Goal: Use online tool/utility: Utilize a website feature to perform a specific function

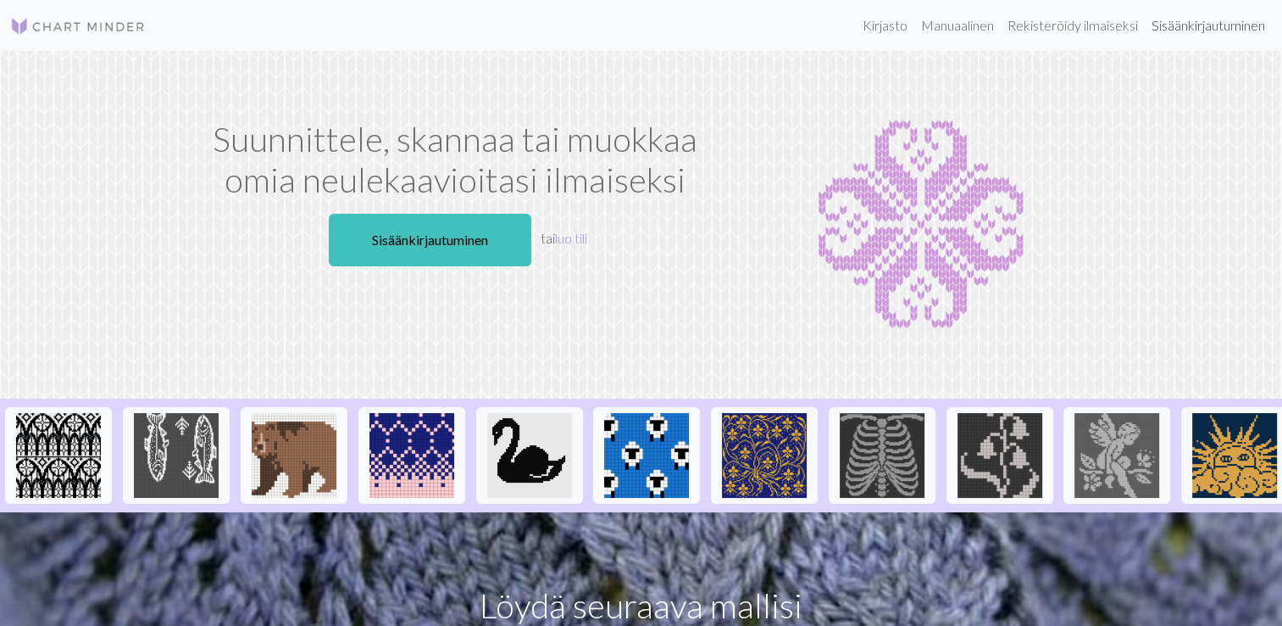
click at [1187, 34] on link "Sisäänkirjautuminen" at bounding box center [1208, 25] width 127 height 34
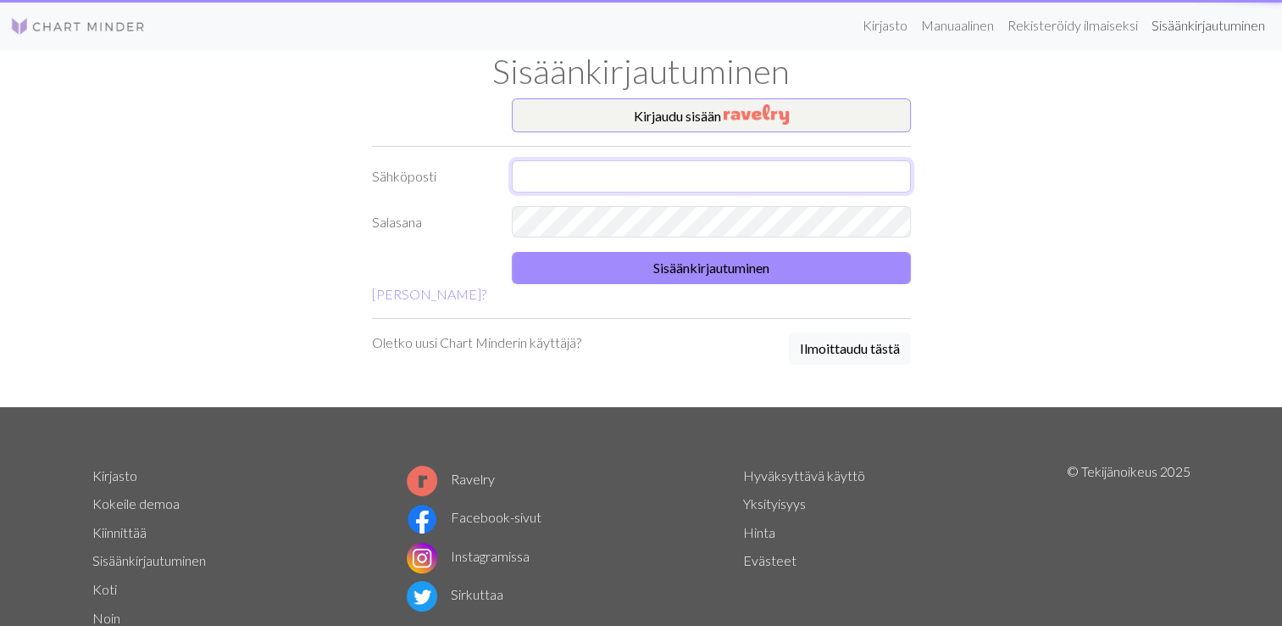
type input "minna.pyykonen20@gmail.com"
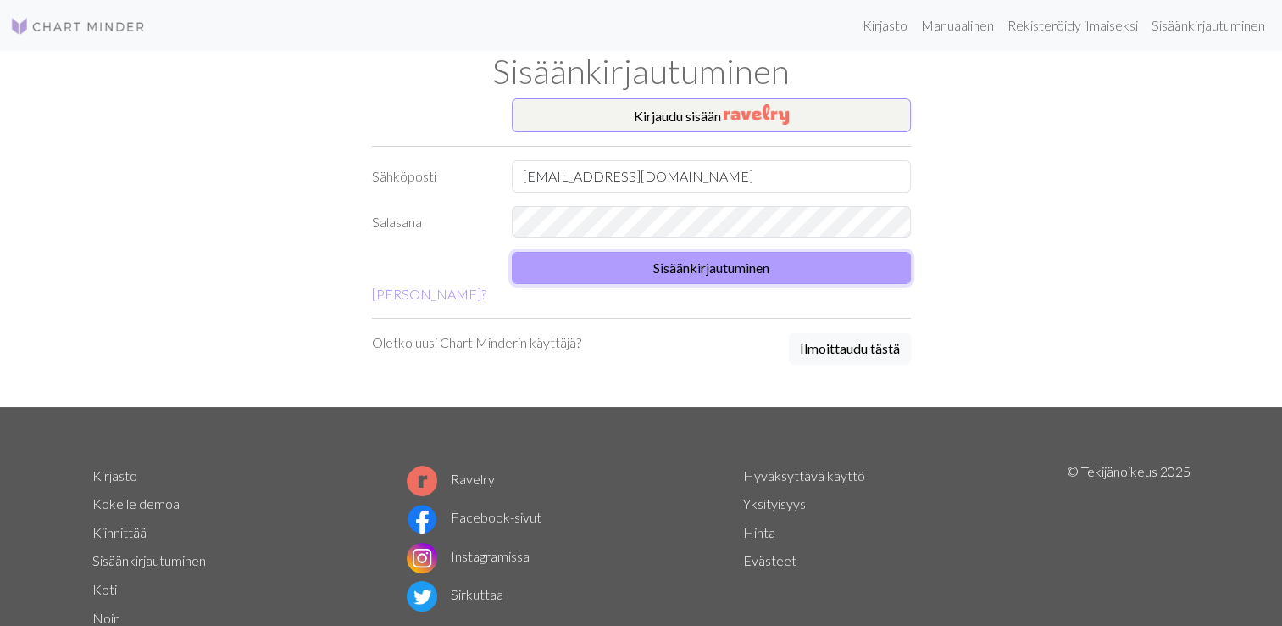
click at [739, 264] on button "Sisäänkirjautuminen" at bounding box center [711, 268] width 399 height 32
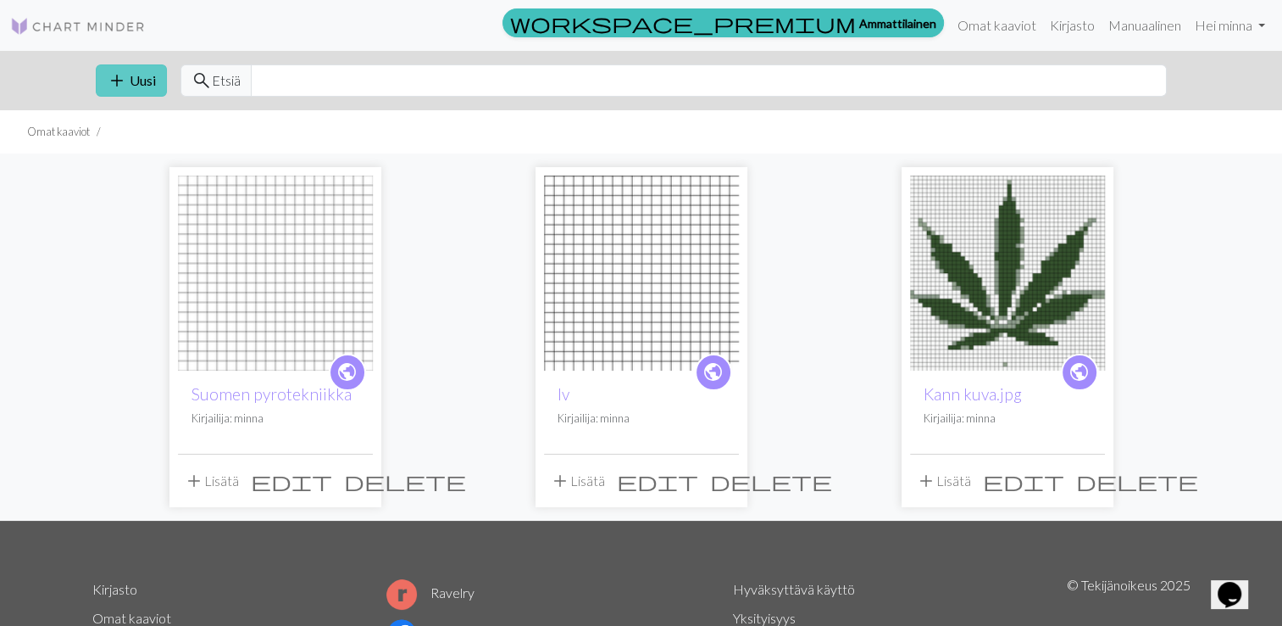
click at [130, 73] on font "Uusi" at bounding box center [143, 80] width 26 height 16
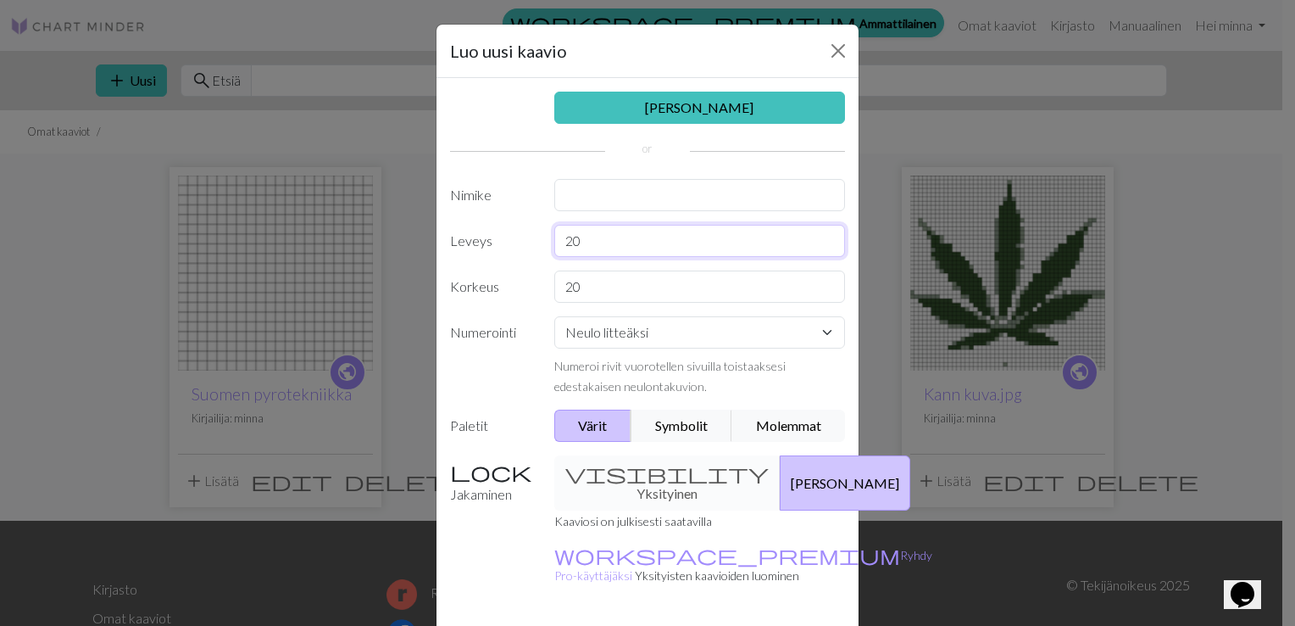
click at [597, 242] on input "20" at bounding box center [700, 241] width 292 height 32
type input "2"
type input "56"
click at [595, 283] on input "20" at bounding box center [700, 286] width 292 height 32
type input "29"
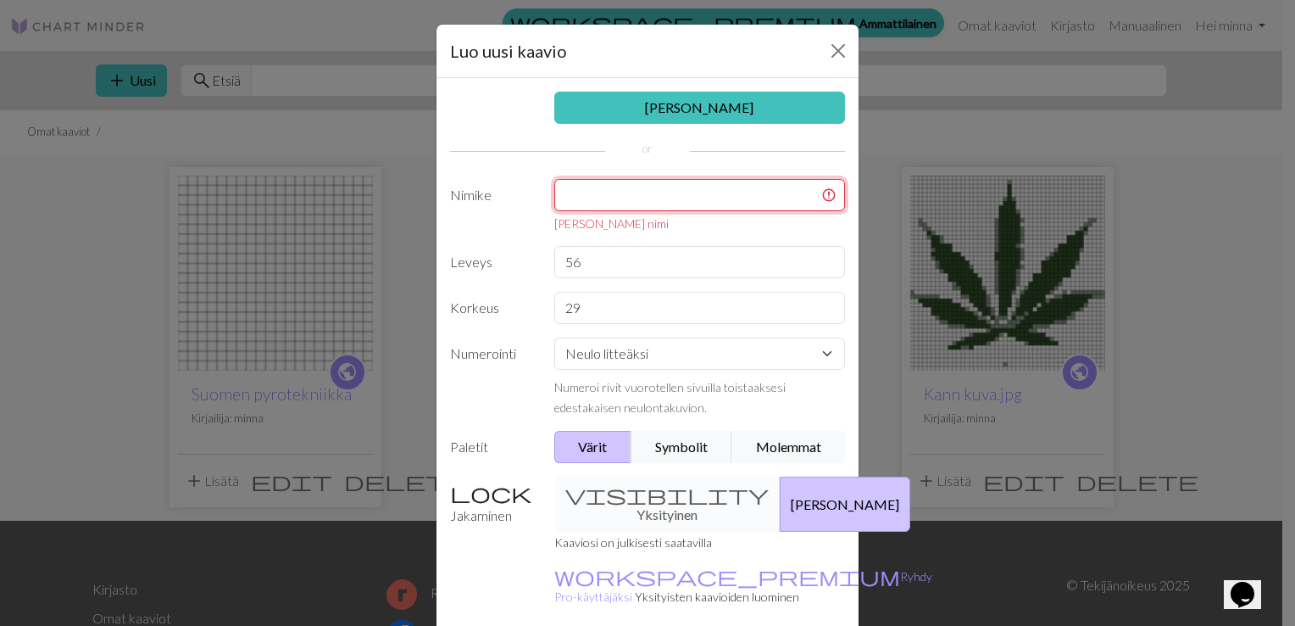
click at [599, 187] on input "text" at bounding box center [700, 195] width 292 height 32
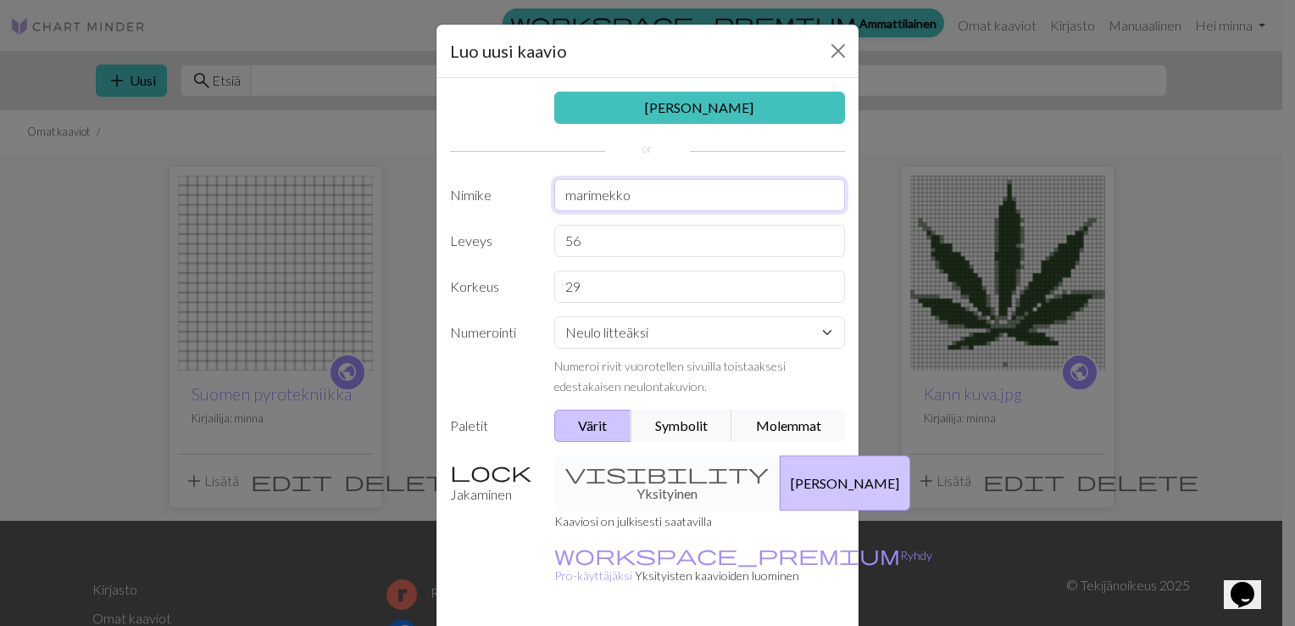
type input "marimekko"
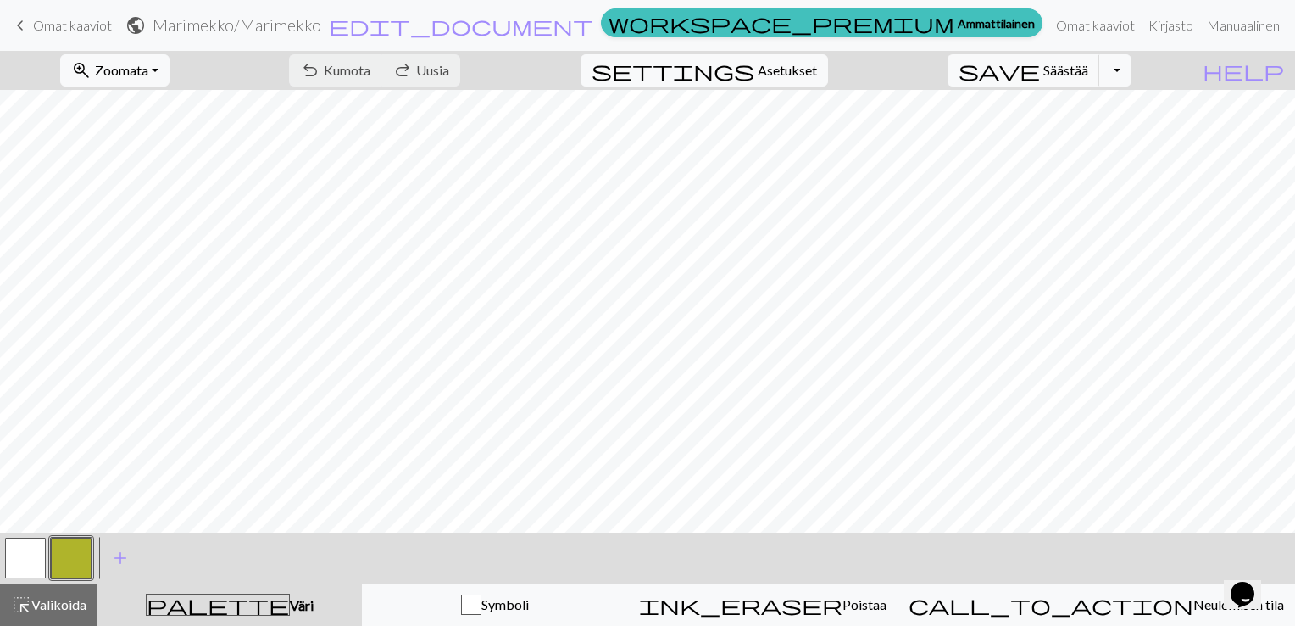
click at [63, 569] on button "button" at bounding box center [71, 557] width 41 height 41
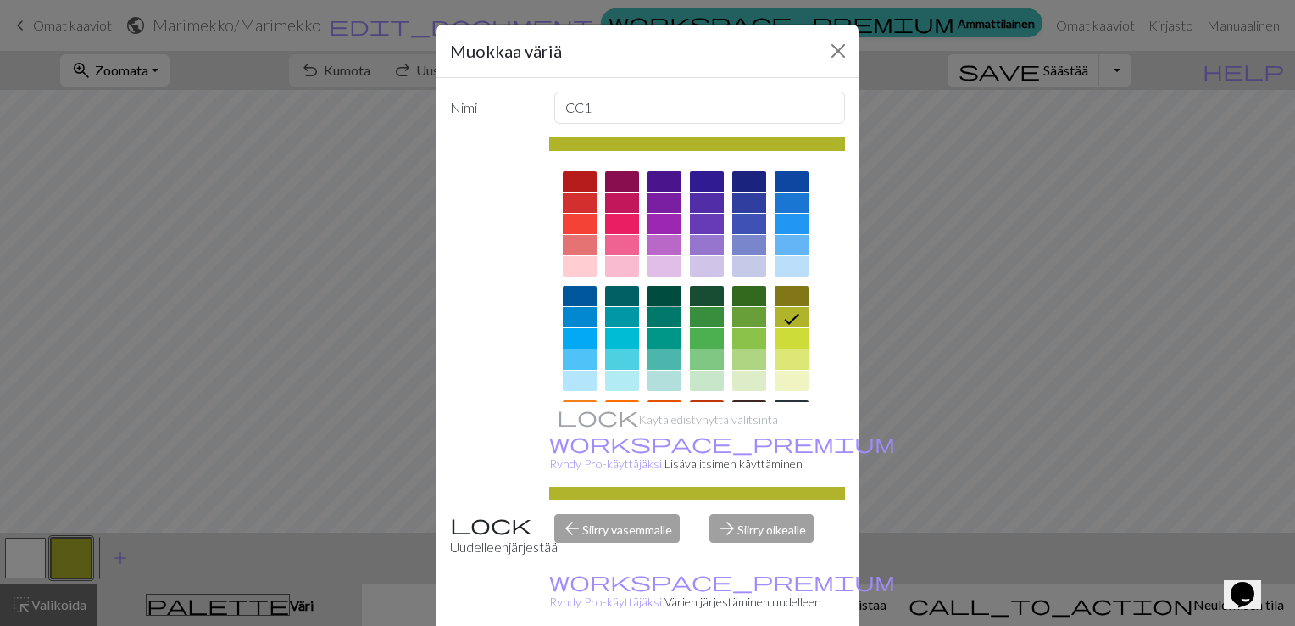
click at [648, 290] on div at bounding box center [665, 296] width 34 height 20
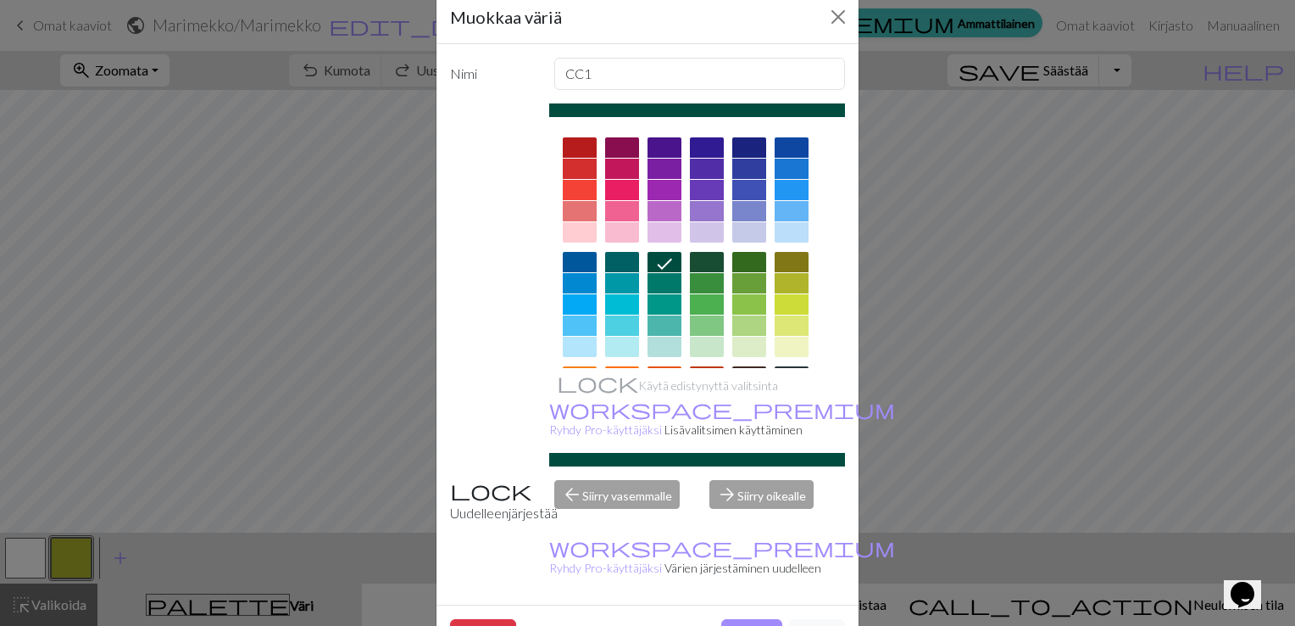
scroll to position [55, 0]
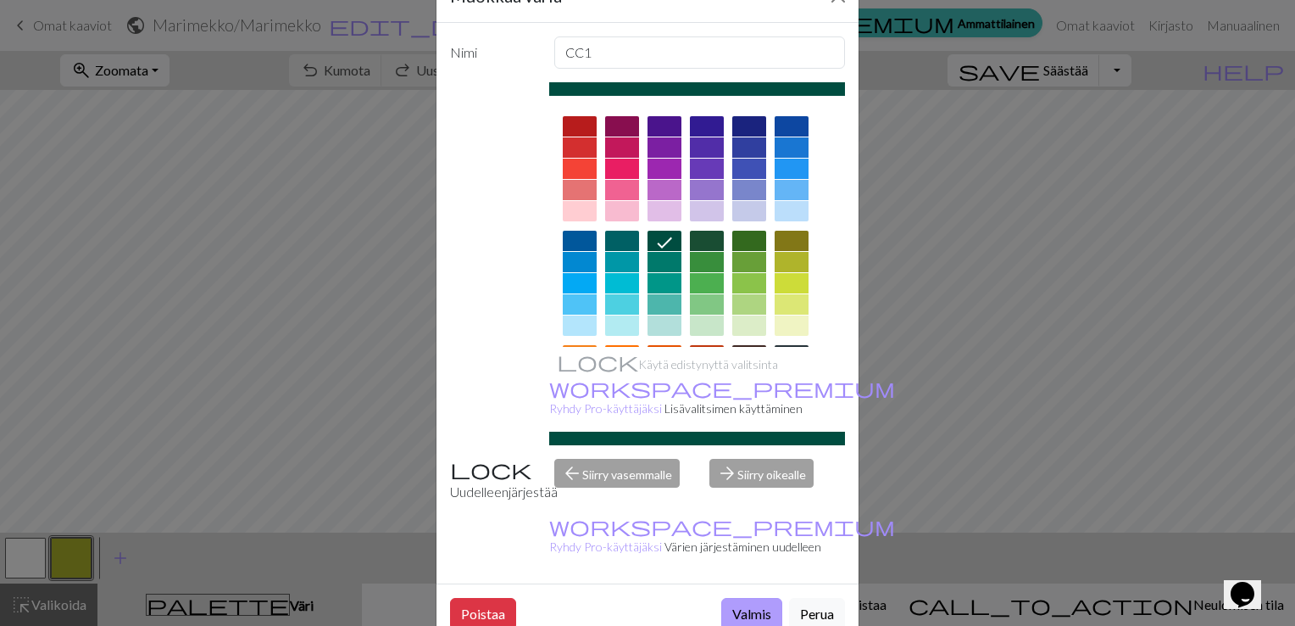
click at [753, 598] on button "Valmis" at bounding box center [751, 614] width 61 height 32
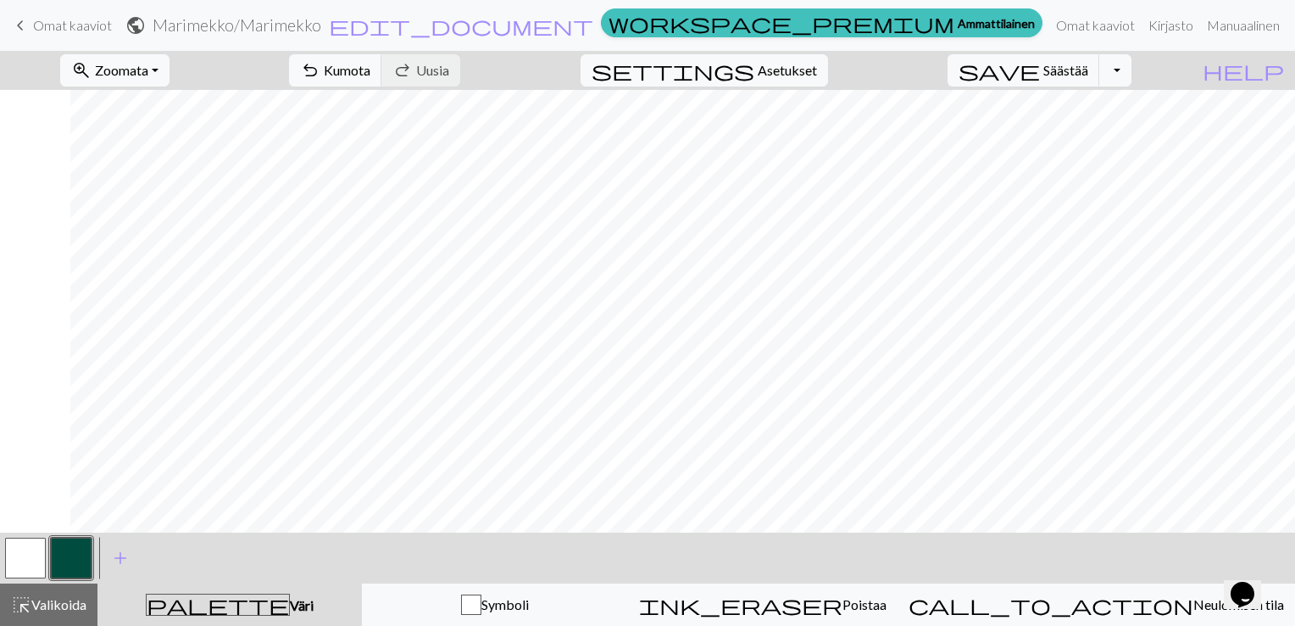
scroll to position [0, 71]
click at [27, 565] on button "button" at bounding box center [25, 557] width 41 height 41
click at [47, 551] on div at bounding box center [26, 558] width 46 height 46
click at [72, 553] on button "button" at bounding box center [71, 557] width 41 height 41
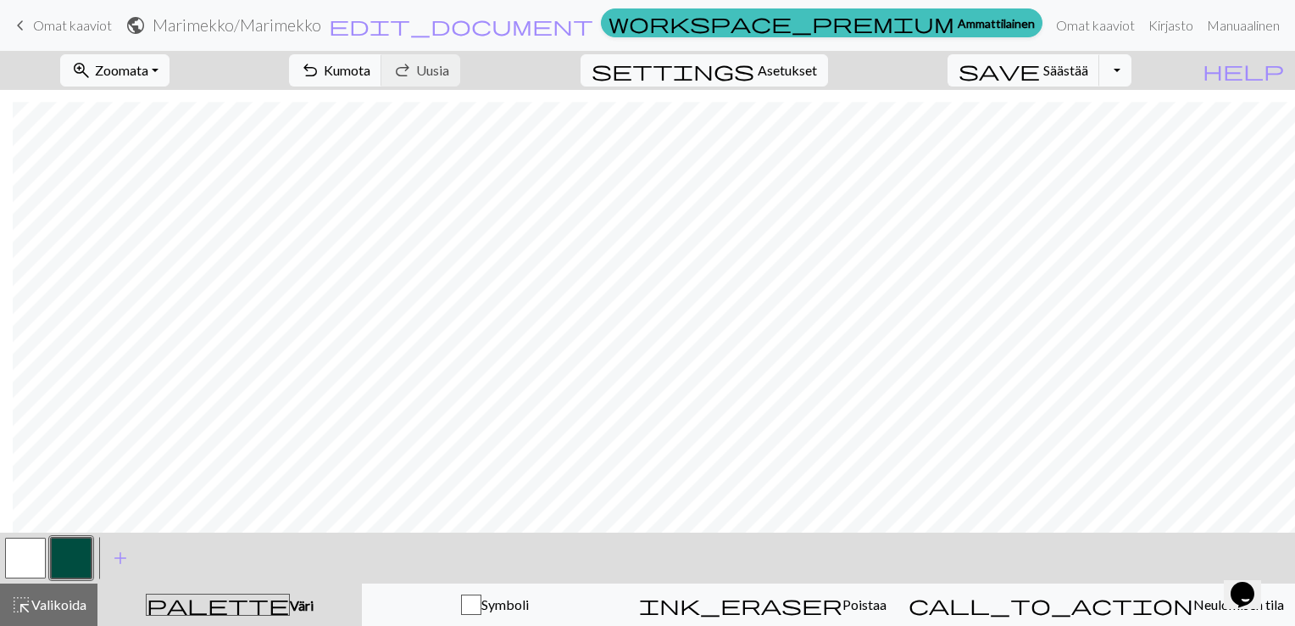
click at [20, 560] on button "button" at bounding box center [25, 557] width 41 height 41
click at [61, 555] on button "button" at bounding box center [71, 557] width 41 height 41
drag, startPoint x: 0, startPoint y: 542, endPoint x: 34, endPoint y: 545, distance: 34.0
click at [34, 545] on div "< > add Lisää väri" at bounding box center [647, 557] width 1295 height 51
click at [34, 545] on button "button" at bounding box center [25, 557] width 41 height 41
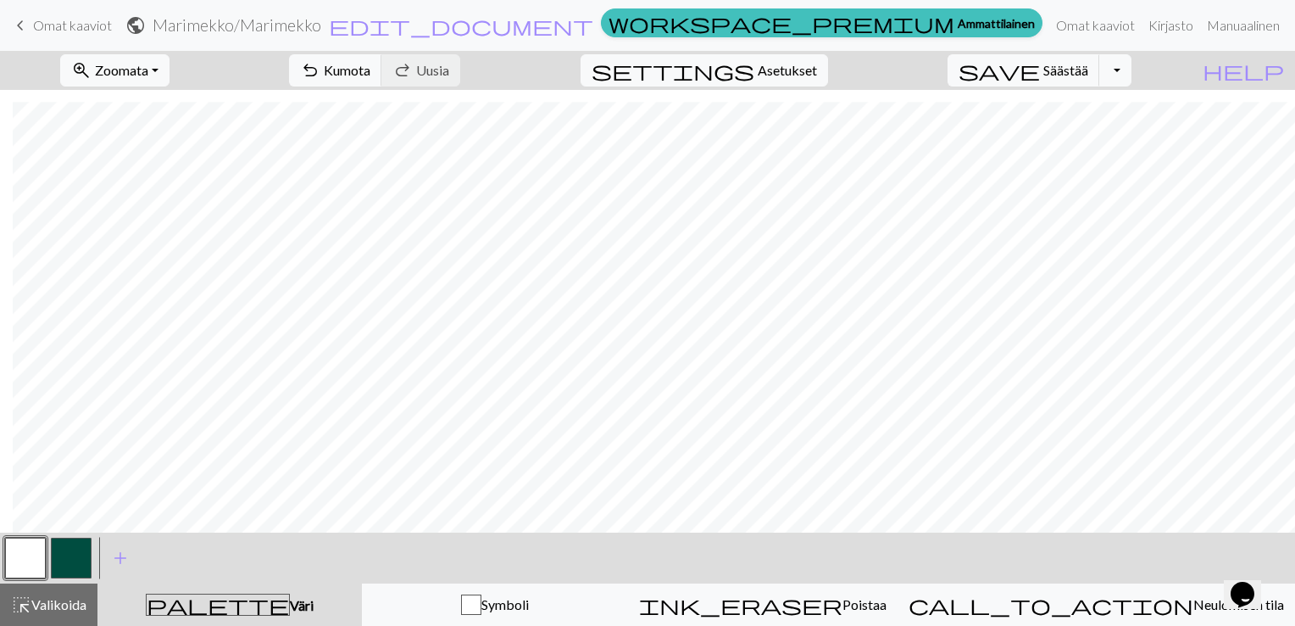
click at [61, 562] on button "button" at bounding box center [71, 557] width 41 height 41
click at [25, 565] on button "button" at bounding box center [25, 557] width 41 height 41
click at [69, 548] on button "button" at bounding box center [71, 557] width 41 height 41
click at [31, 550] on button "button" at bounding box center [25, 557] width 41 height 41
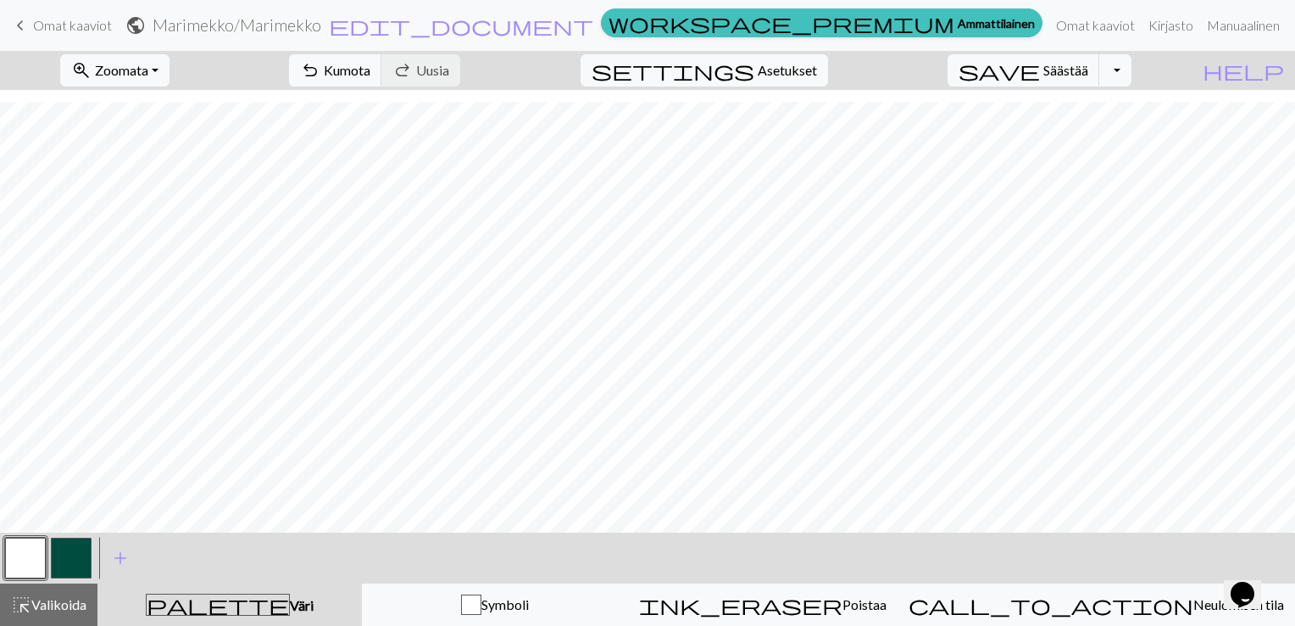
click at [70, 565] on button "button" at bounding box center [71, 557] width 41 height 41
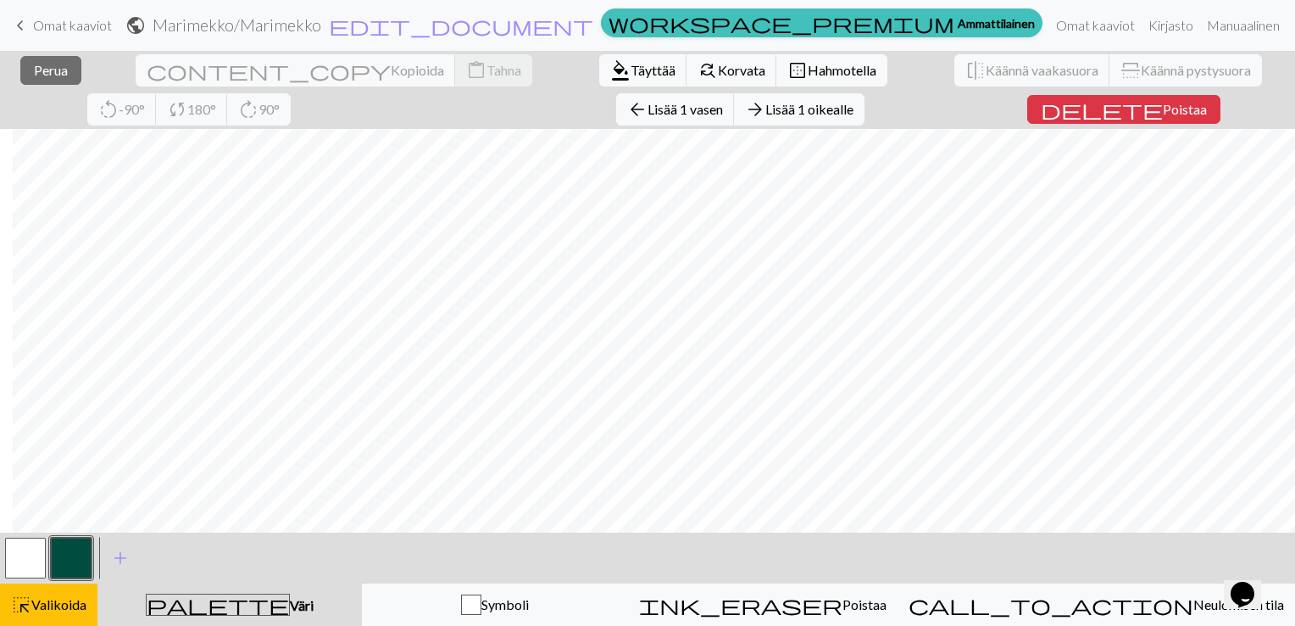
click at [893, 551] on div "< > add Lisää väri" at bounding box center [647, 557] width 1295 height 51
click at [953, 576] on div "< > add Lisää väri" at bounding box center [647, 557] width 1295 height 51
click at [607, 537] on div "< > add Lisää väri" at bounding box center [647, 557] width 1295 height 51
click at [53, 612] on span "Valikoida" at bounding box center [58, 604] width 55 height 16
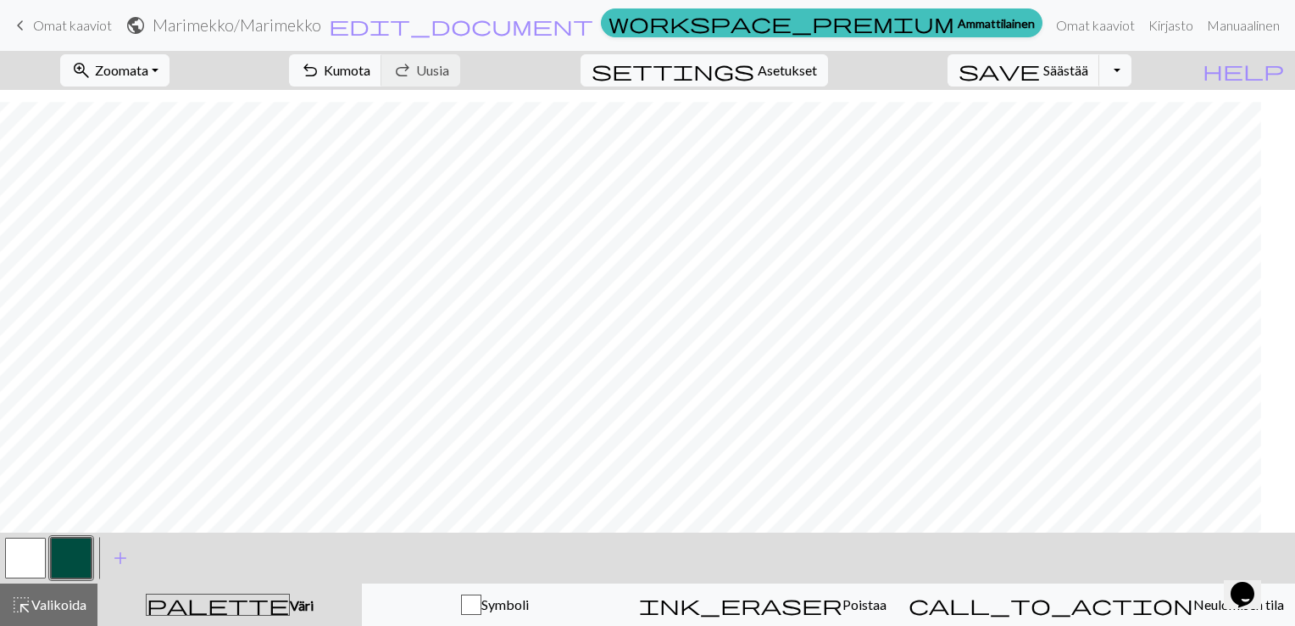
scroll to position [137, 0]
click at [370, 66] on span "Kumota" at bounding box center [347, 70] width 47 height 16
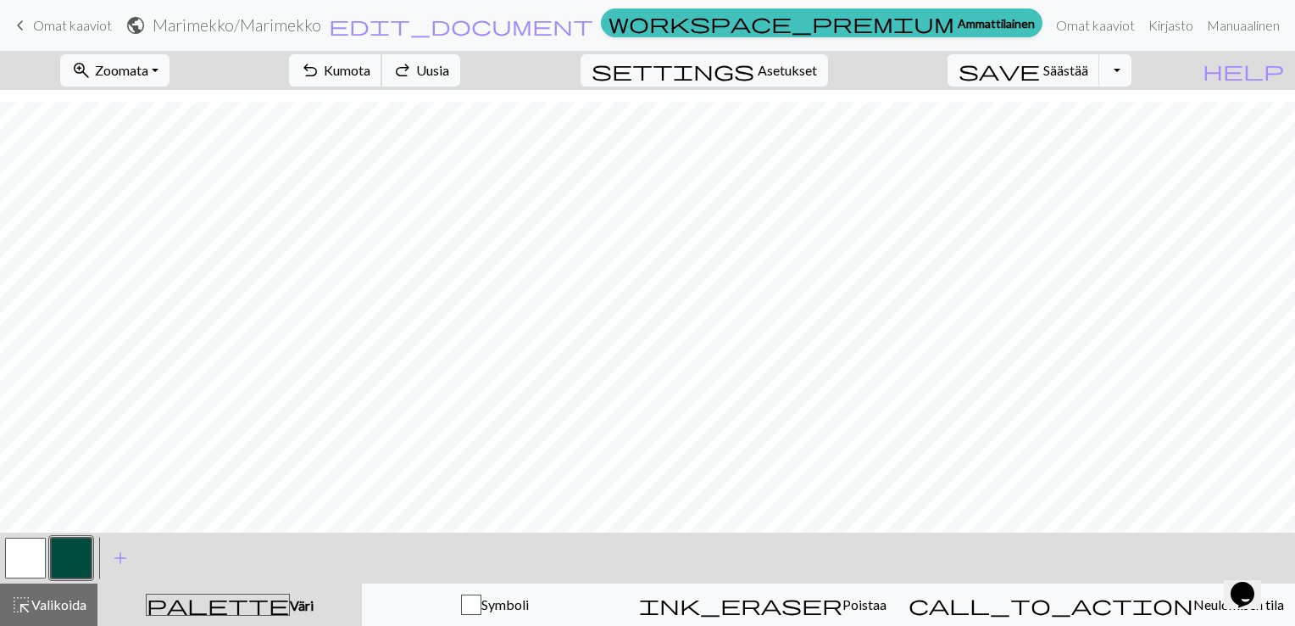
click at [370, 66] on span "Kumota" at bounding box center [347, 70] width 47 height 16
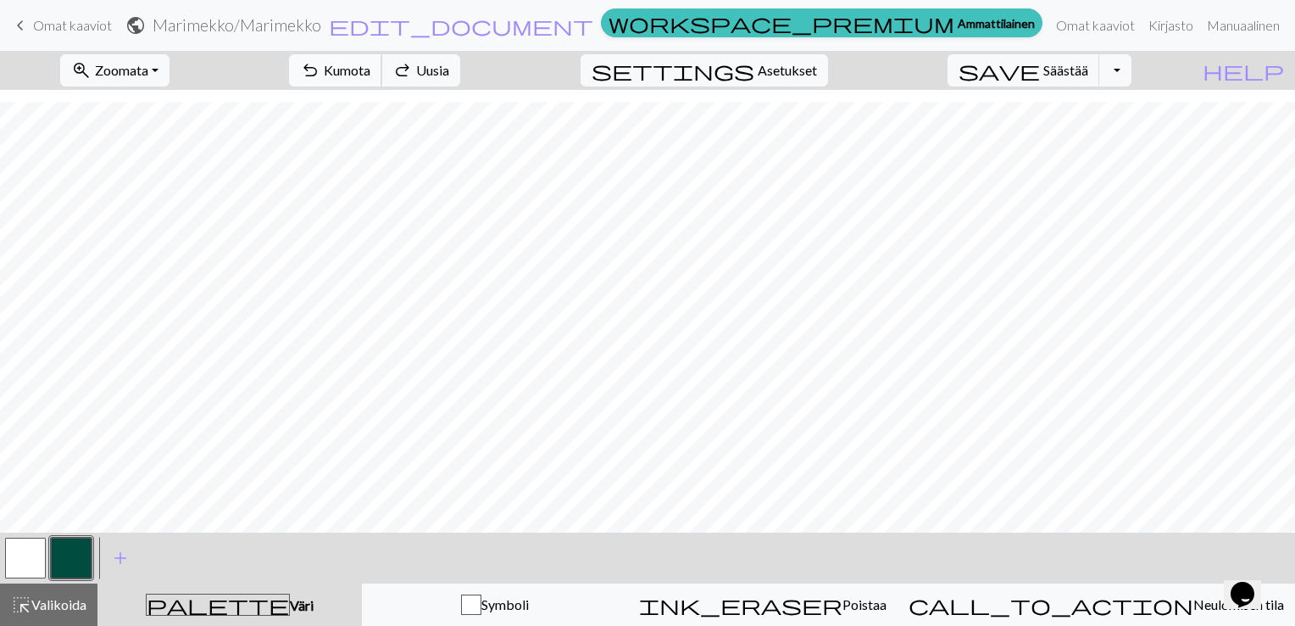
click at [370, 66] on span "Kumota" at bounding box center [347, 70] width 47 height 16
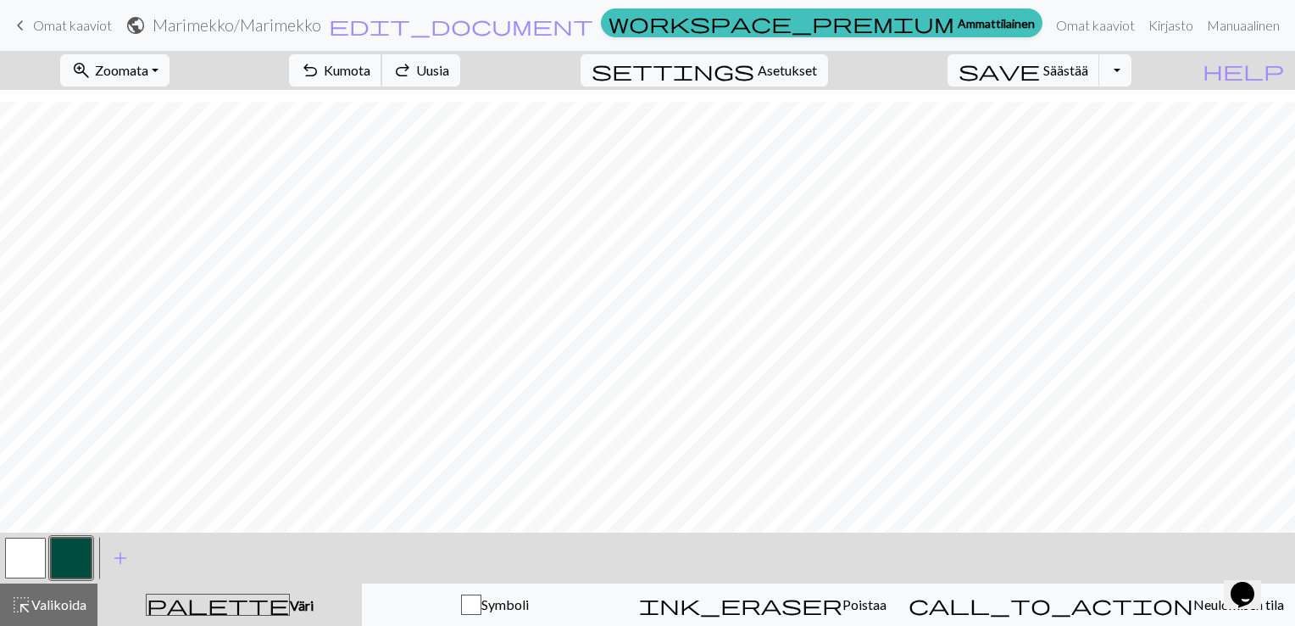
click at [370, 66] on span "Kumota" at bounding box center [347, 70] width 47 height 16
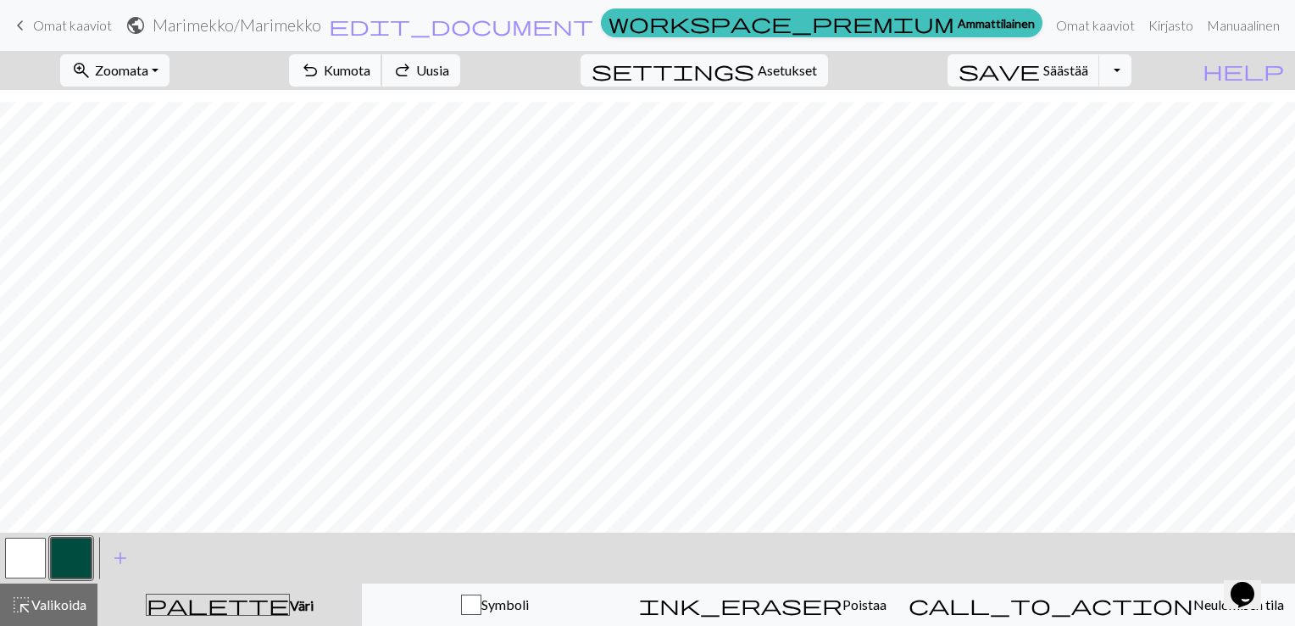
click at [370, 69] on span "Kumota" at bounding box center [347, 70] width 47 height 16
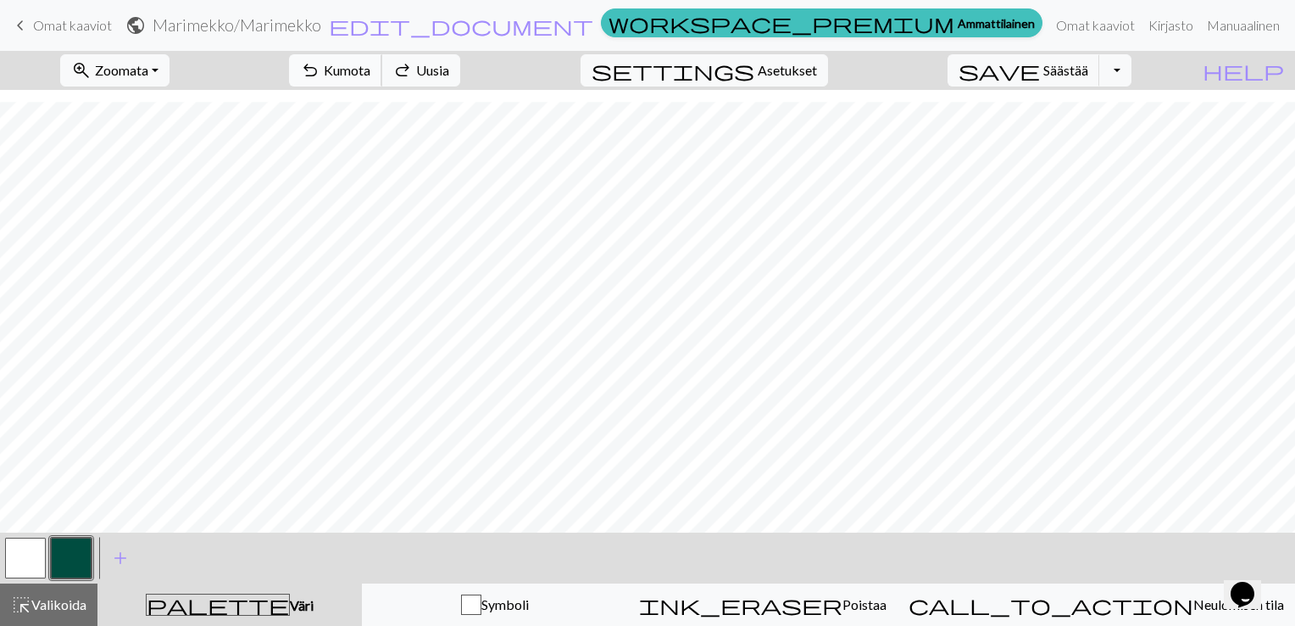
click at [370, 69] on span "Kumota" at bounding box center [347, 70] width 47 height 16
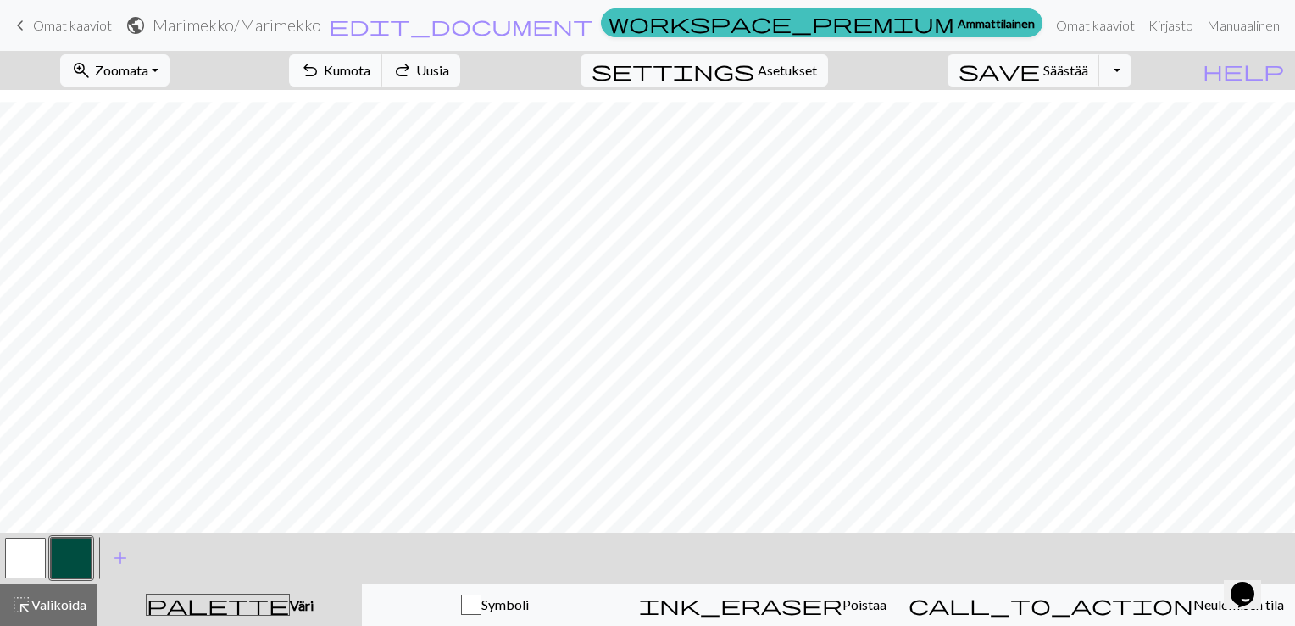
click at [370, 69] on span "Kumota" at bounding box center [347, 70] width 47 height 16
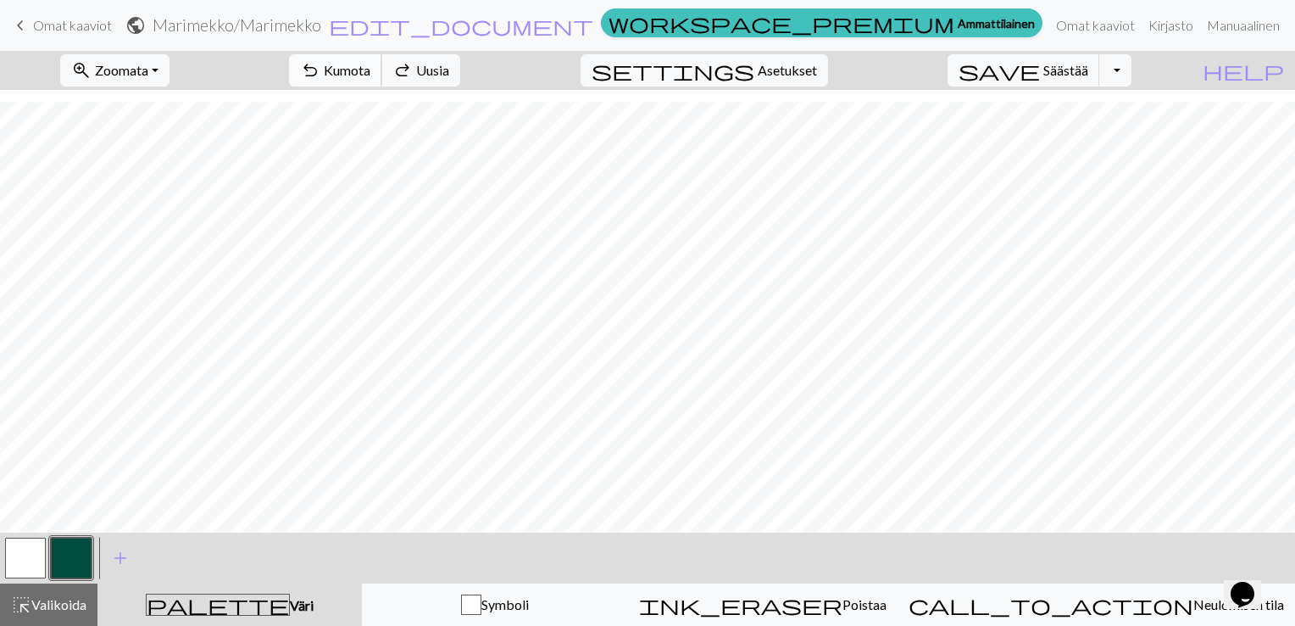
click at [370, 69] on span "Kumota" at bounding box center [347, 70] width 47 height 16
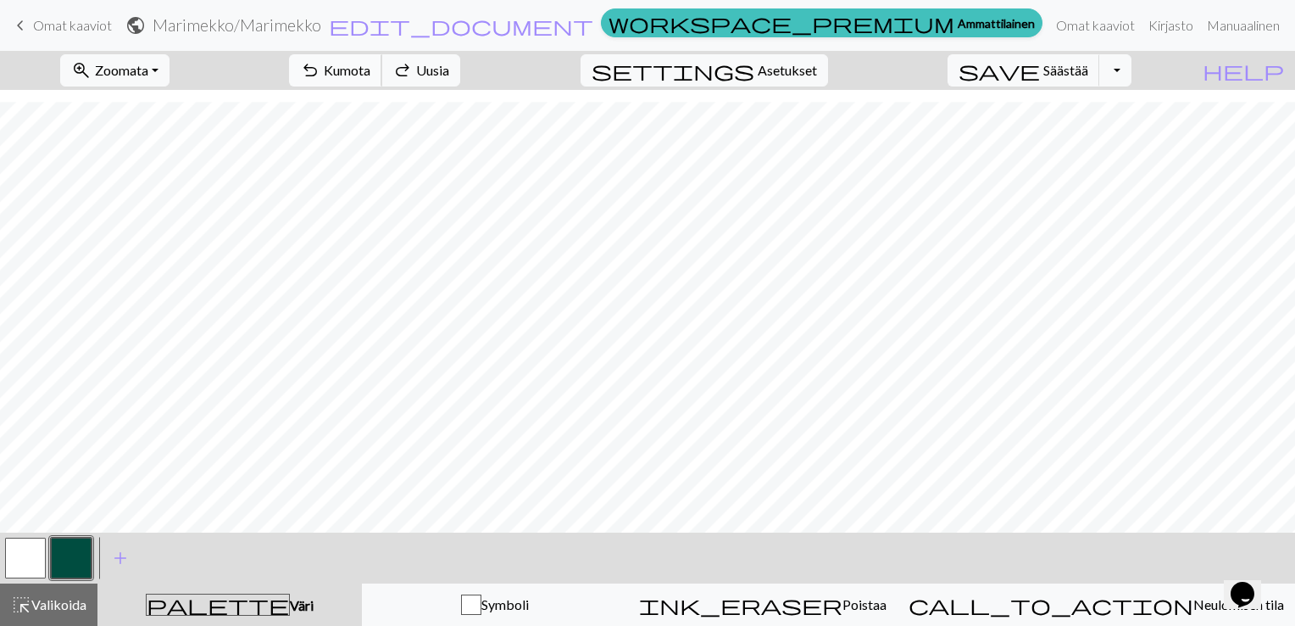
click at [370, 69] on span "Kumota" at bounding box center [347, 70] width 47 height 16
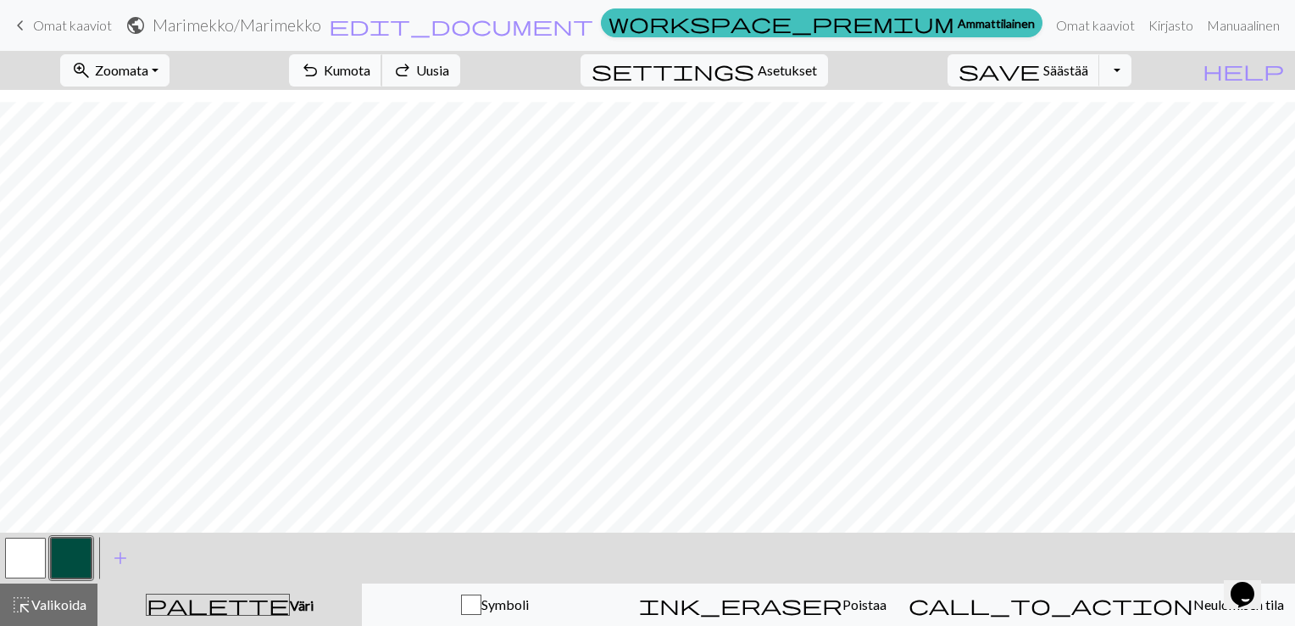
click at [370, 69] on span "Kumota" at bounding box center [347, 70] width 47 height 16
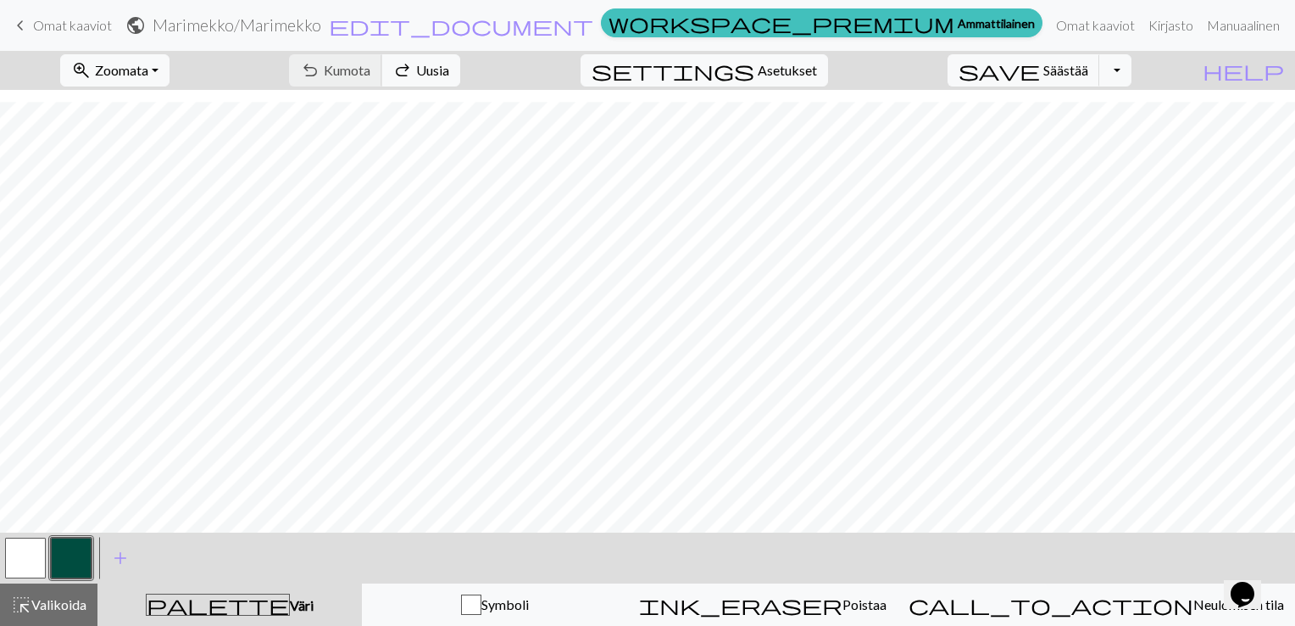
click at [457, 69] on div "undo Kumota Undo redo Uusia Redo" at bounding box center [374, 70] width 197 height 39
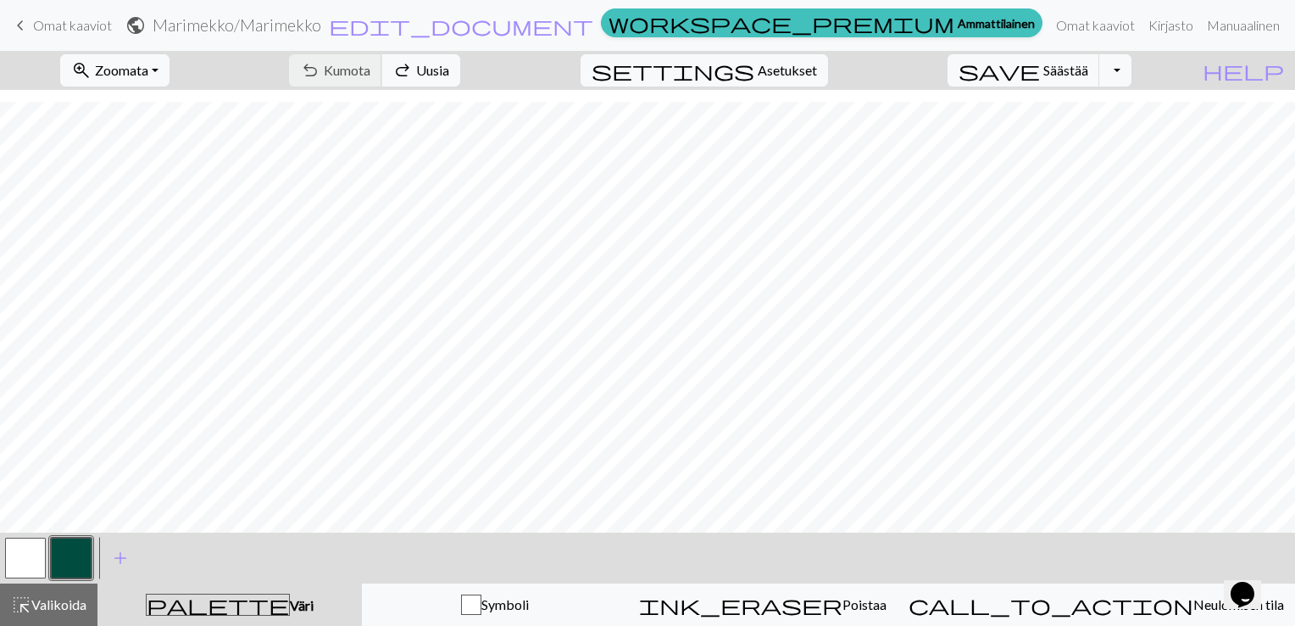
click at [457, 69] on div "undo Kumota Undo redo Uusia Redo" at bounding box center [374, 70] width 197 height 39
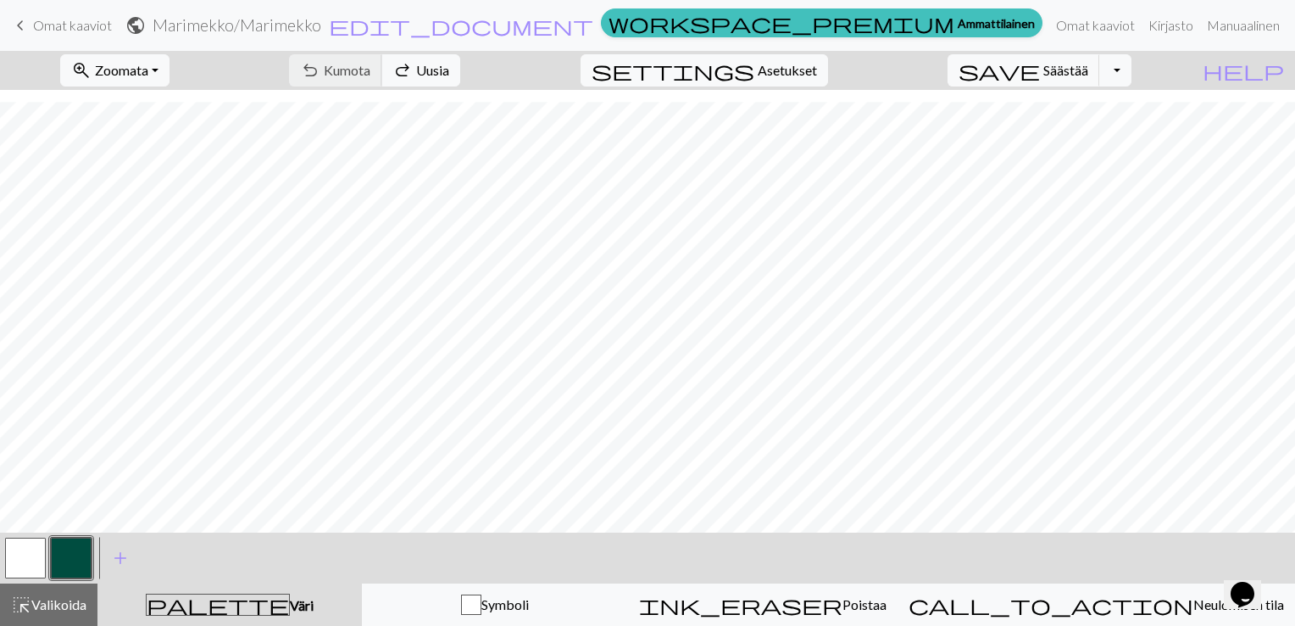
click at [457, 69] on div "undo Kumota Undo redo Uusia Redo" at bounding box center [374, 70] width 197 height 39
click at [449, 69] on span "Uusia" at bounding box center [432, 70] width 33 height 16
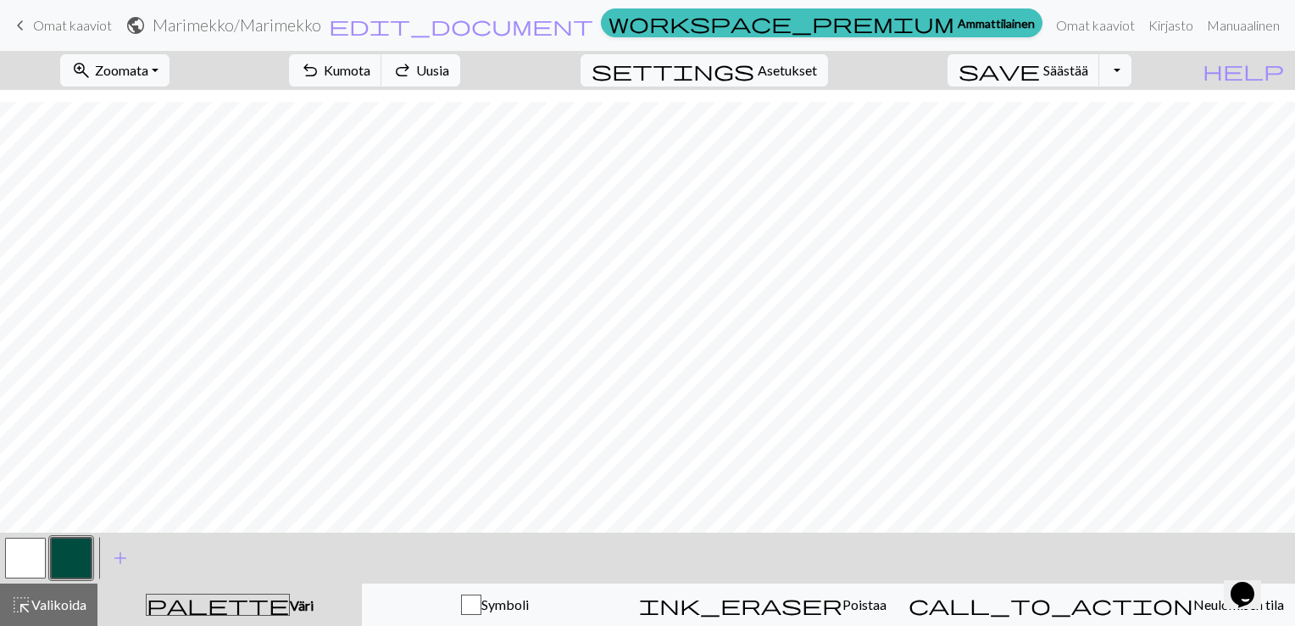
click at [449, 69] on span "Uusia" at bounding box center [432, 70] width 33 height 16
click at [382, 60] on button "undo Kumota Undo" at bounding box center [335, 70] width 93 height 32
click at [438, 60] on div "undo Kumota Undo redo Uusia Redo" at bounding box center [374, 70] width 197 height 39
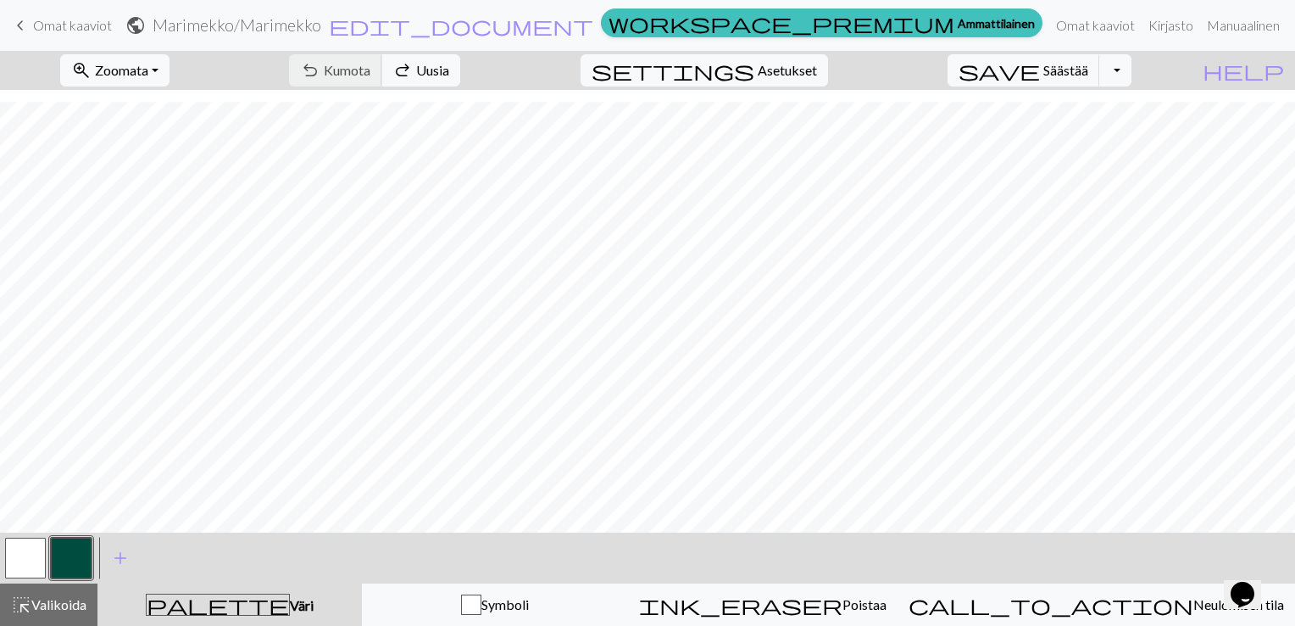
click at [438, 60] on div "undo Kumota Undo redo Uusia Redo" at bounding box center [374, 70] width 197 height 39
click at [854, 609] on span "Poistaa" at bounding box center [865, 604] width 44 height 16
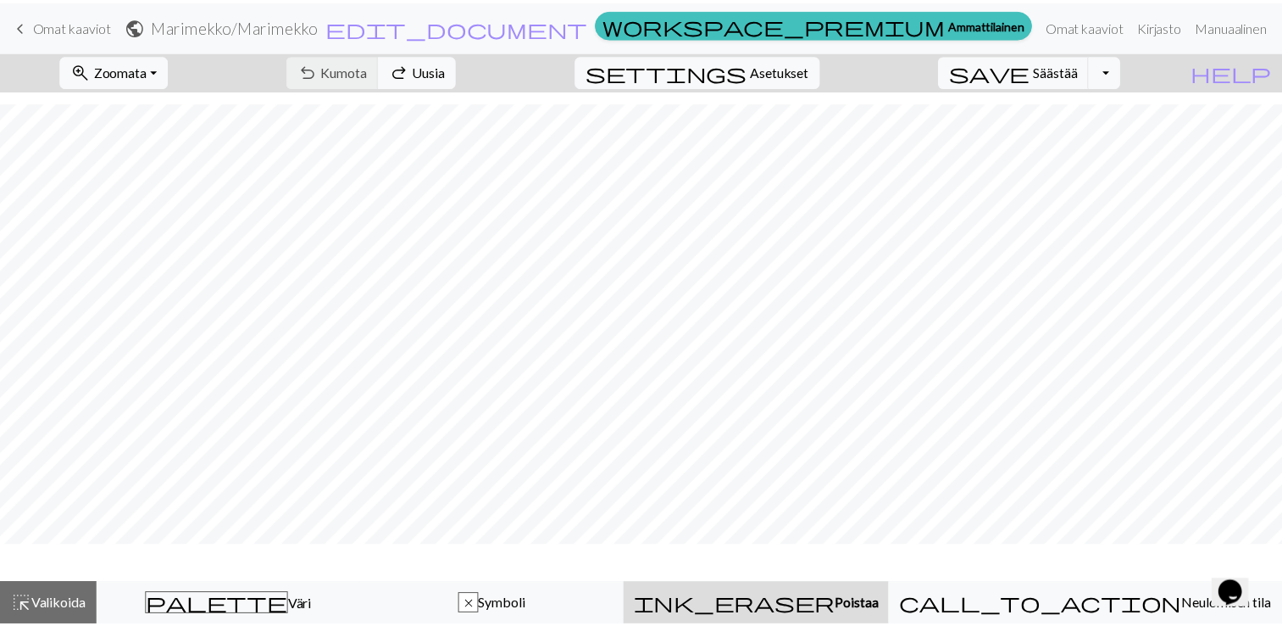
scroll to position [86, 0]
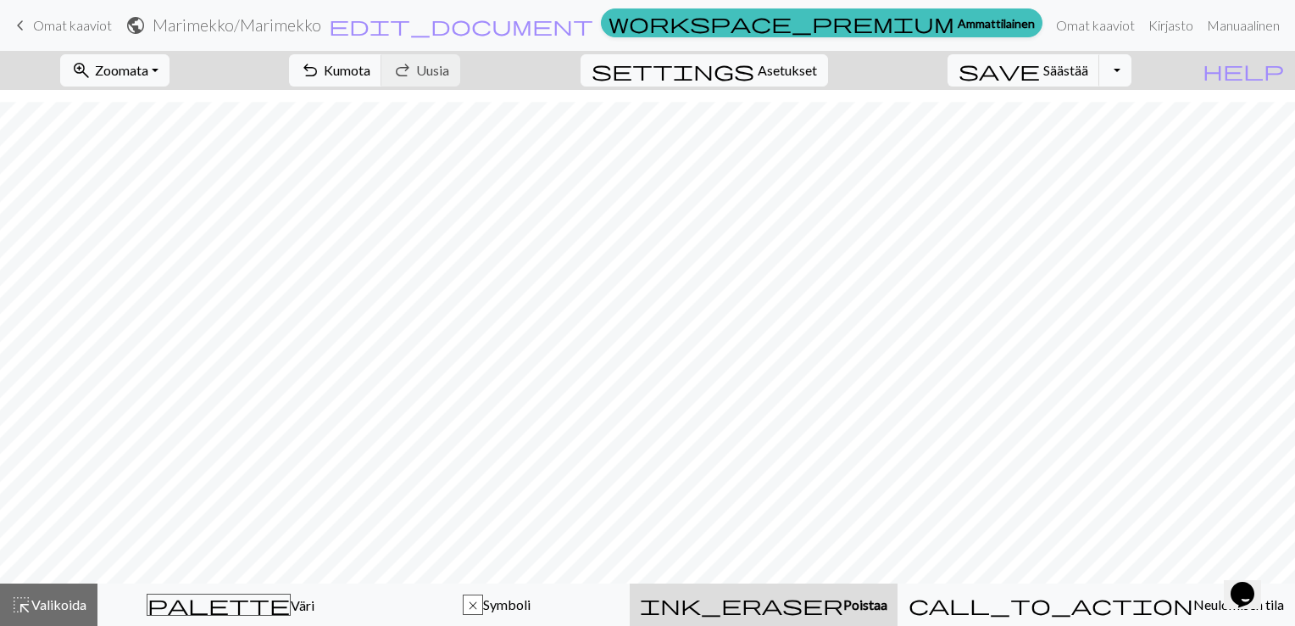
click at [25, 22] on span "keyboard_arrow_left" at bounding box center [20, 26] width 20 height 24
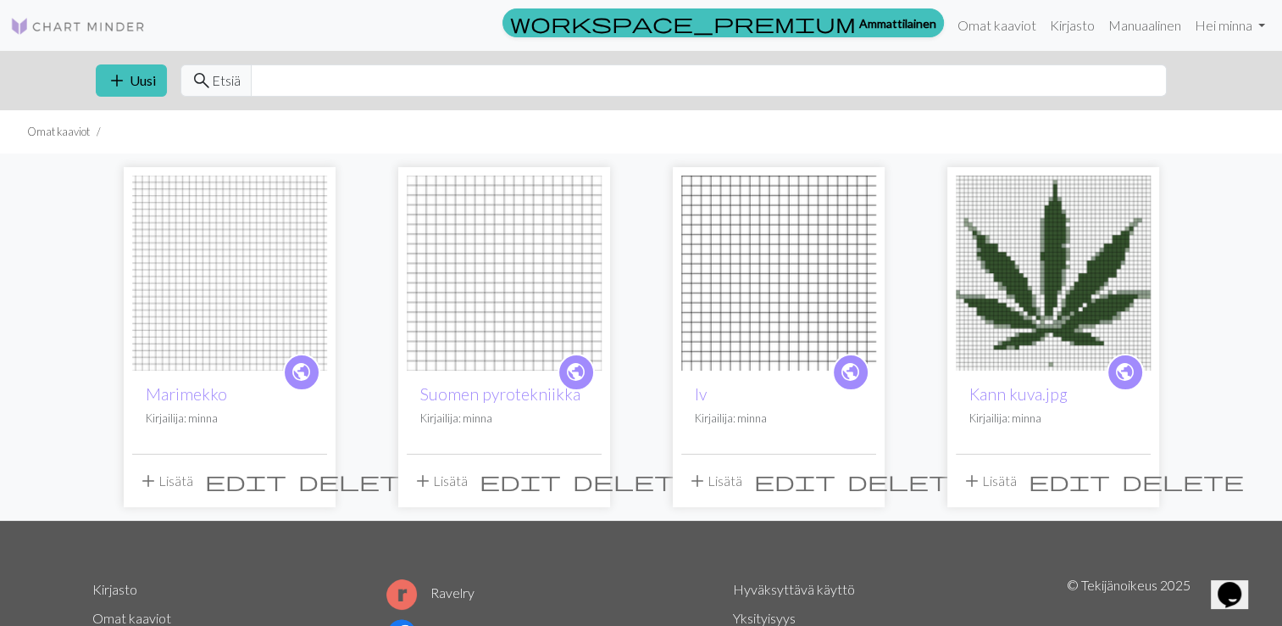
click at [304, 479] on span "delete" at bounding box center [359, 481] width 122 height 24
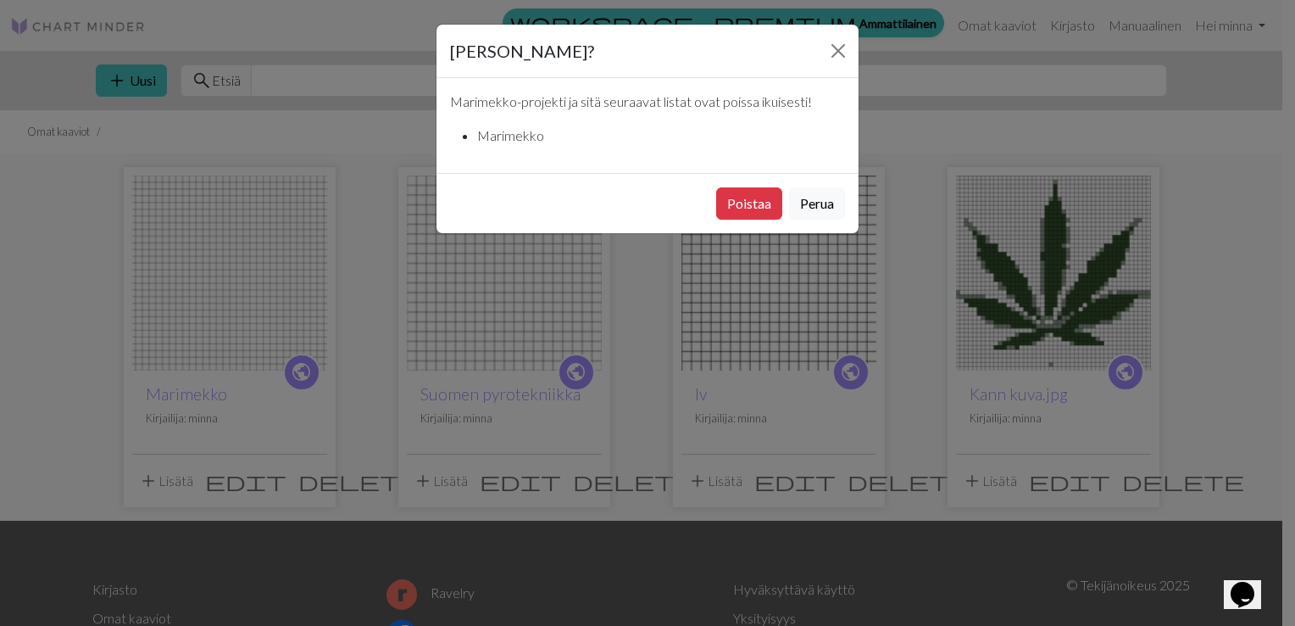
click at [753, 176] on div "Poistaa Perua" at bounding box center [648, 203] width 422 height 60
click at [746, 200] on button "Poistaa" at bounding box center [749, 203] width 66 height 32
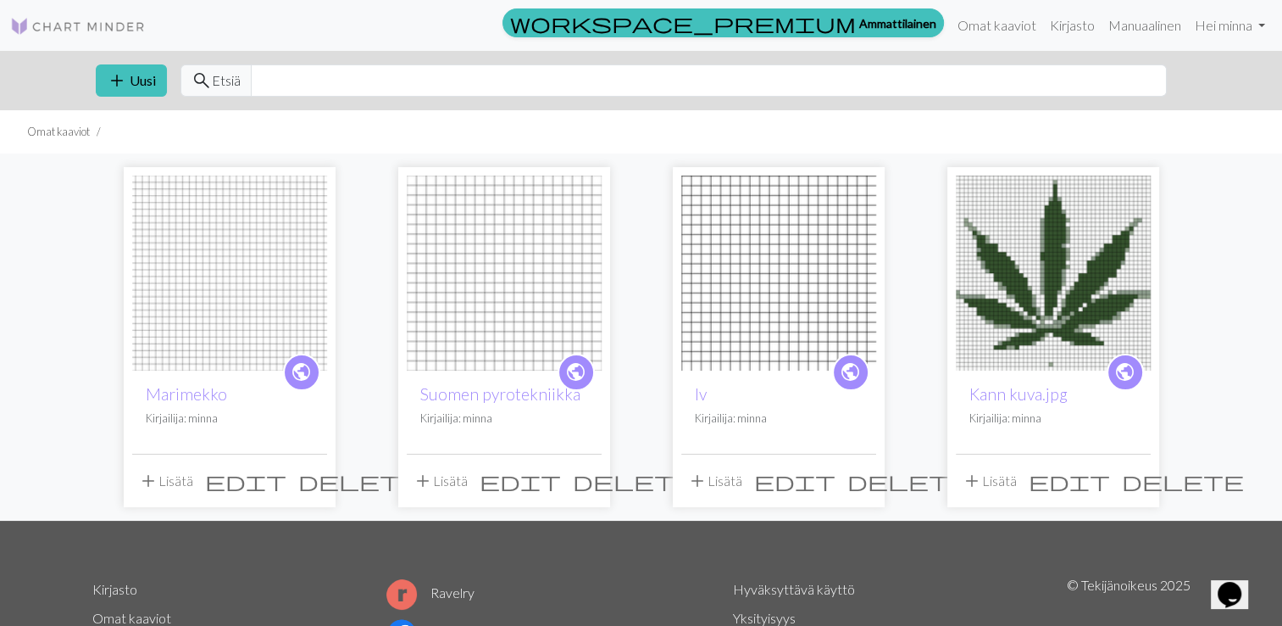
click at [310, 473] on span "delete" at bounding box center [359, 481] width 122 height 24
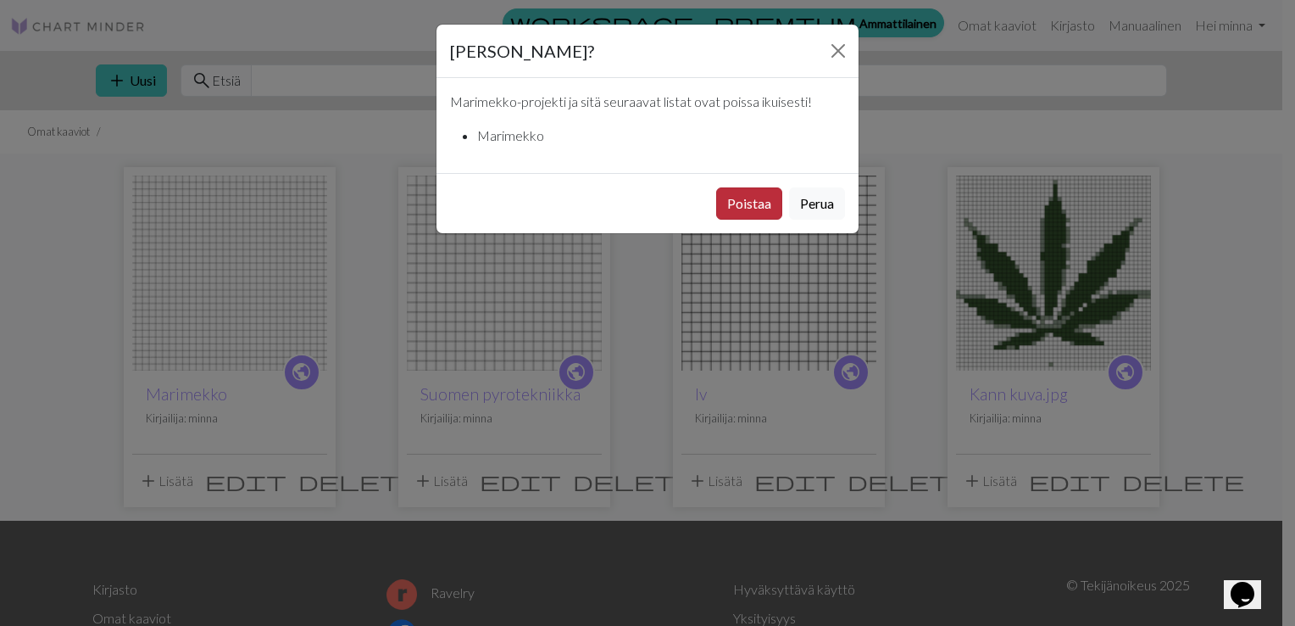
click at [738, 203] on button "Poistaa" at bounding box center [749, 203] width 66 height 32
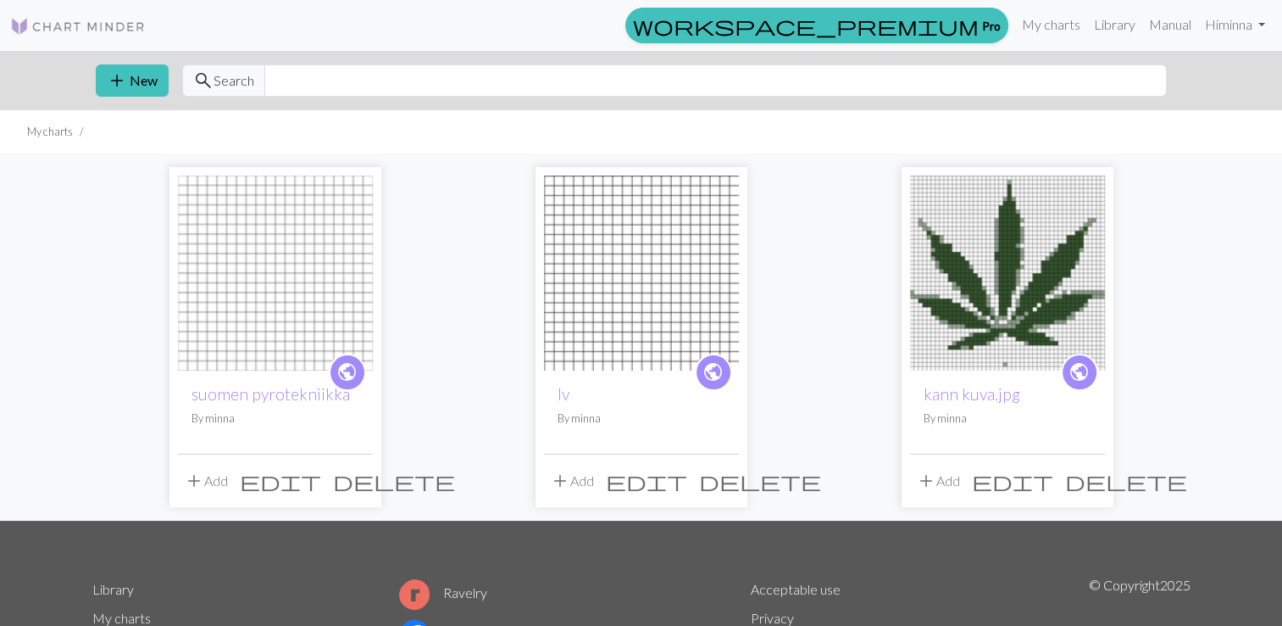
click at [357, 476] on span "delete" at bounding box center [394, 481] width 122 height 24
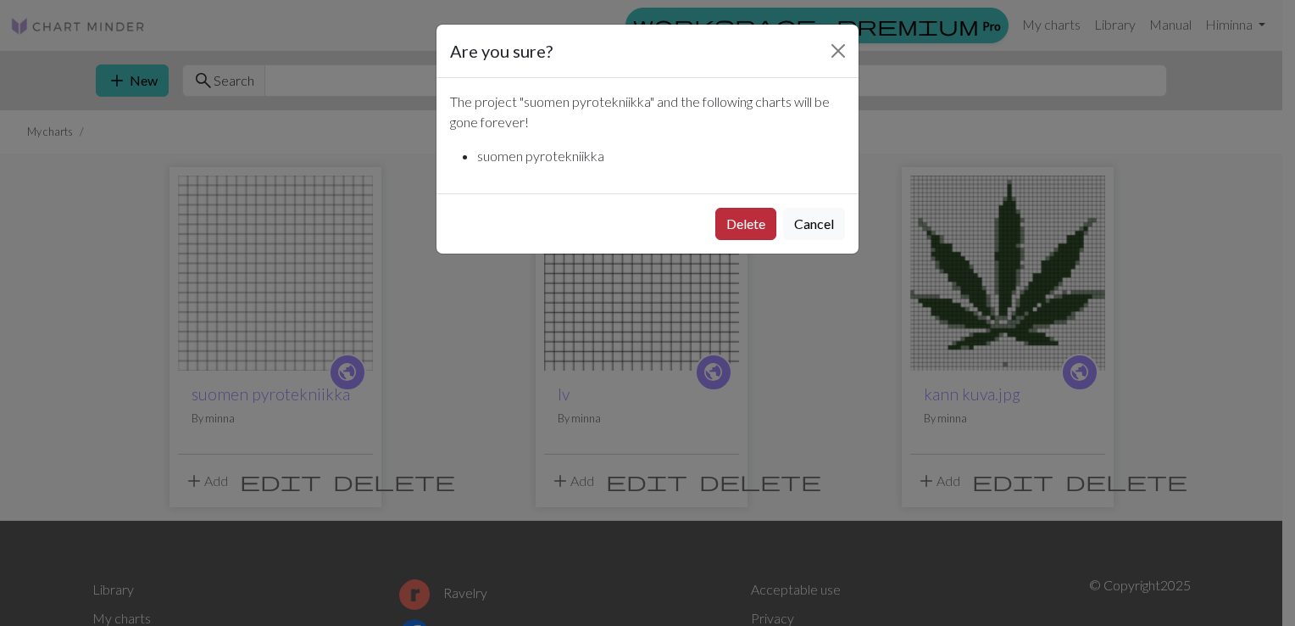
click at [743, 225] on button "Delete" at bounding box center [745, 224] width 61 height 32
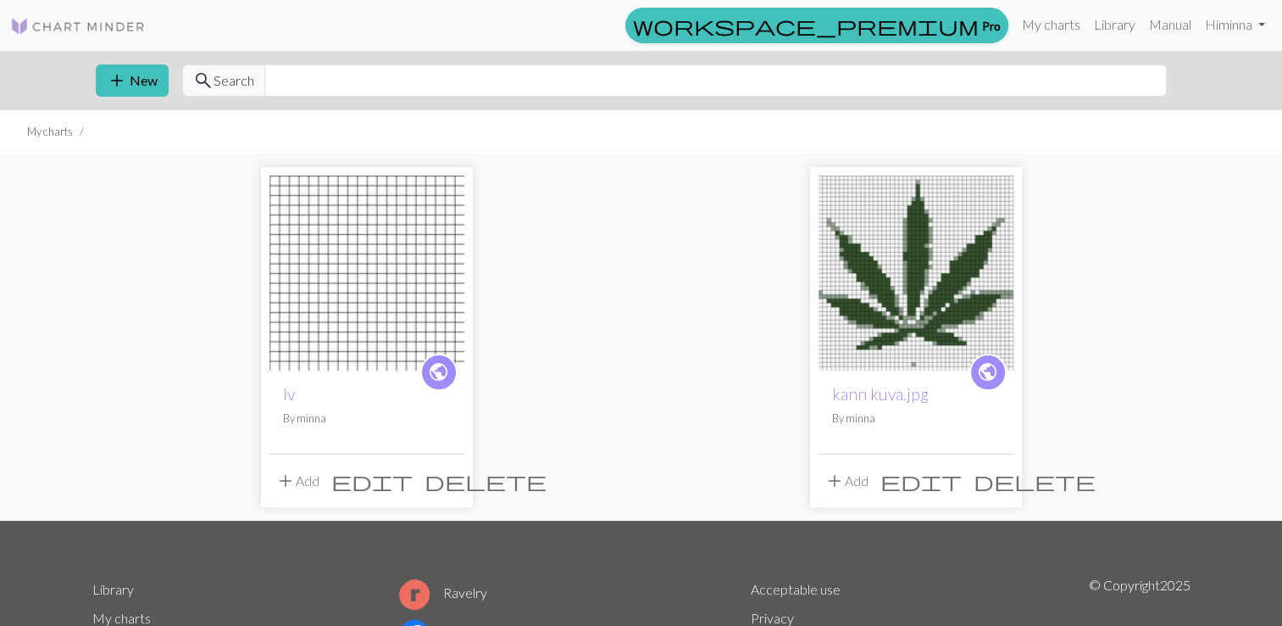
click at [453, 480] on span "delete" at bounding box center [486, 481] width 122 height 24
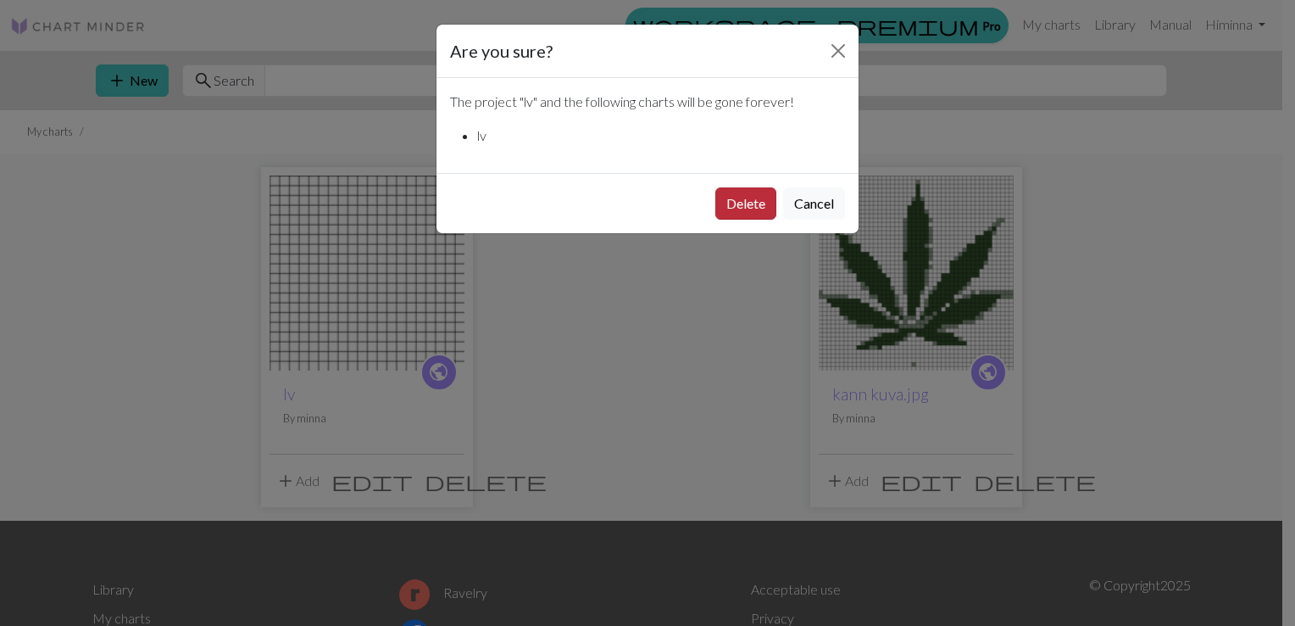
click at [730, 202] on button "Delete" at bounding box center [745, 203] width 61 height 32
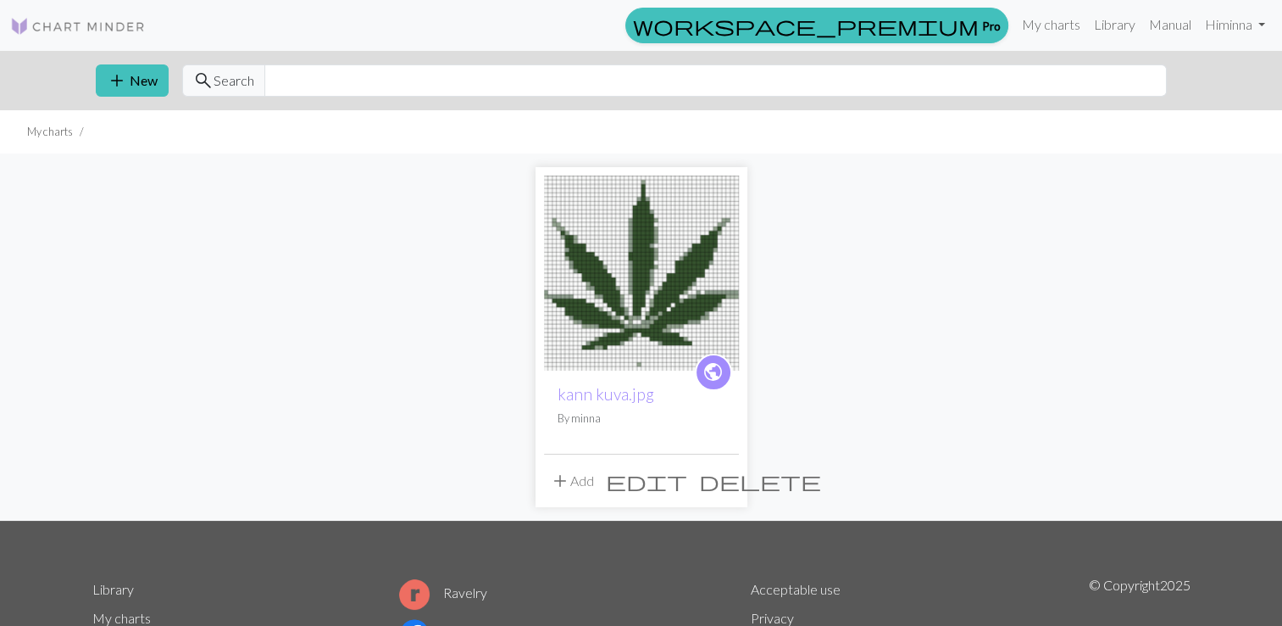
click at [448, 124] on ul "My charts" at bounding box center [641, 131] width 1282 height 43
click at [144, 73] on button "add New" at bounding box center [132, 80] width 73 height 32
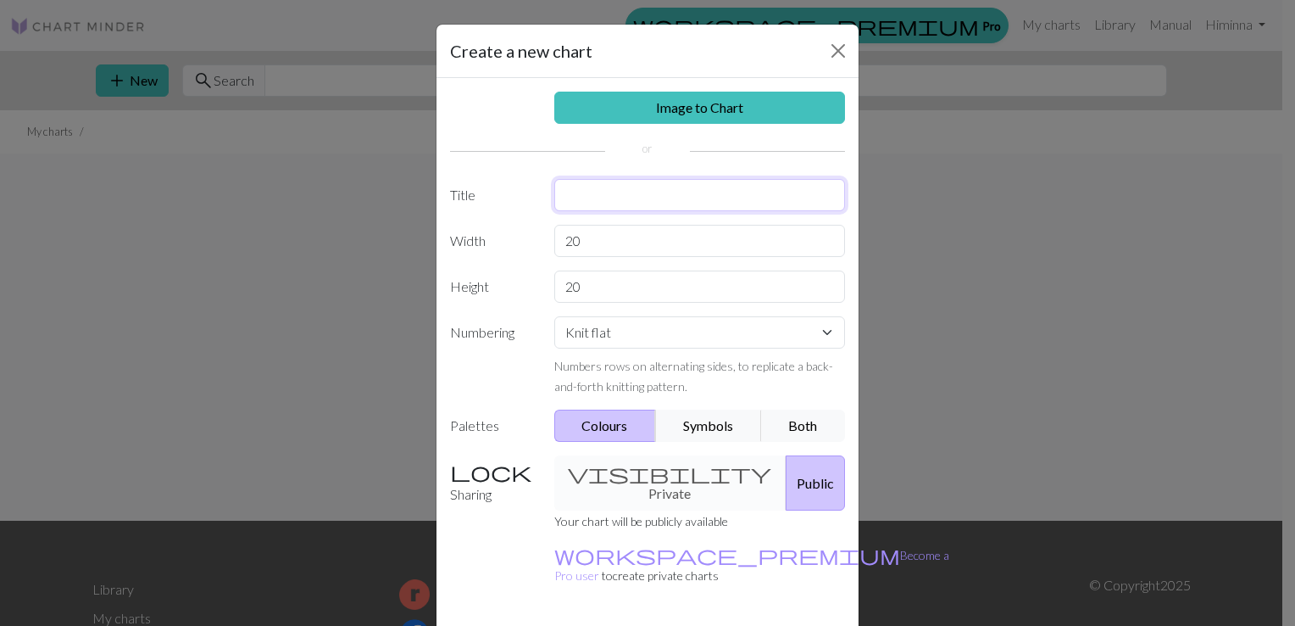
click at [625, 198] on input "text" at bounding box center [700, 195] width 292 height 32
type input "marimekko"
click at [607, 249] on input "20" at bounding box center [700, 241] width 292 height 32
type input "2"
type input "56"
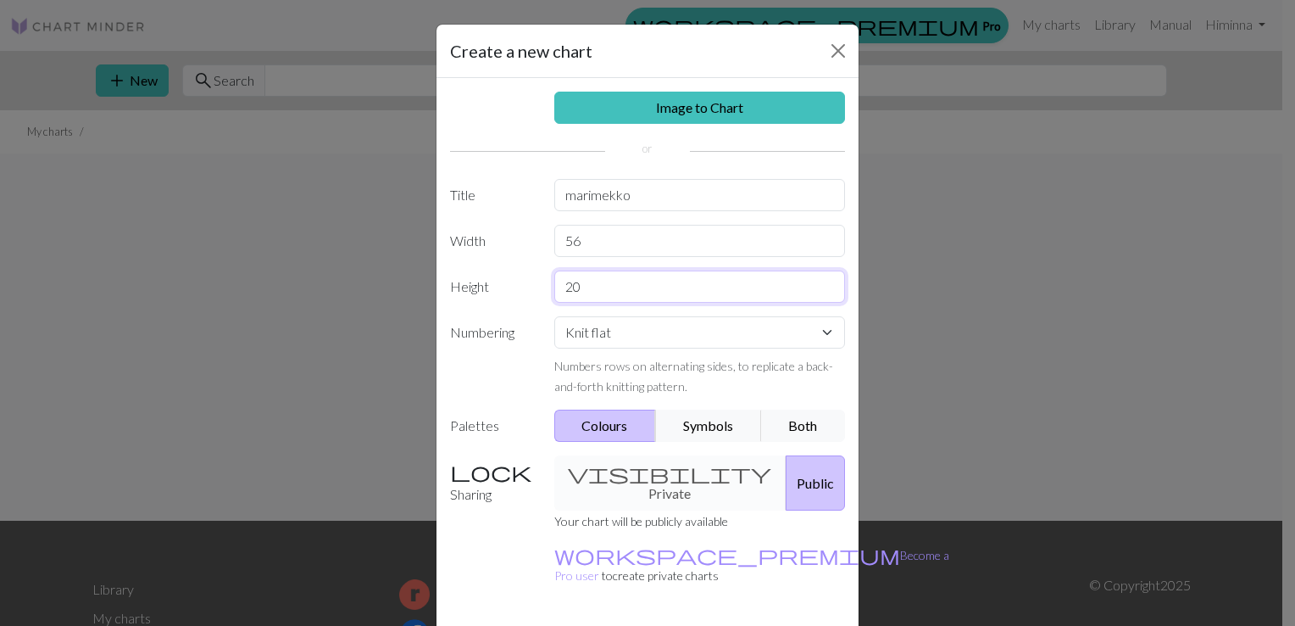
click at [587, 293] on input "20" at bounding box center [700, 286] width 292 height 32
type input "2"
type input "29"
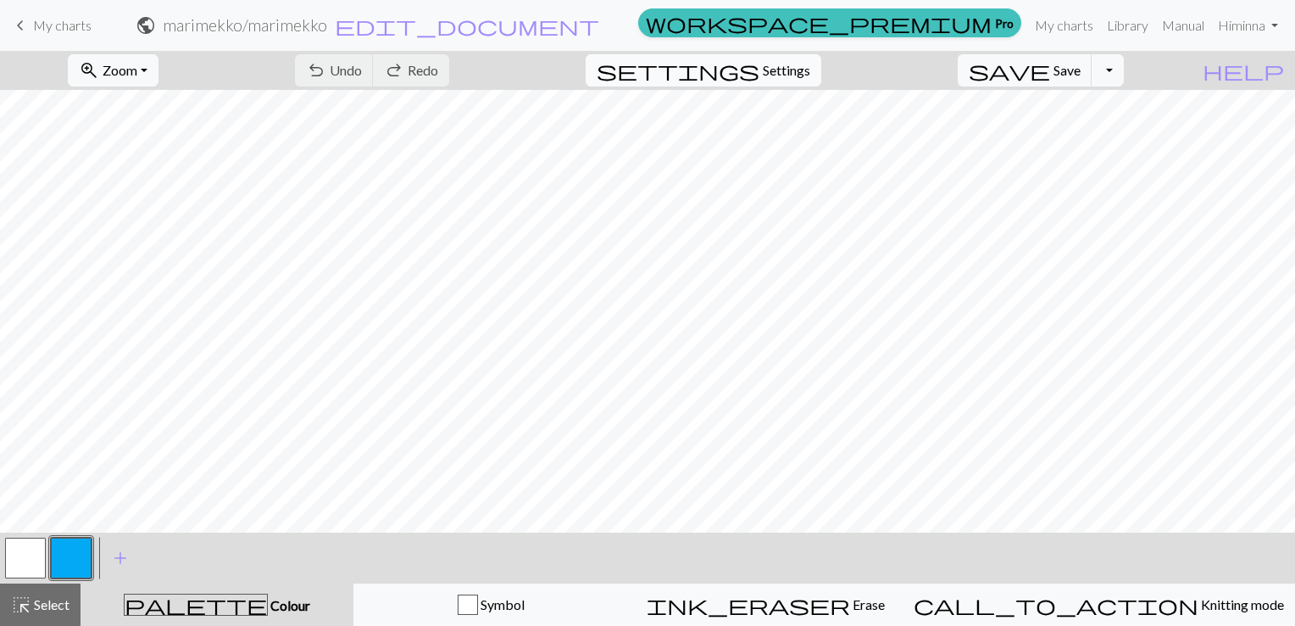
click at [796, 70] on span "Settings" at bounding box center [786, 70] width 47 height 20
select select "aran"
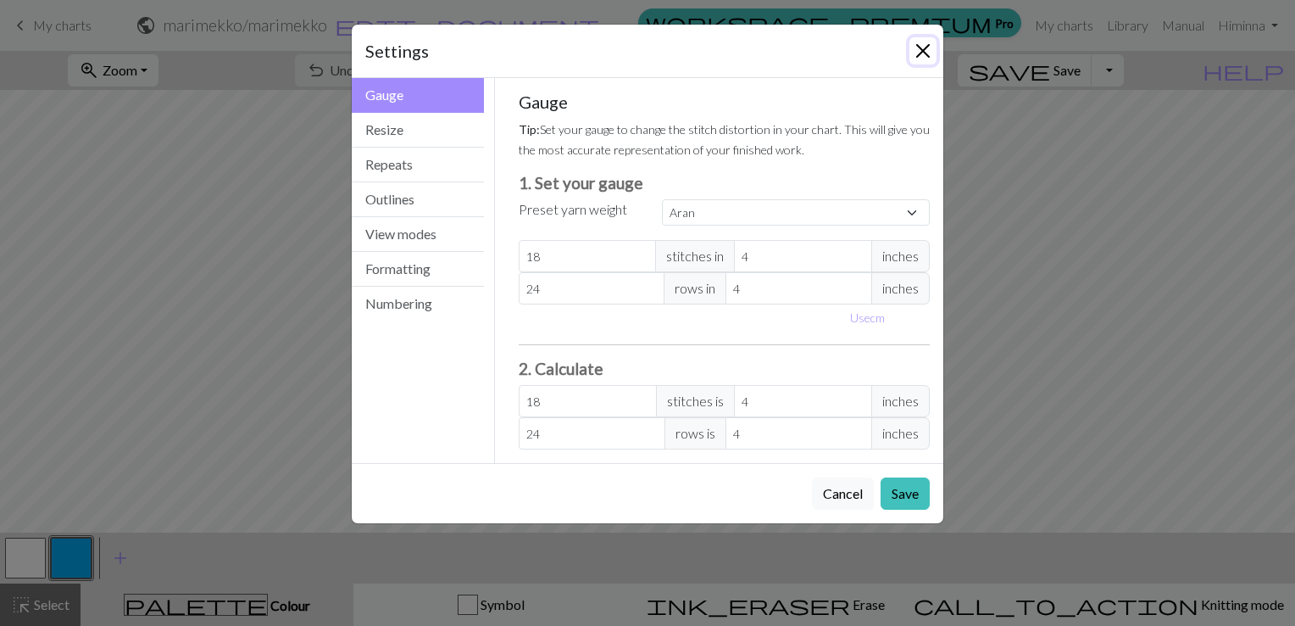
click at [926, 53] on button "Close" at bounding box center [922, 50] width 27 height 27
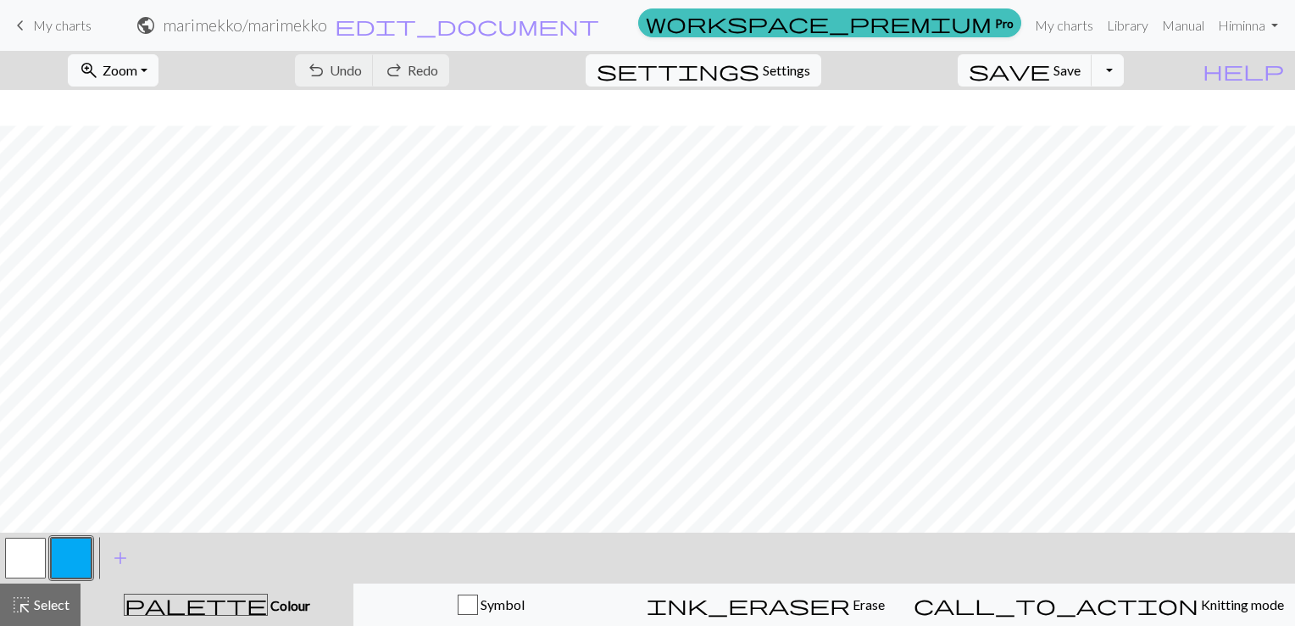
scroll to position [137, 0]
click at [362, 76] on span "Undo" at bounding box center [346, 70] width 32 height 16
click at [362, 73] on span "Undo" at bounding box center [346, 70] width 32 height 16
click at [825, 605] on span "ink_eraser" at bounding box center [748, 604] width 203 height 24
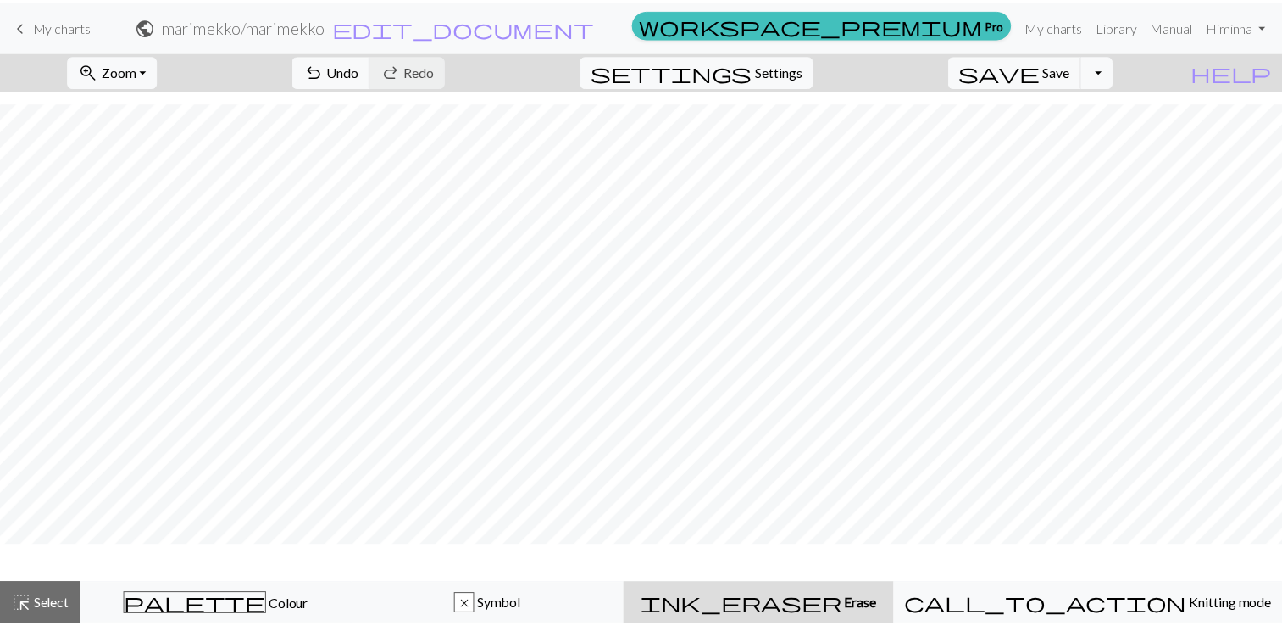
scroll to position [86, 0]
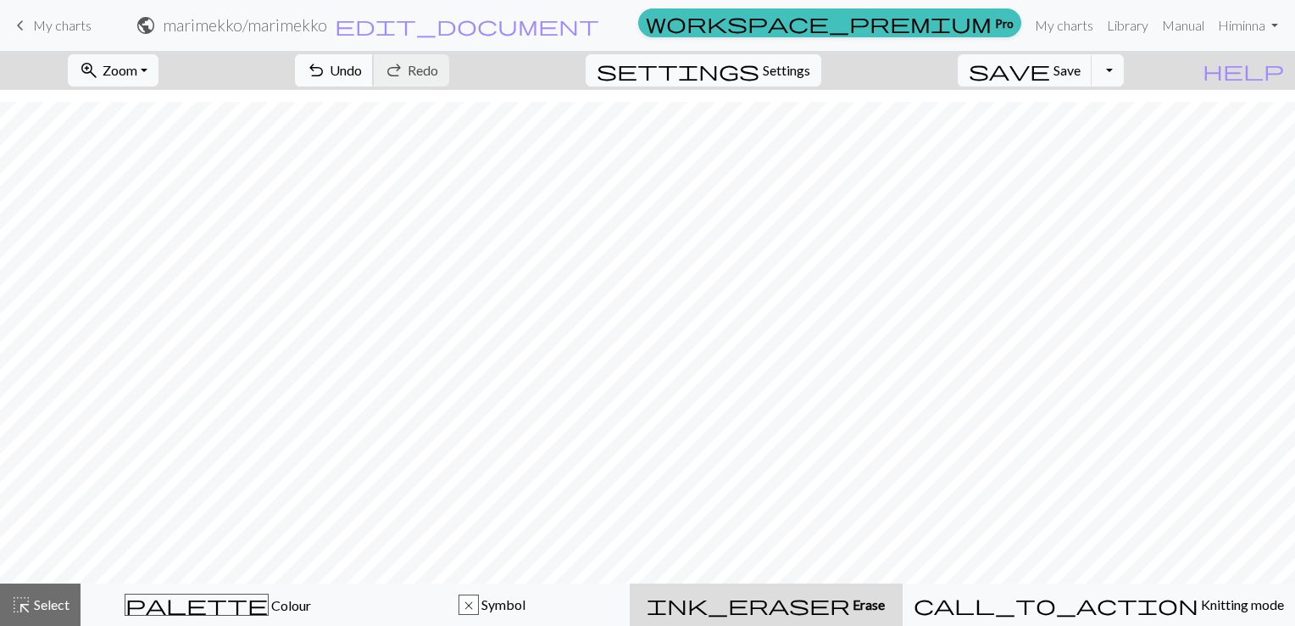
click at [362, 66] on span "Undo" at bounding box center [346, 70] width 32 height 16
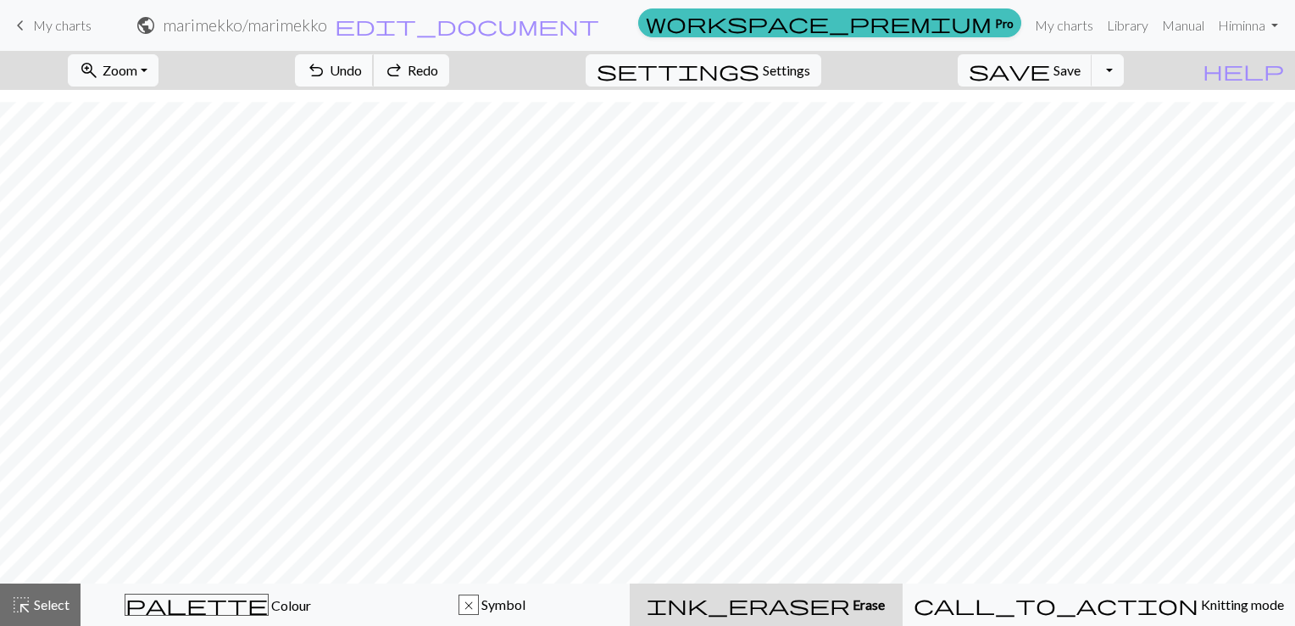
click at [362, 66] on span "Undo" at bounding box center [346, 70] width 32 height 16
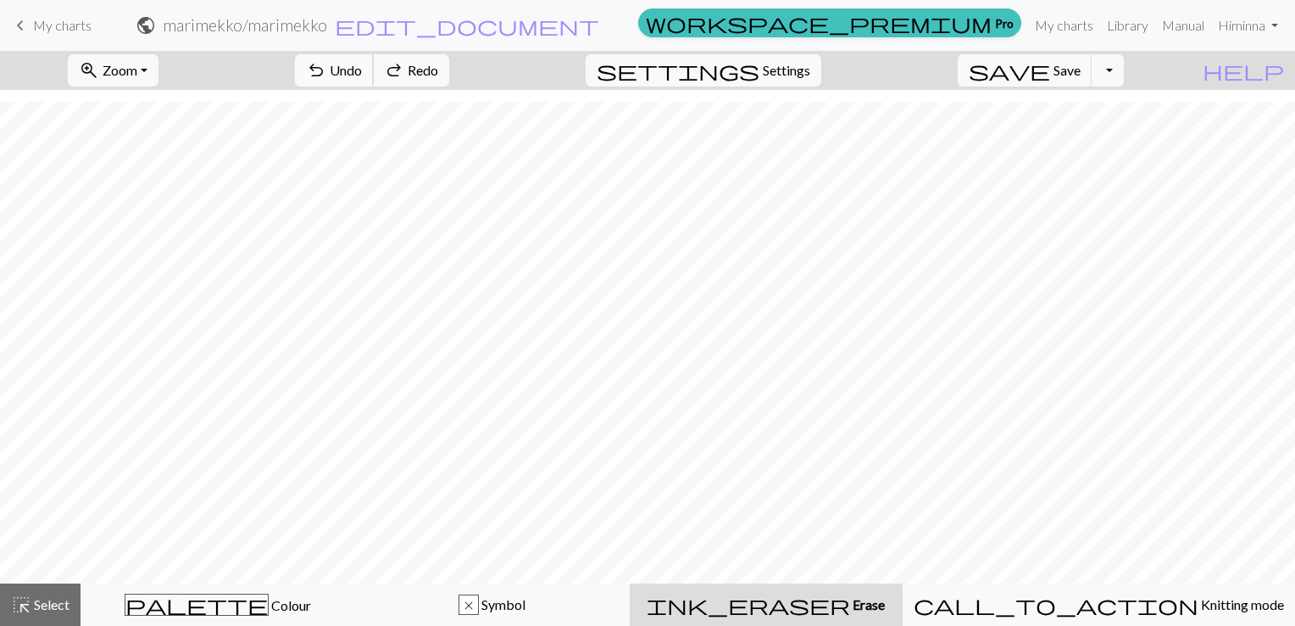
click at [362, 66] on span "Undo" at bounding box center [346, 70] width 32 height 16
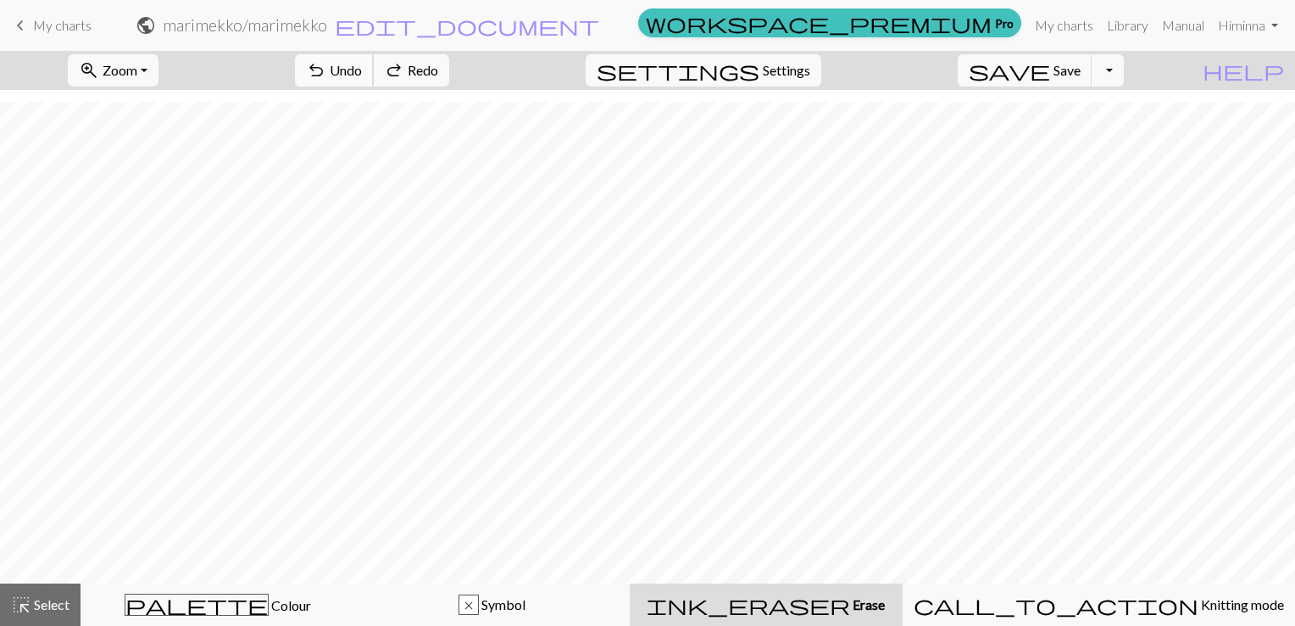
click at [362, 66] on span "Undo" at bounding box center [346, 70] width 32 height 16
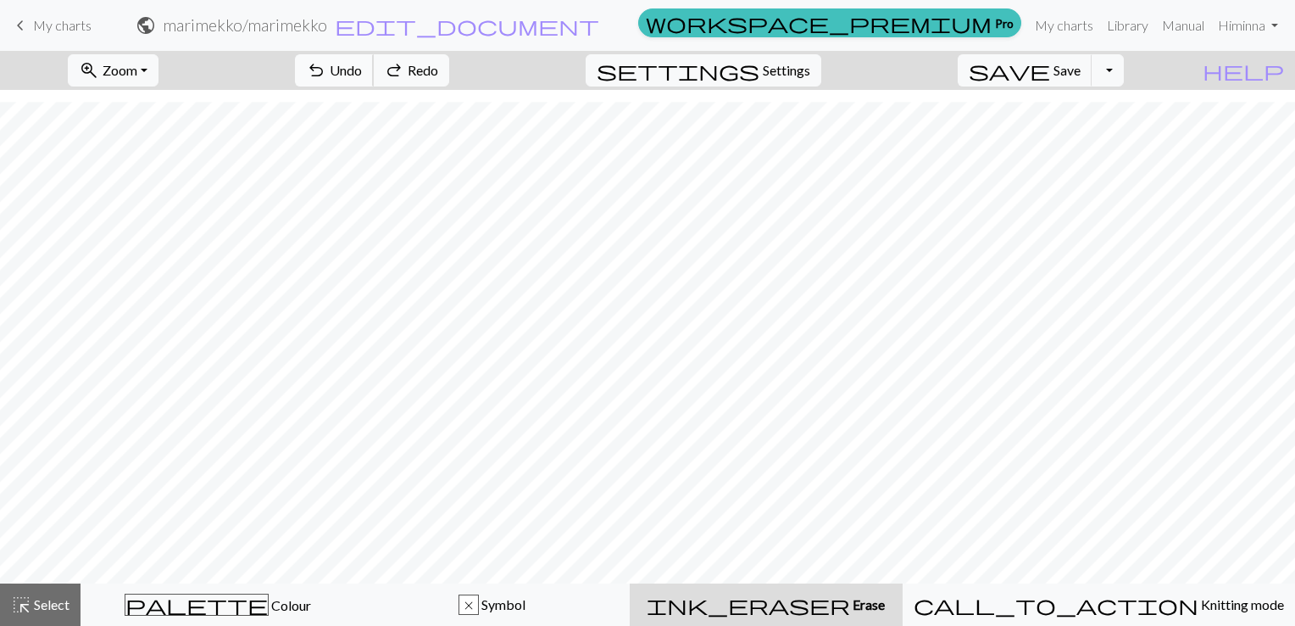
click at [362, 66] on span "Undo" at bounding box center [346, 70] width 32 height 16
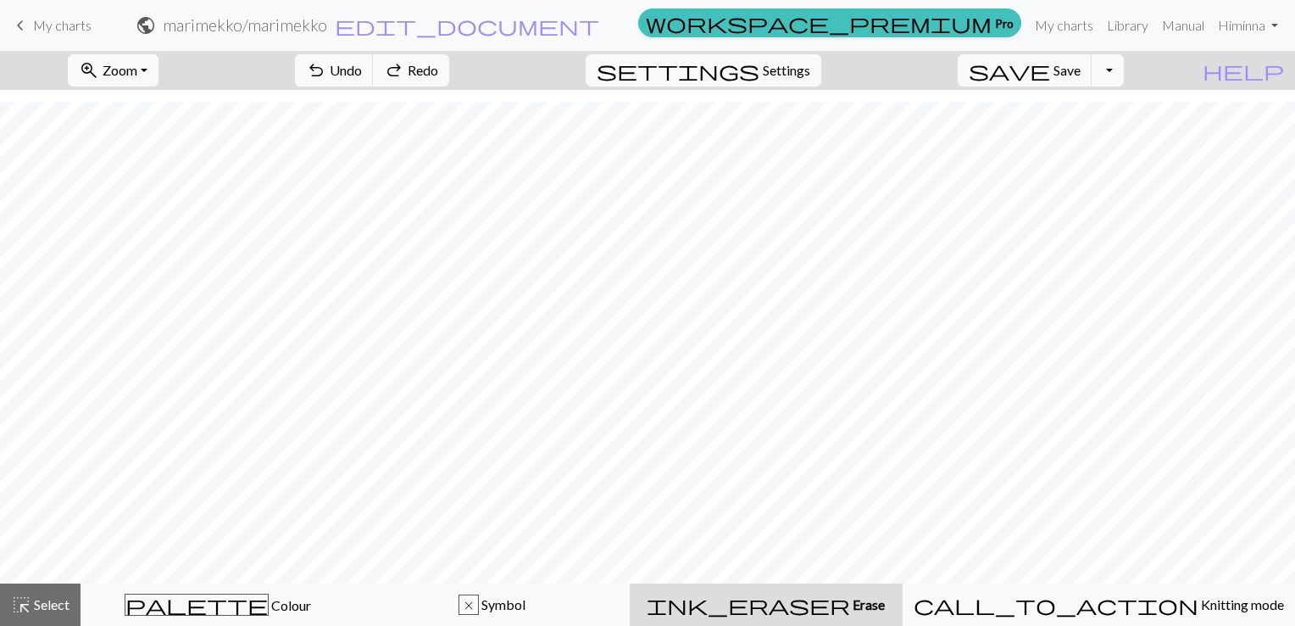
click at [21, 27] on span "keyboard_arrow_left" at bounding box center [20, 26] width 20 height 24
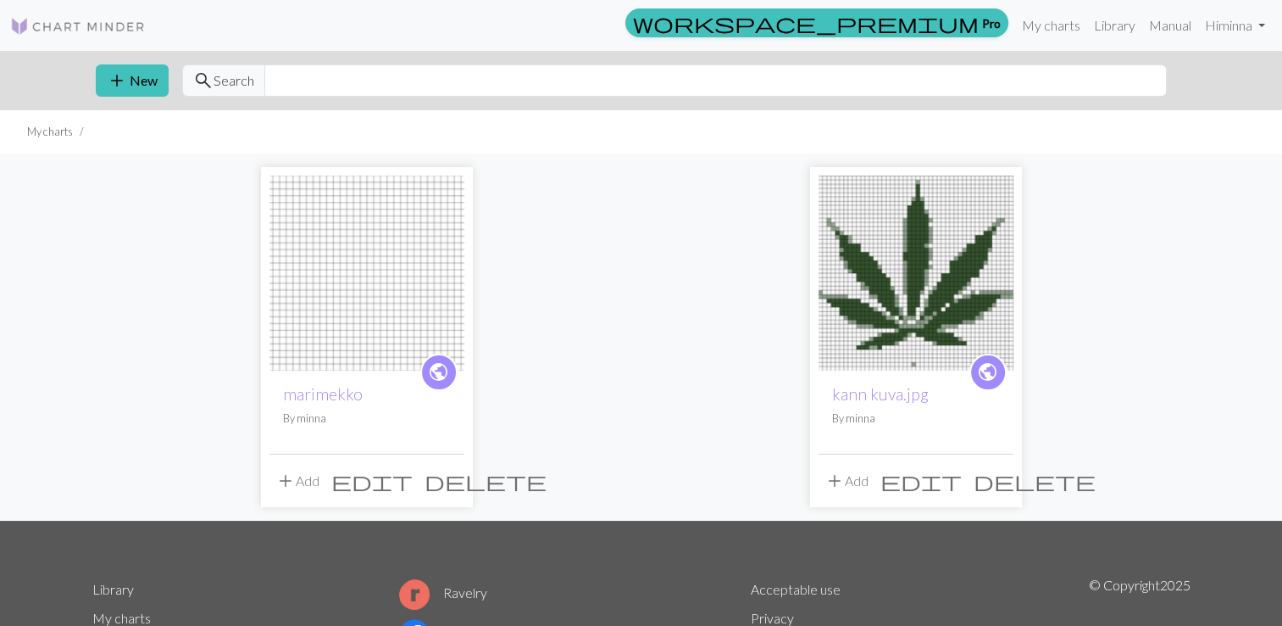
click at [444, 481] on span "delete" at bounding box center [486, 481] width 122 height 24
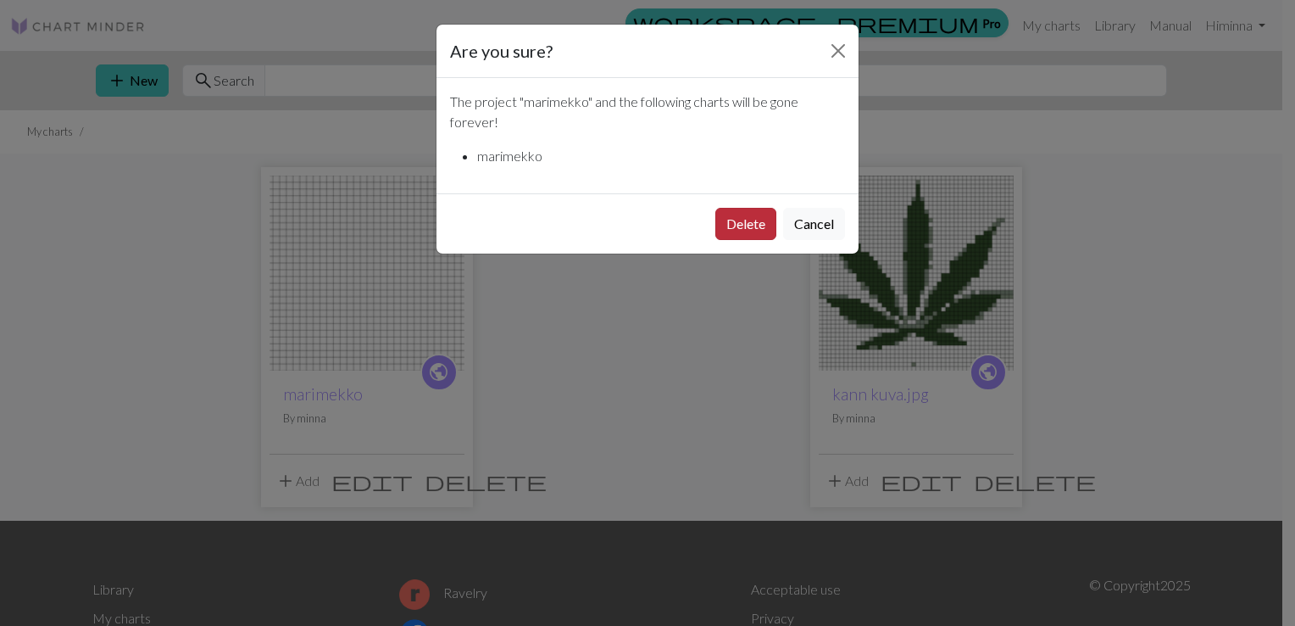
click at [749, 218] on button "Delete" at bounding box center [745, 224] width 61 height 32
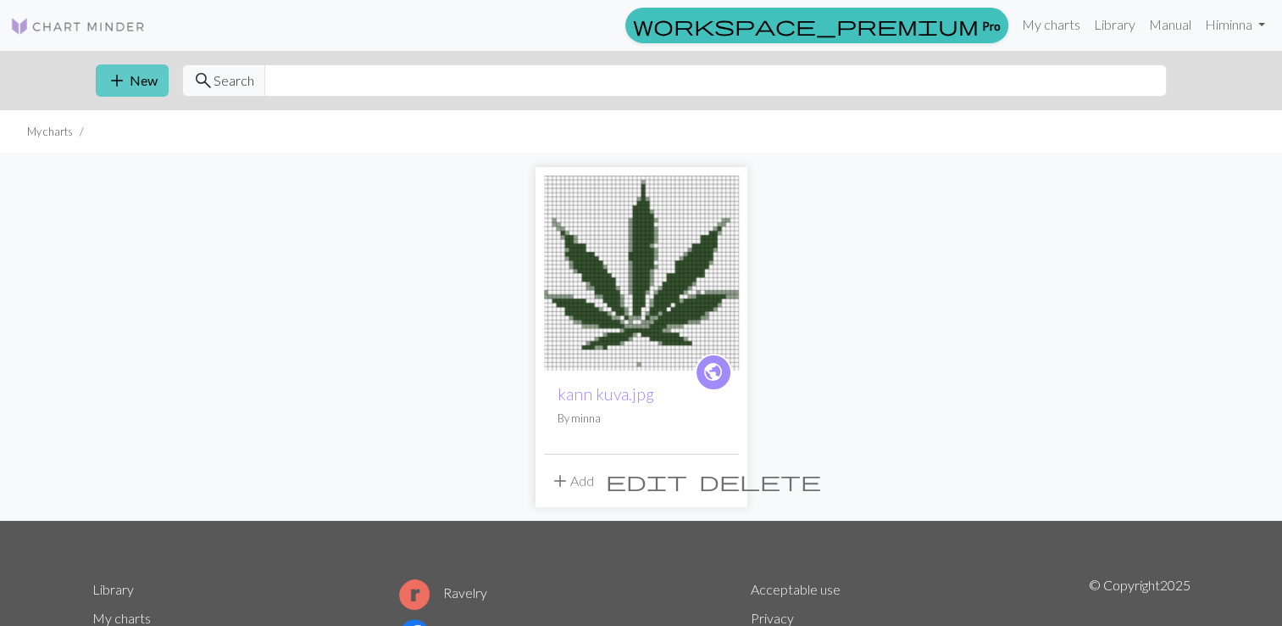
click at [130, 90] on button "add New" at bounding box center [132, 80] width 73 height 32
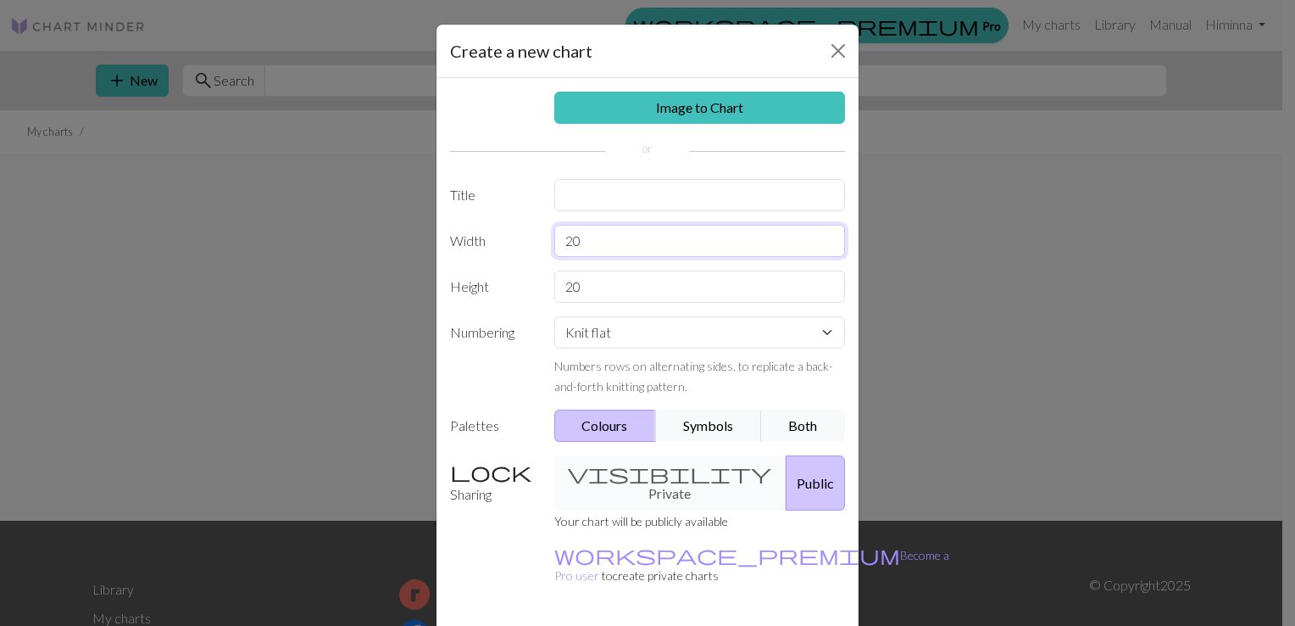
click at [591, 235] on input "20" at bounding box center [700, 241] width 292 height 32
type input "2"
type input "56"
click at [597, 286] on input "20" at bounding box center [700, 286] width 292 height 32
type input "2"
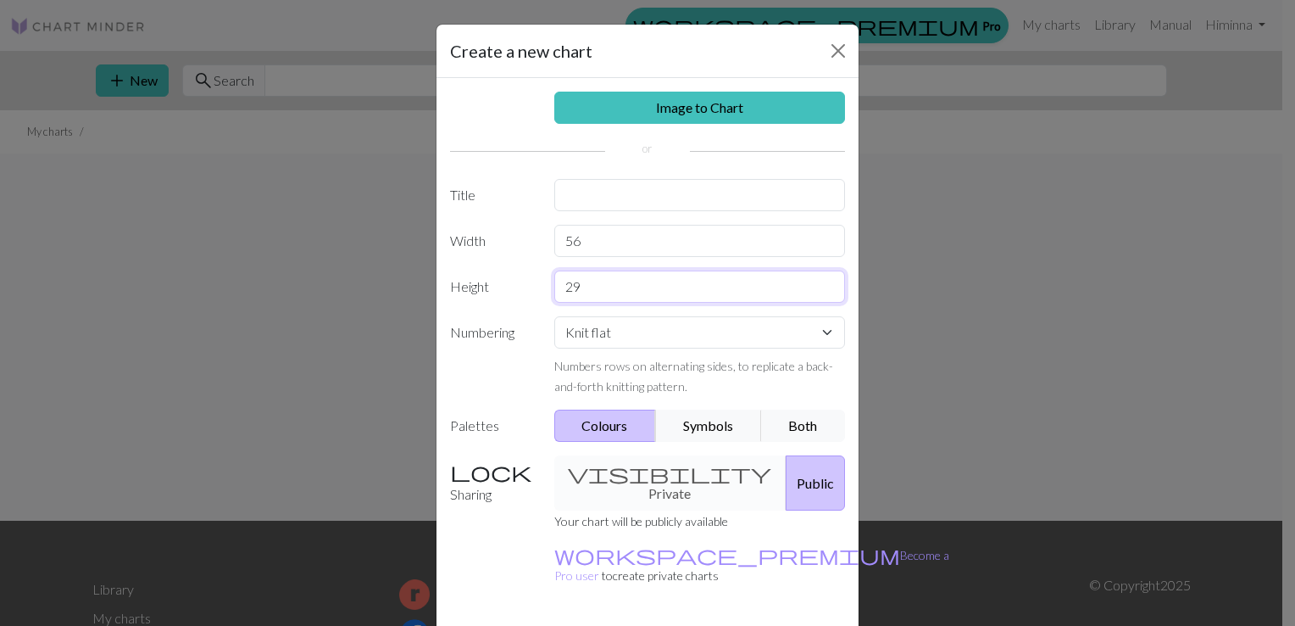
type input "29"
click at [786, 476] on button "Public" at bounding box center [815, 482] width 59 height 55
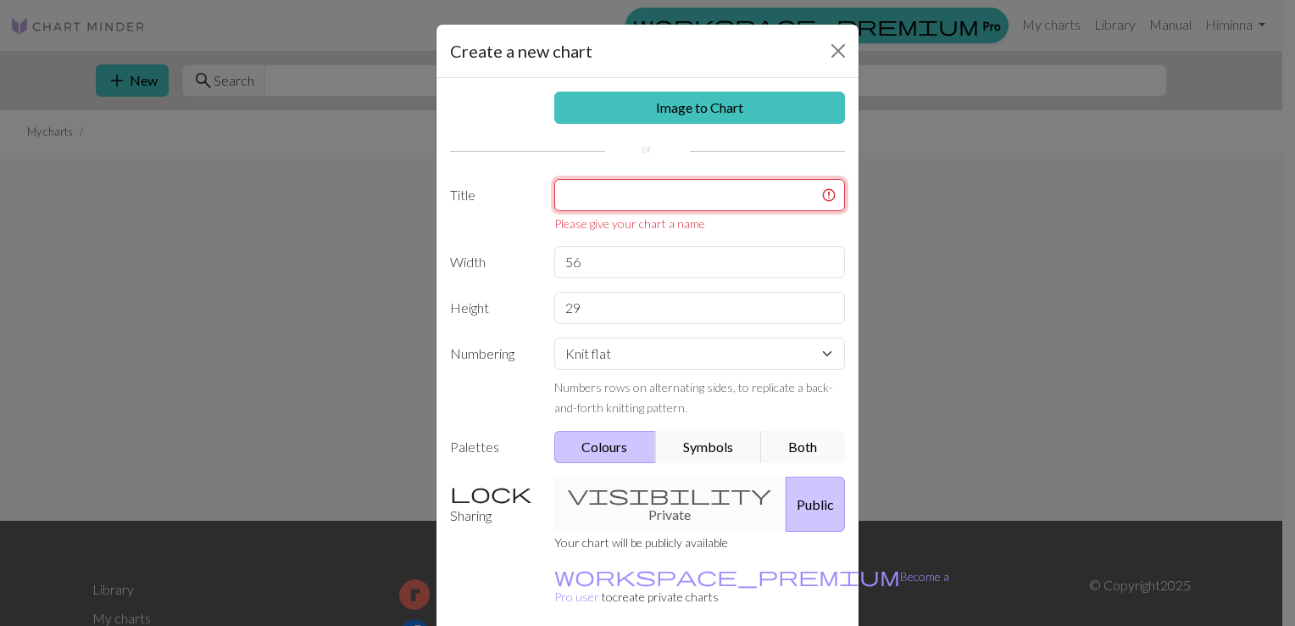
click at [669, 197] on input "text" at bounding box center [700, 195] width 292 height 32
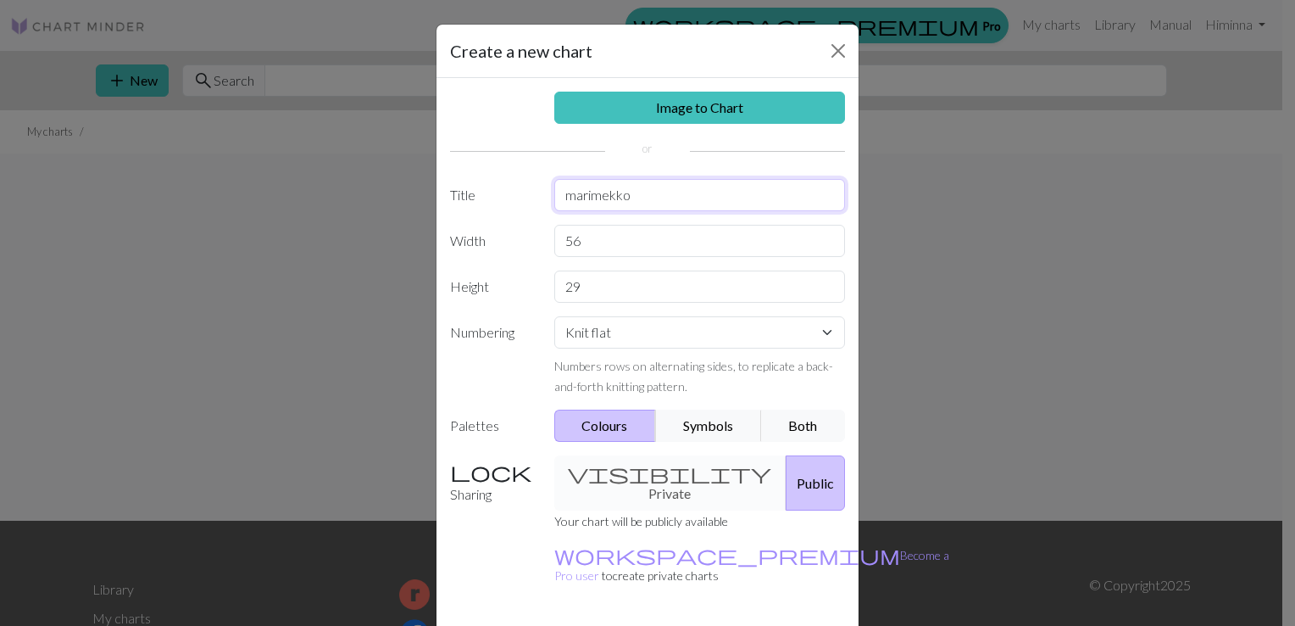
type input "marimekko"
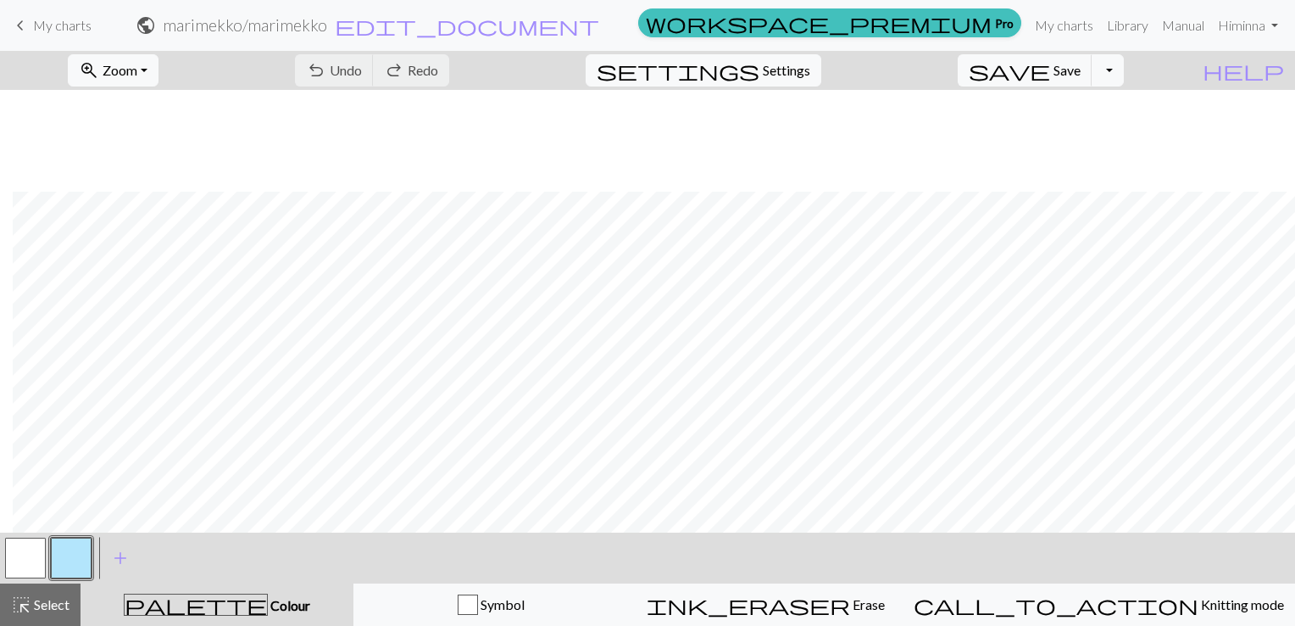
scroll to position [137, 71]
click at [75, 559] on button "button" at bounding box center [71, 557] width 41 height 41
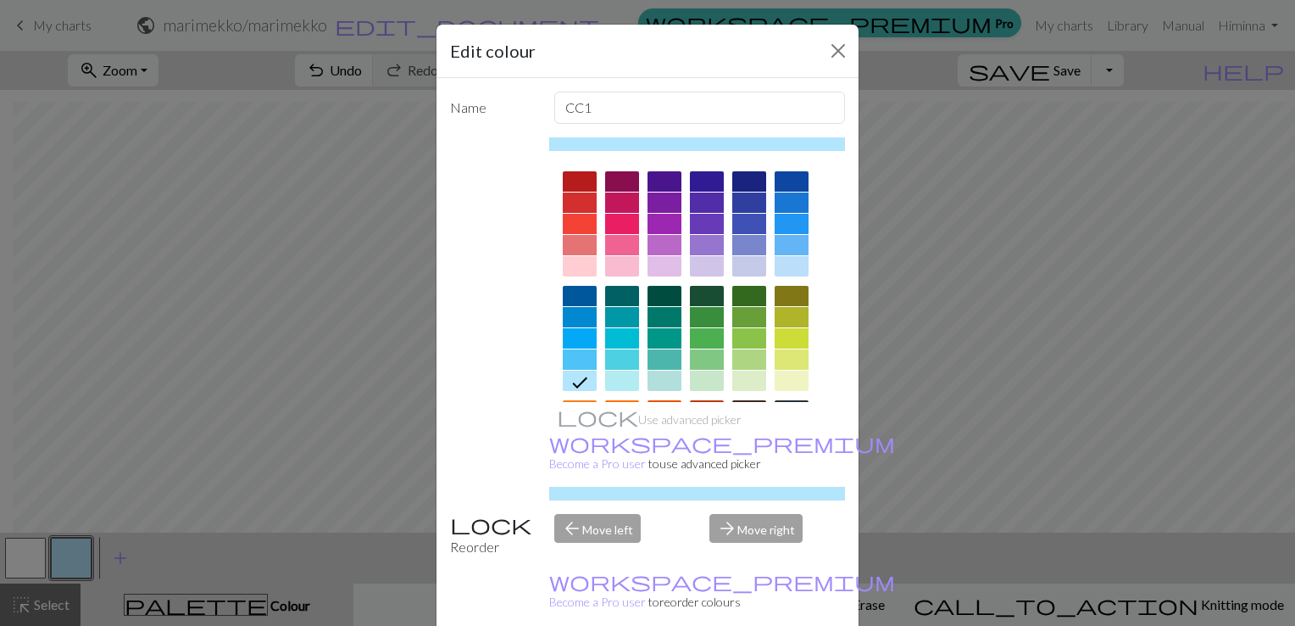
click at [614, 288] on div at bounding box center [622, 296] width 34 height 20
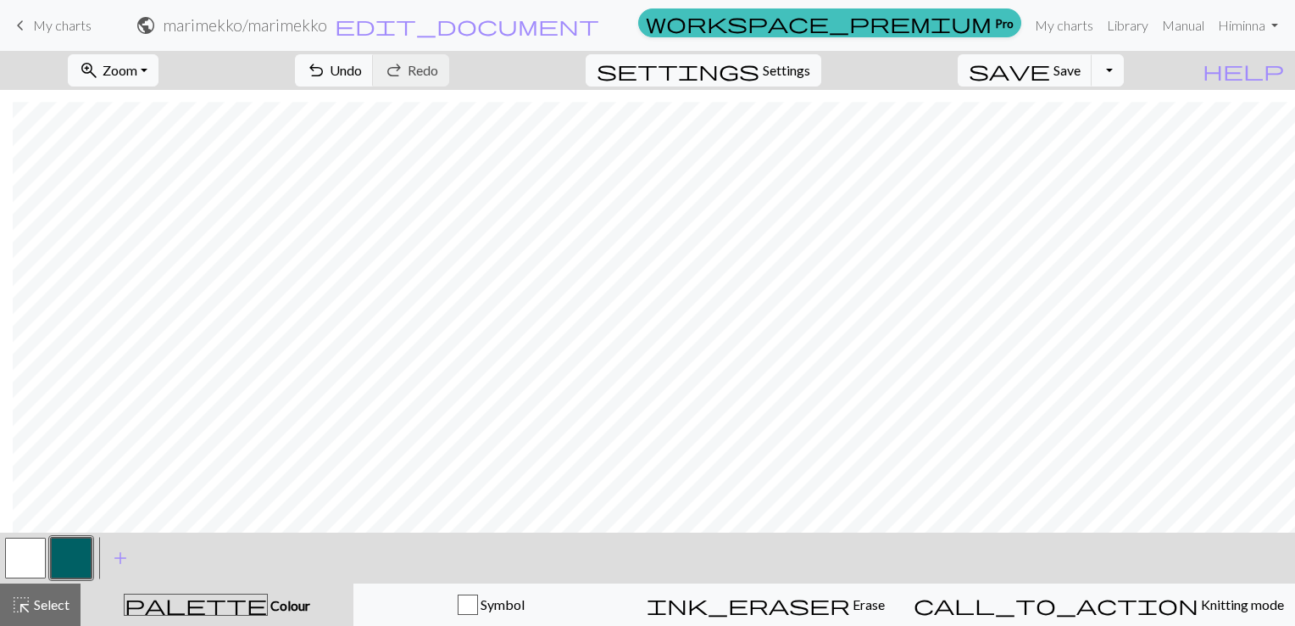
click at [14, 557] on button "button" at bounding box center [25, 557] width 41 height 41
click at [64, 554] on button "button" at bounding box center [71, 557] width 41 height 41
click at [28, 547] on button "button" at bounding box center [25, 557] width 41 height 41
click at [86, 557] on button "button" at bounding box center [71, 557] width 41 height 41
click at [362, 64] on span "Undo" at bounding box center [346, 70] width 32 height 16
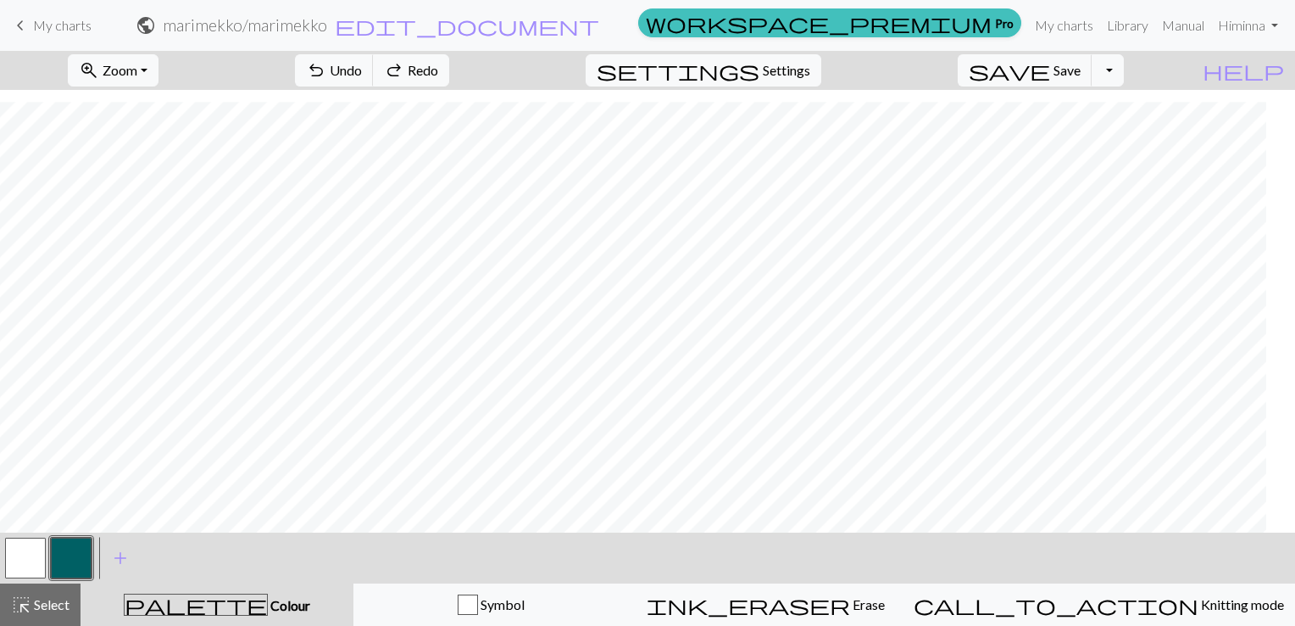
scroll to position [137, 0]
click at [24, 569] on button "button" at bounding box center [25, 557] width 41 height 41
click at [78, 557] on button "button" at bounding box center [71, 557] width 41 height 41
click at [14, 555] on button "button" at bounding box center [25, 557] width 41 height 41
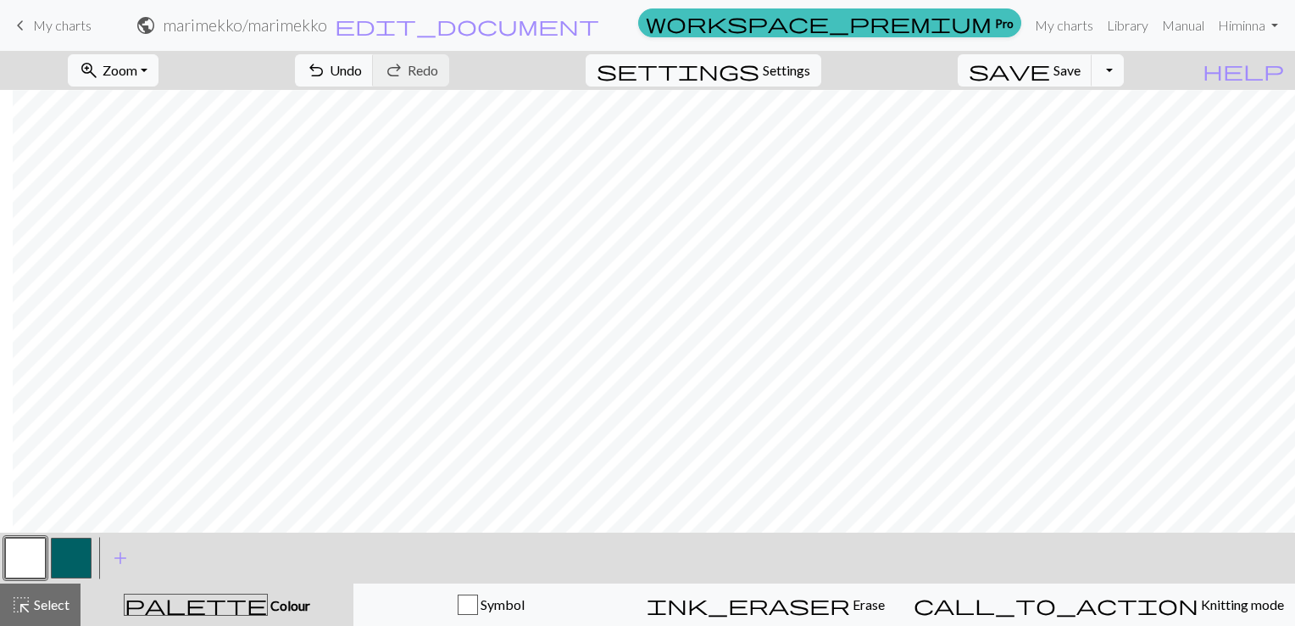
click at [78, 557] on button "button" at bounding box center [71, 557] width 41 height 41
click at [362, 70] on span "Undo" at bounding box center [346, 70] width 32 height 16
click at [362, 66] on span "Undo" at bounding box center [346, 70] width 32 height 16
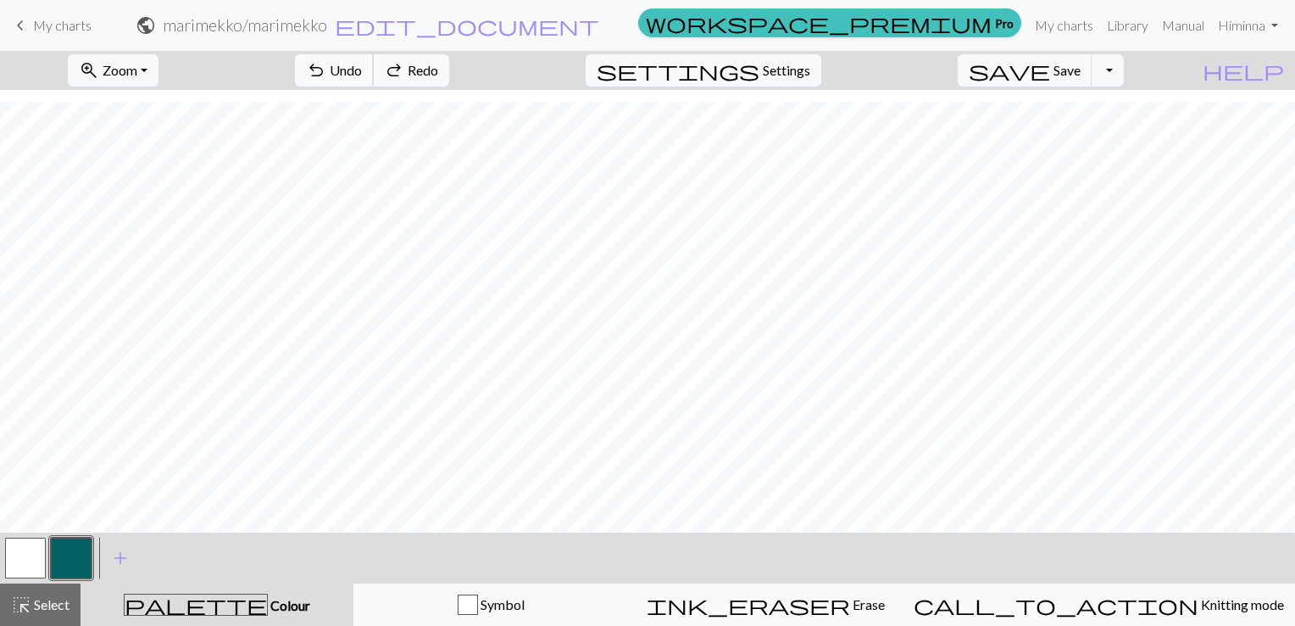
click at [362, 66] on span "Undo" at bounding box center [346, 70] width 32 height 16
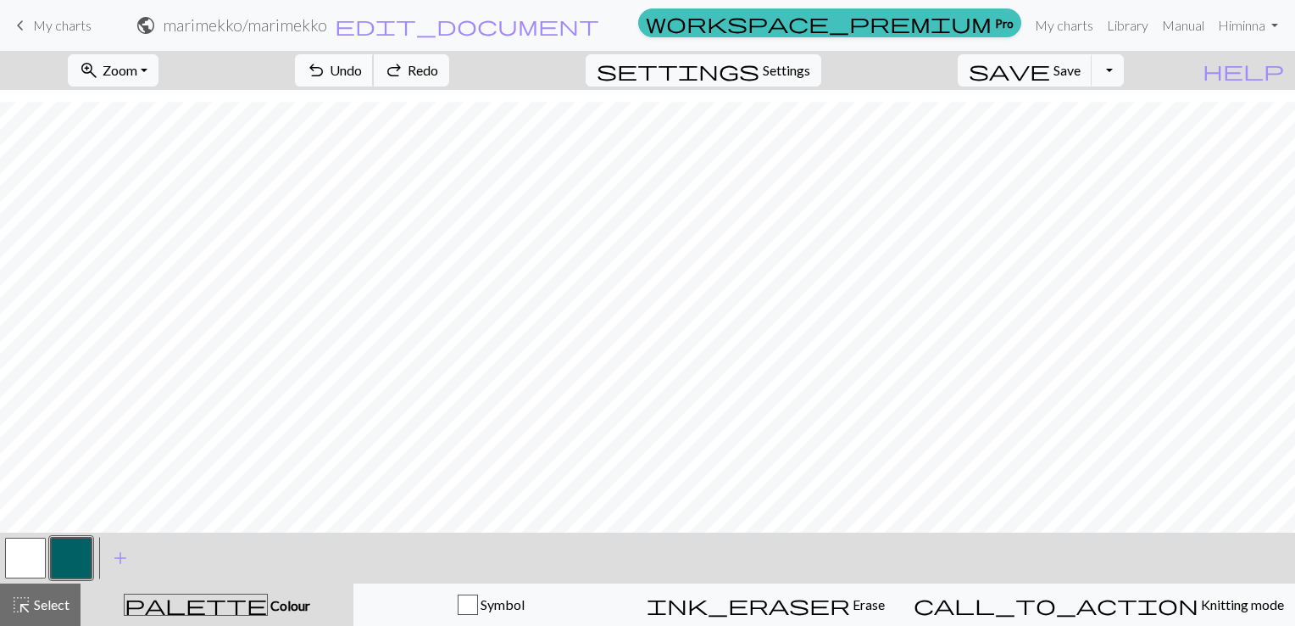
click at [362, 66] on span "Undo" at bounding box center [346, 70] width 32 height 16
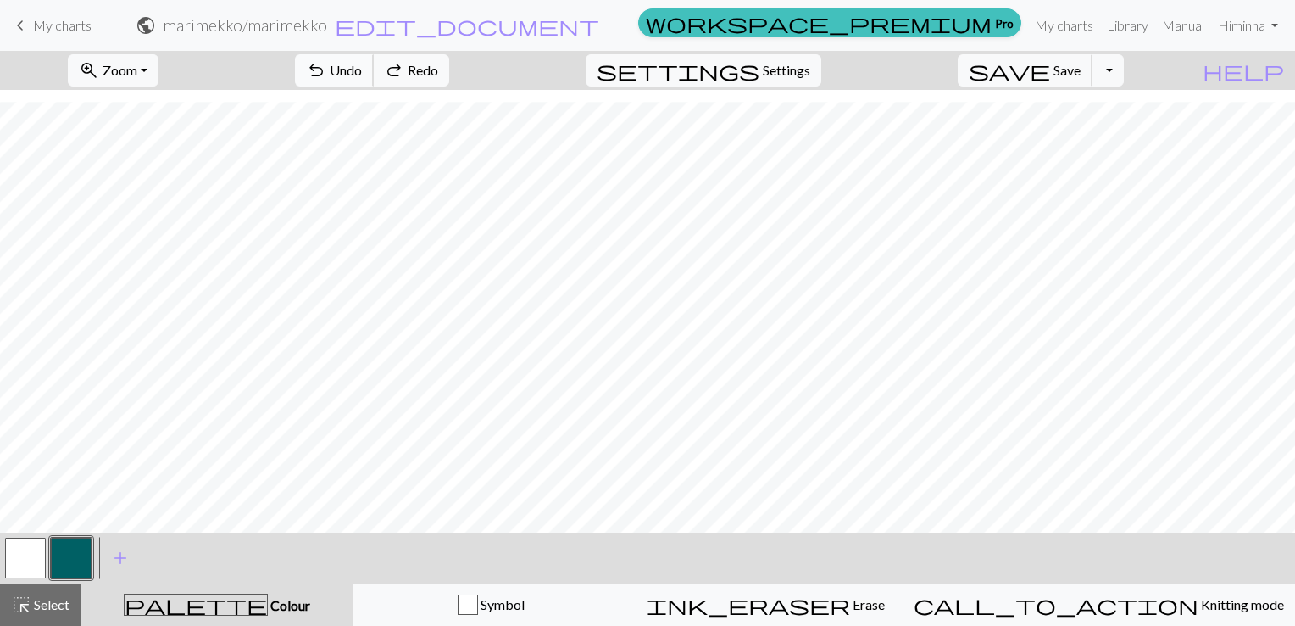
click at [362, 66] on span "Undo" at bounding box center [346, 70] width 32 height 16
click at [362, 71] on span "Undo" at bounding box center [346, 70] width 32 height 16
click at [362, 69] on span "Undo" at bounding box center [346, 70] width 32 height 16
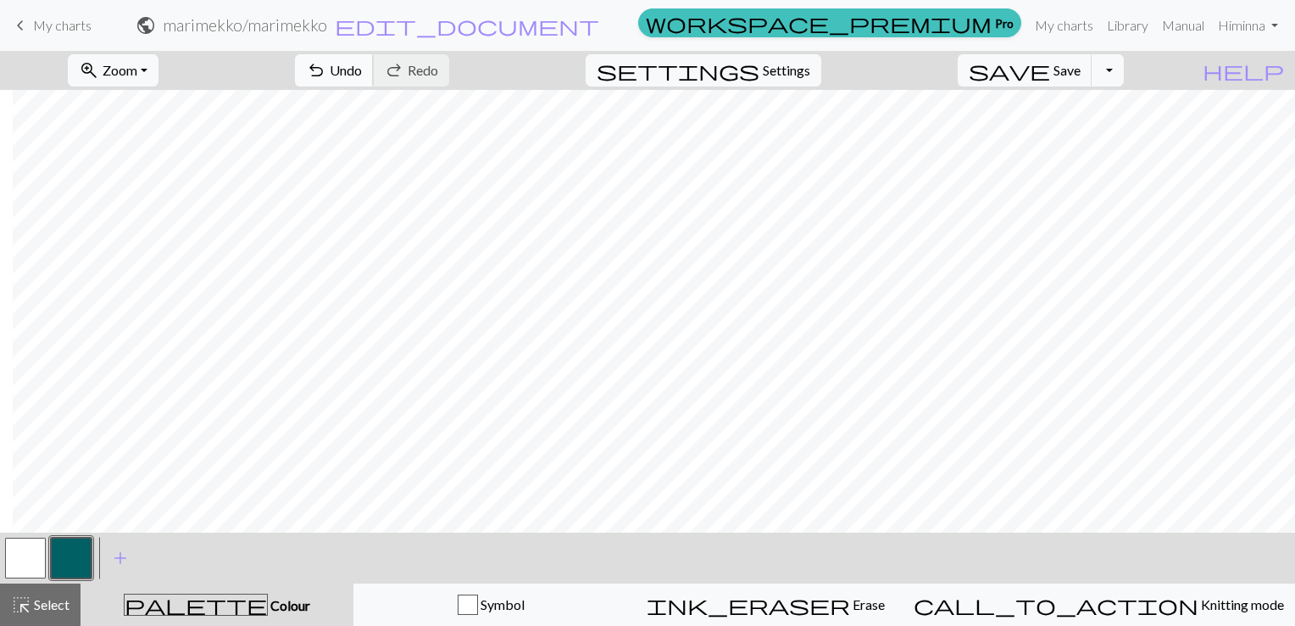
click at [362, 70] on span "Undo" at bounding box center [346, 70] width 32 height 16
click at [362, 73] on span "Undo" at bounding box center [346, 70] width 32 height 16
click at [362, 72] on span "Undo" at bounding box center [346, 70] width 32 height 16
click at [362, 73] on span "Undo" at bounding box center [346, 70] width 32 height 16
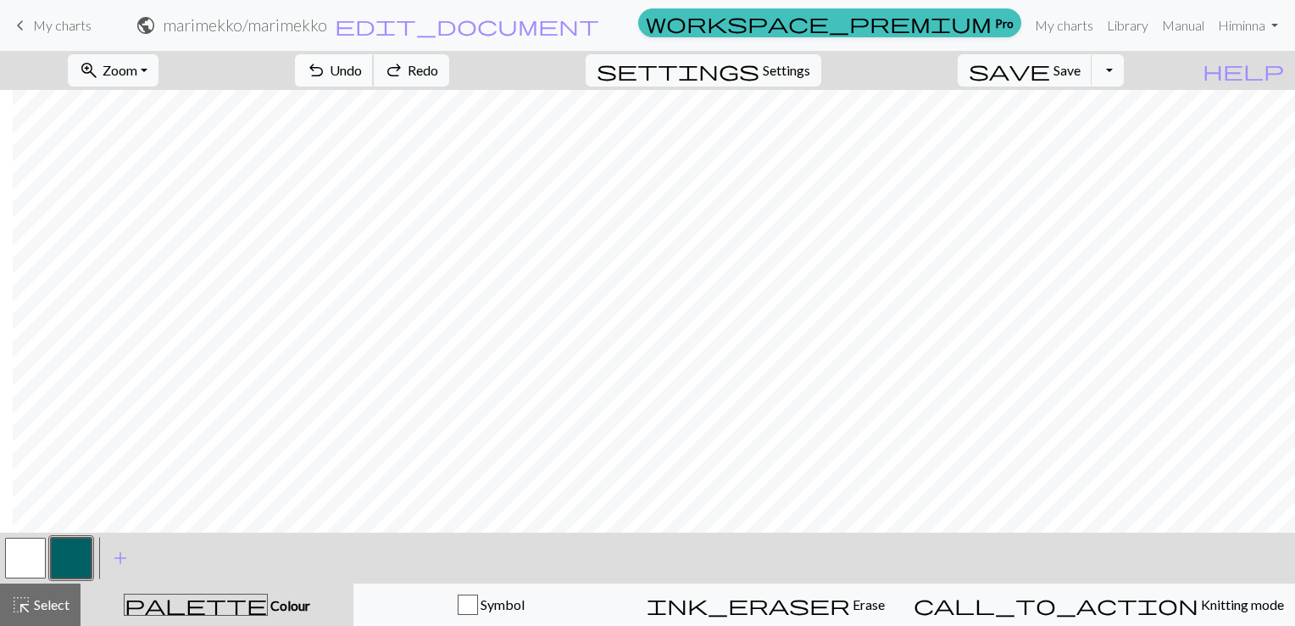
click at [362, 73] on span "Undo" at bounding box center [346, 70] width 32 height 16
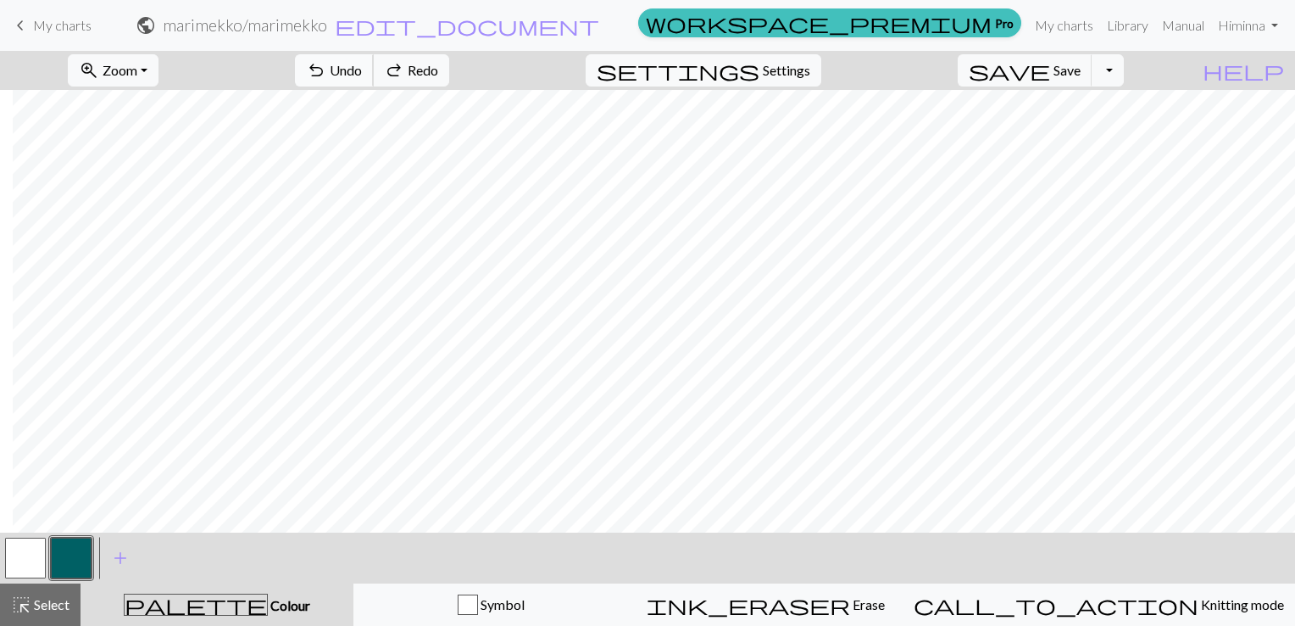
click at [362, 73] on span "Undo" at bounding box center [346, 70] width 32 height 16
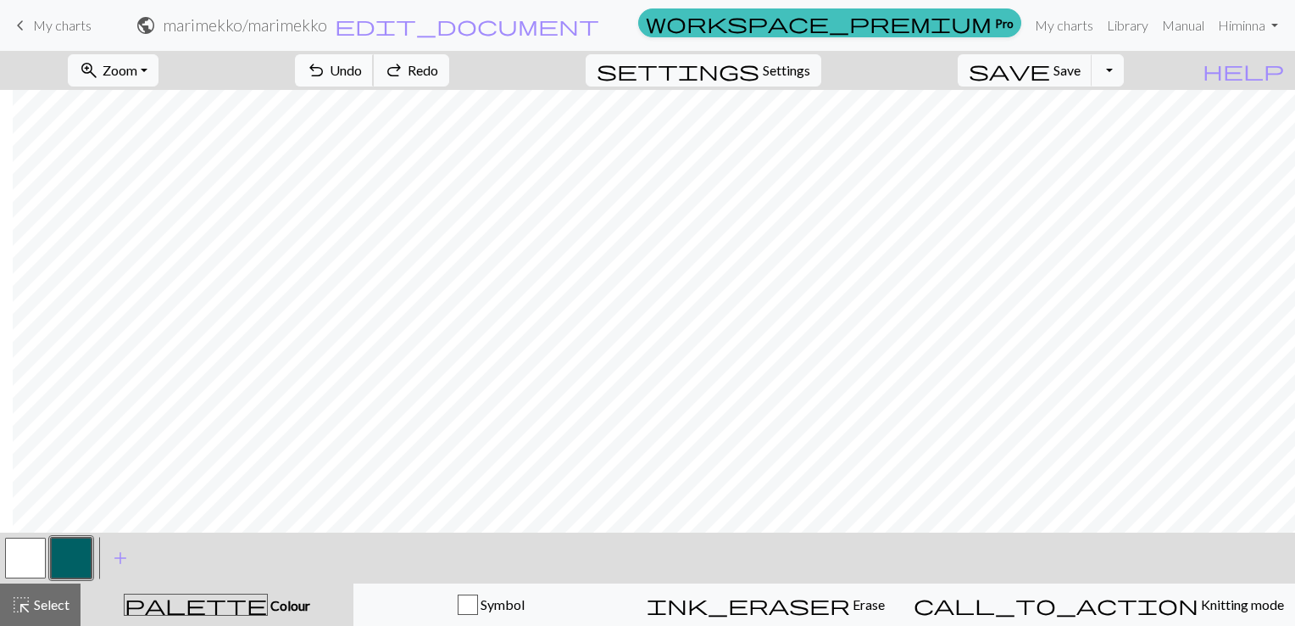
click at [362, 73] on span "Undo" at bounding box center [346, 70] width 32 height 16
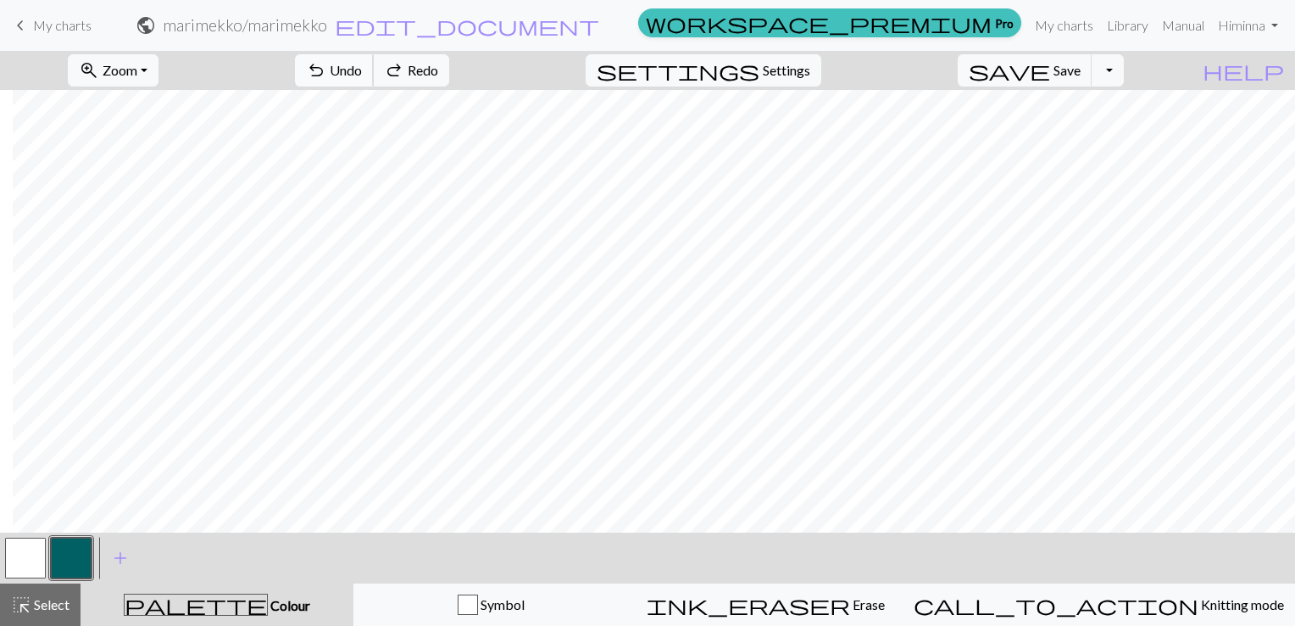
click at [362, 73] on span "Undo" at bounding box center [346, 70] width 32 height 16
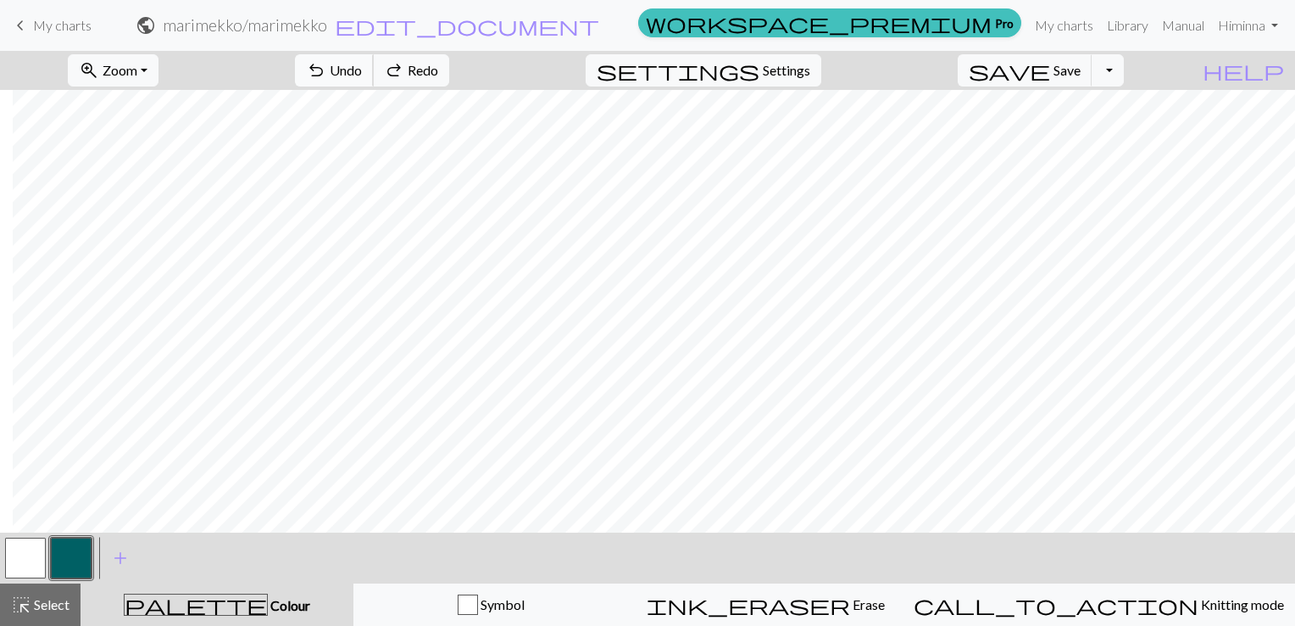
click at [362, 73] on span "Undo" at bounding box center [346, 70] width 32 height 16
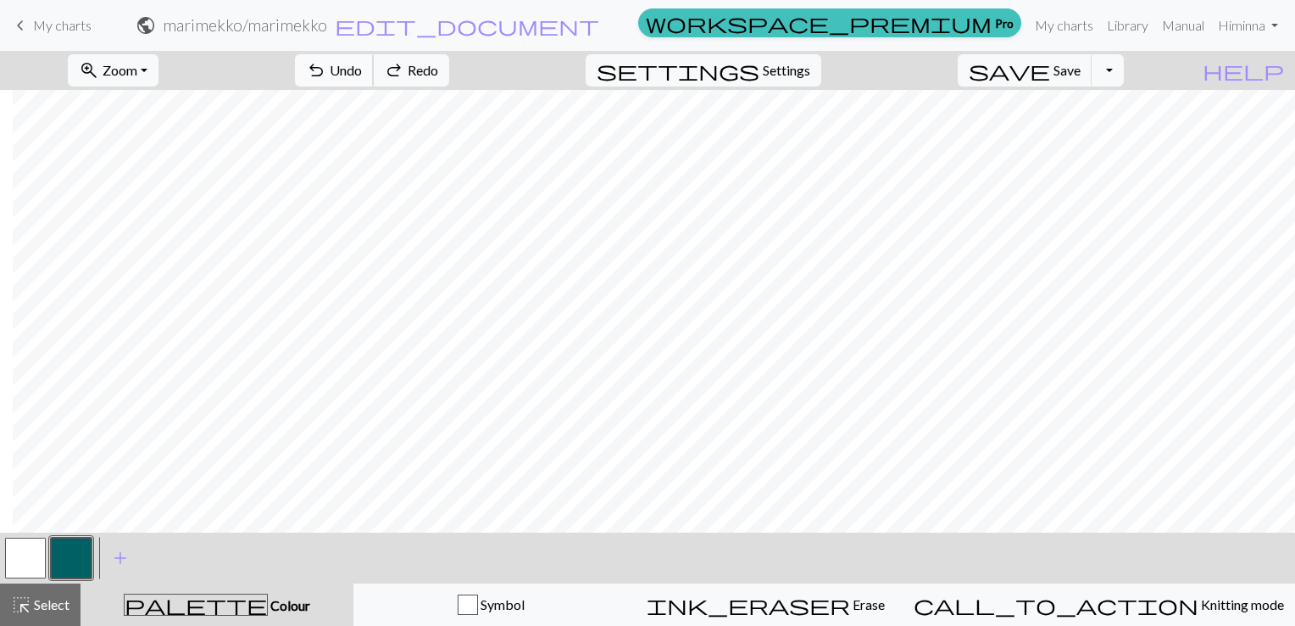
click at [362, 73] on span "Undo" at bounding box center [346, 70] width 32 height 16
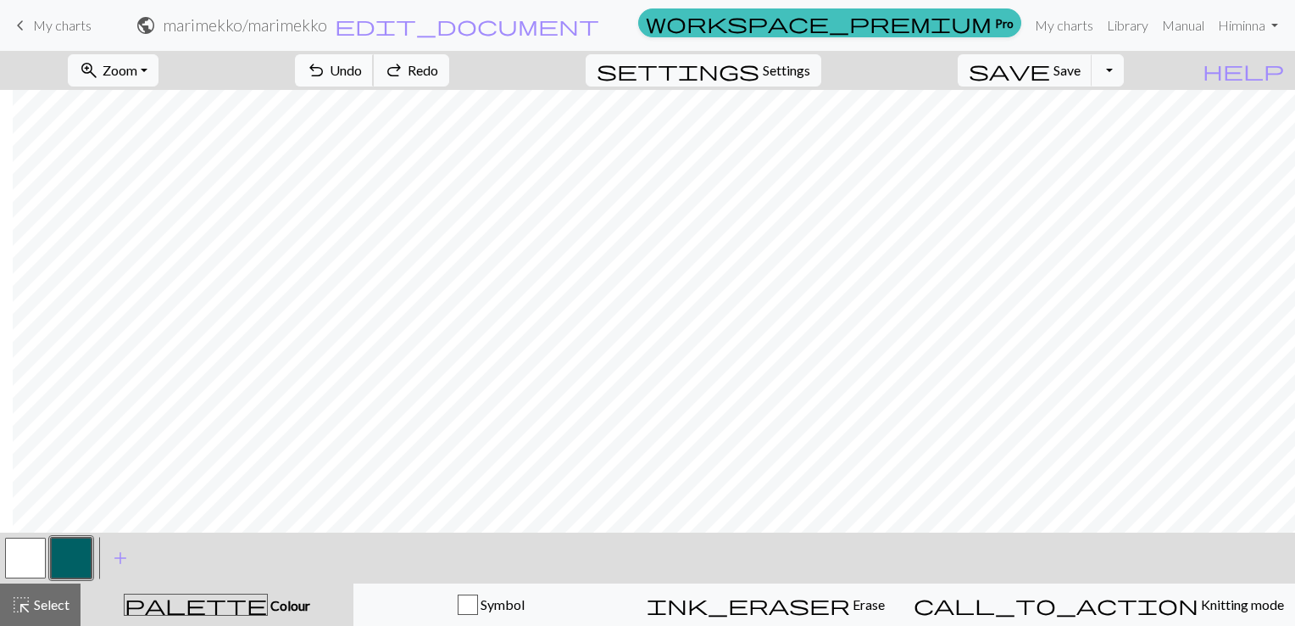
click at [362, 73] on span "Undo" at bounding box center [346, 70] width 32 height 16
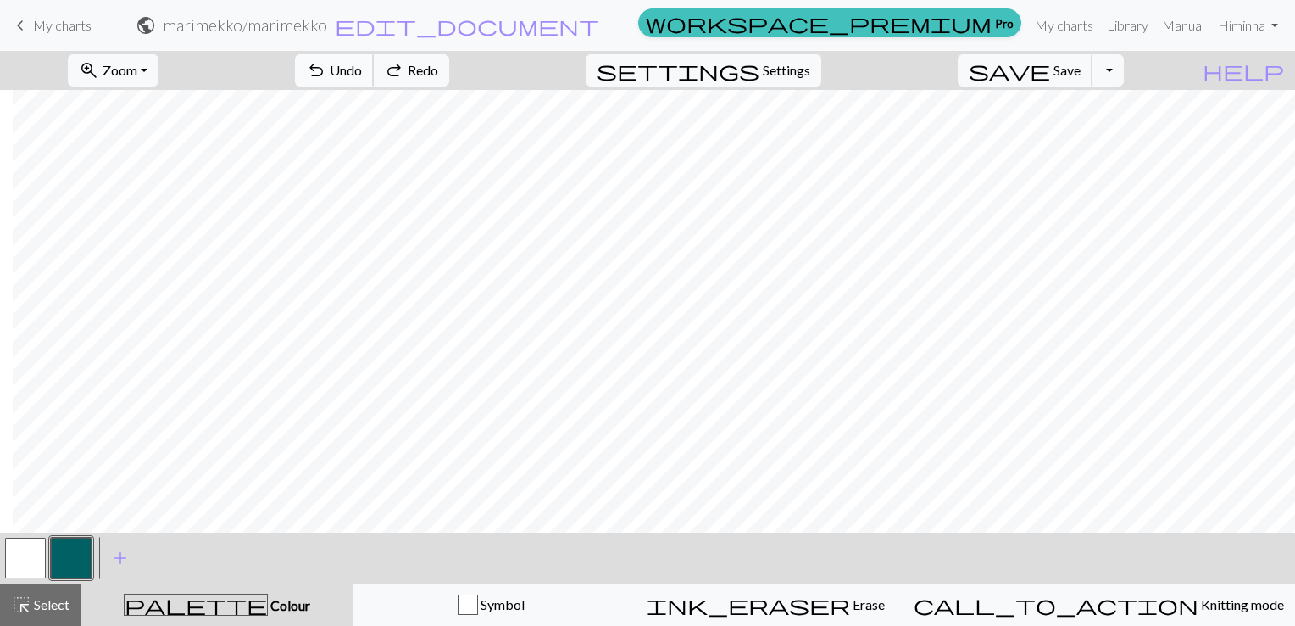
click at [362, 73] on span "Undo" at bounding box center [346, 70] width 32 height 16
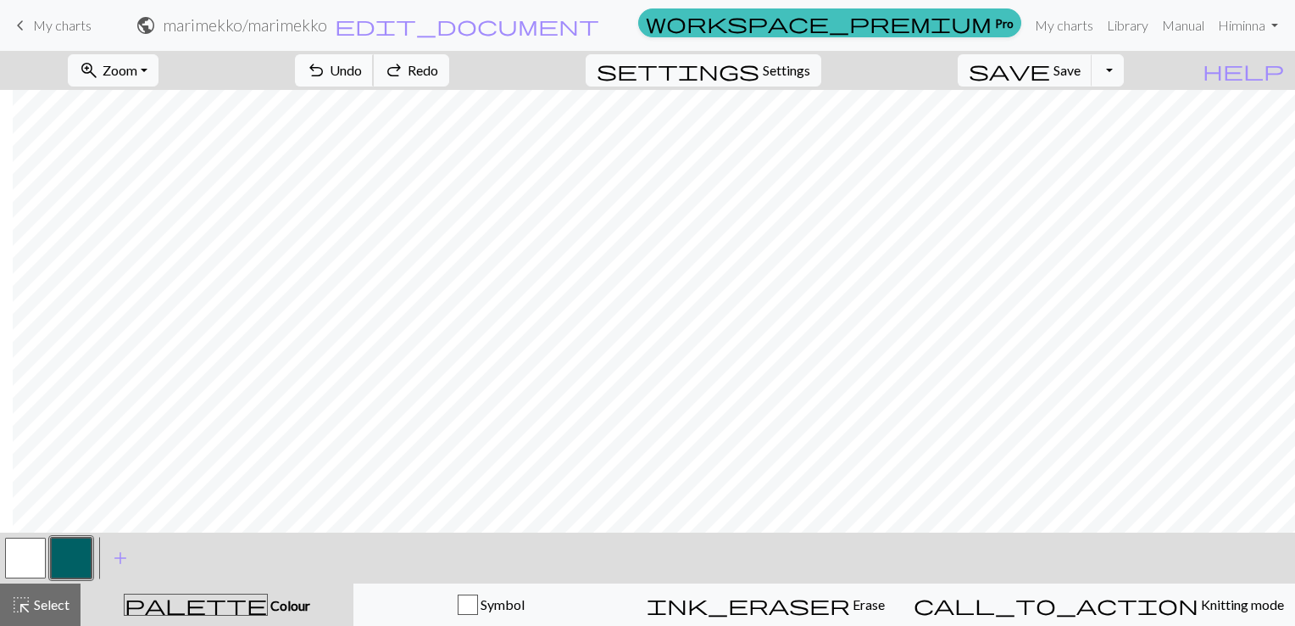
click at [362, 73] on span "Undo" at bounding box center [346, 70] width 32 height 16
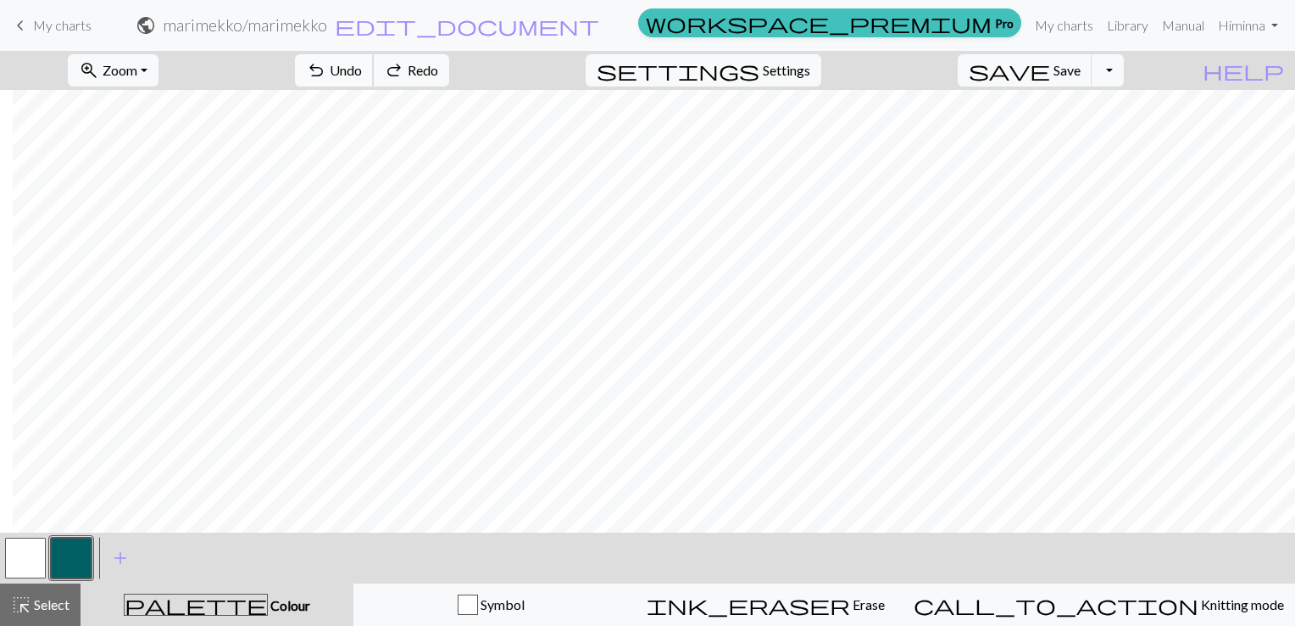
click at [362, 73] on span "Undo" at bounding box center [346, 70] width 32 height 16
click at [430, 73] on div "undo Undo Undo redo Redo Redo" at bounding box center [372, 70] width 180 height 39
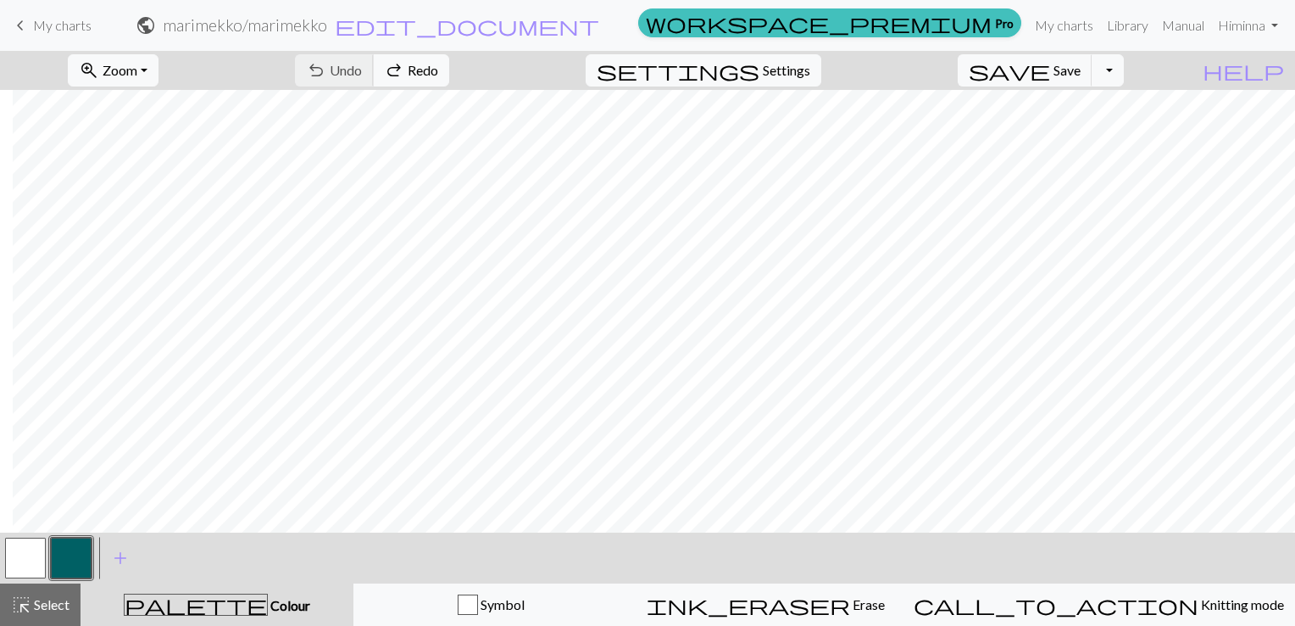
click at [430, 73] on div "undo Undo Undo redo Redo Redo" at bounding box center [372, 70] width 180 height 39
click at [17, 552] on button "button" at bounding box center [25, 557] width 41 height 41
click at [75, 554] on button "button" at bounding box center [71, 557] width 41 height 41
click at [362, 72] on span "Undo" at bounding box center [346, 70] width 32 height 16
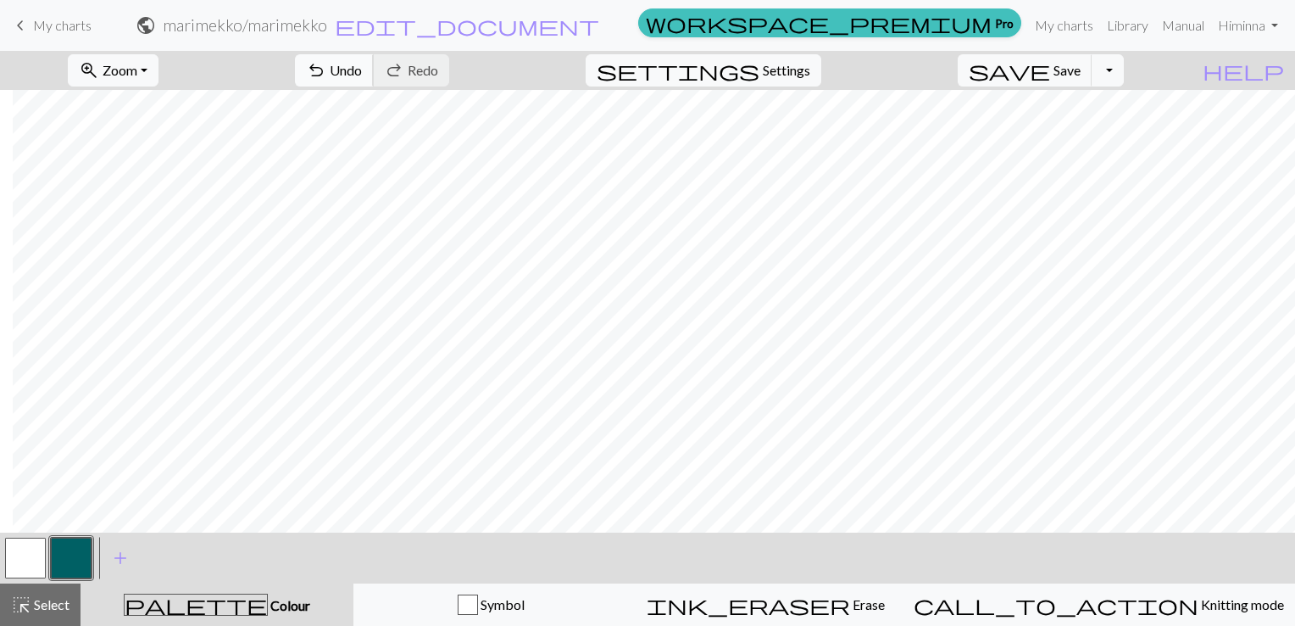
click at [326, 72] on span "undo" at bounding box center [316, 70] width 20 height 24
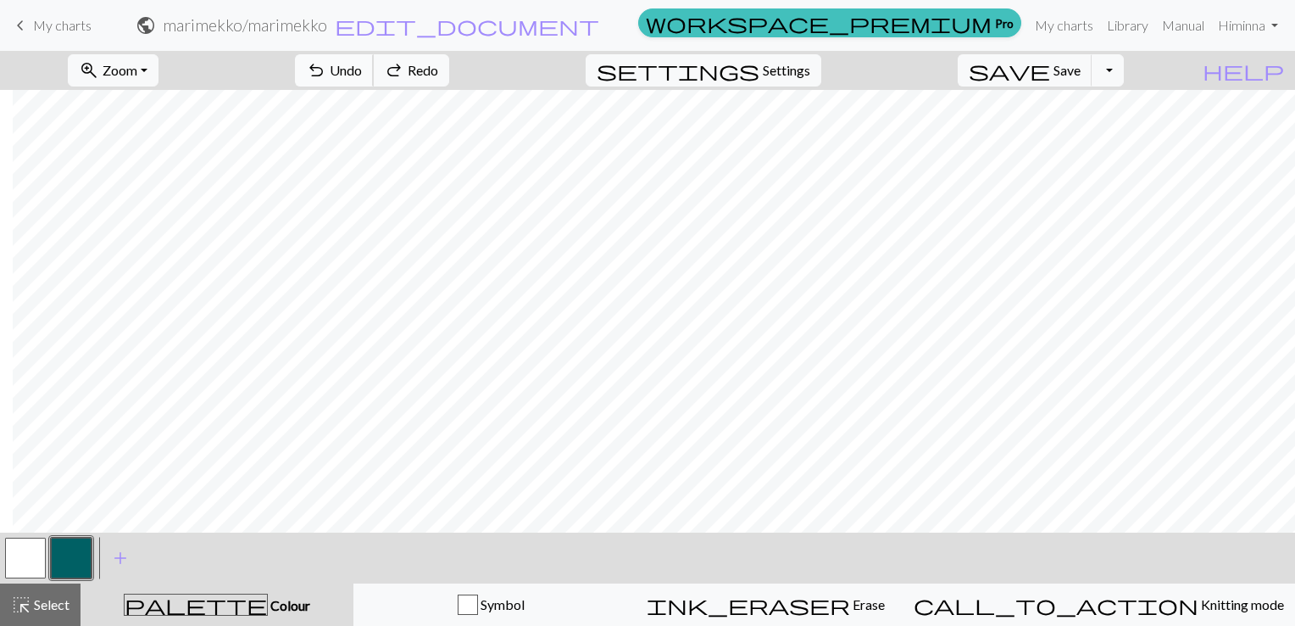
click at [326, 72] on span "undo" at bounding box center [316, 70] width 20 height 24
click at [362, 64] on span "Undo" at bounding box center [346, 70] width 32 height 16
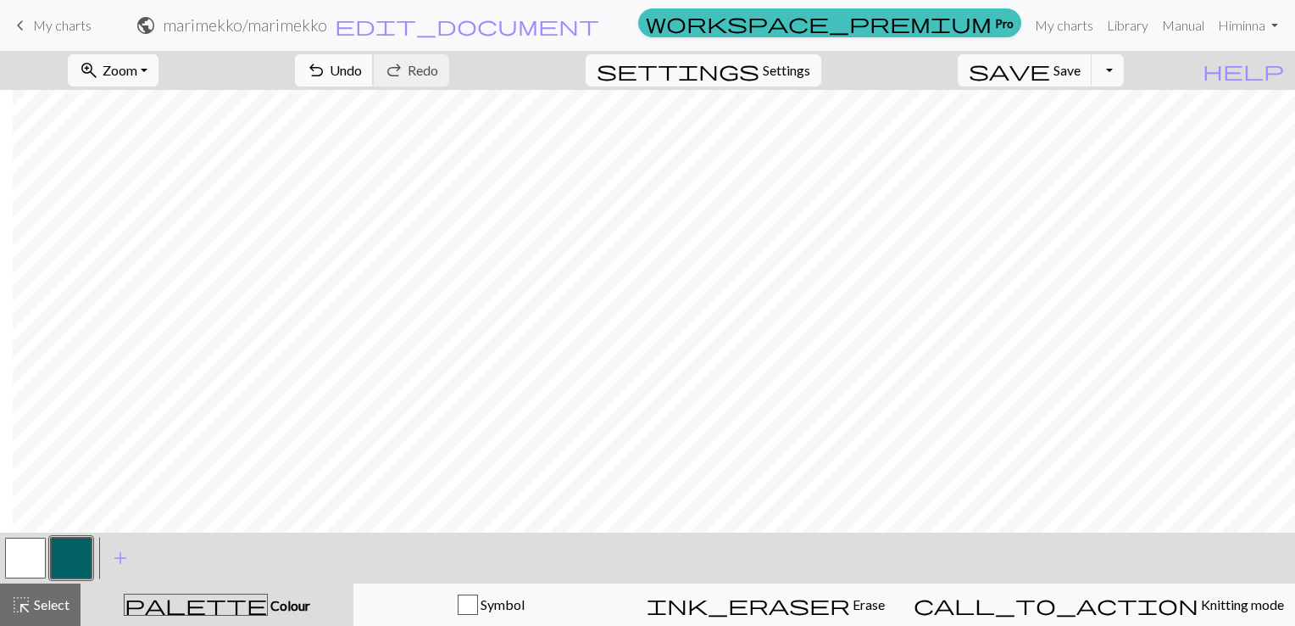
click at [362, 71] on span "Undo" at bounding box center [346, 70] width 32 height 16
click at [362, 72] on span "Undo" at bounding box center [346, 70] width 32 height 16
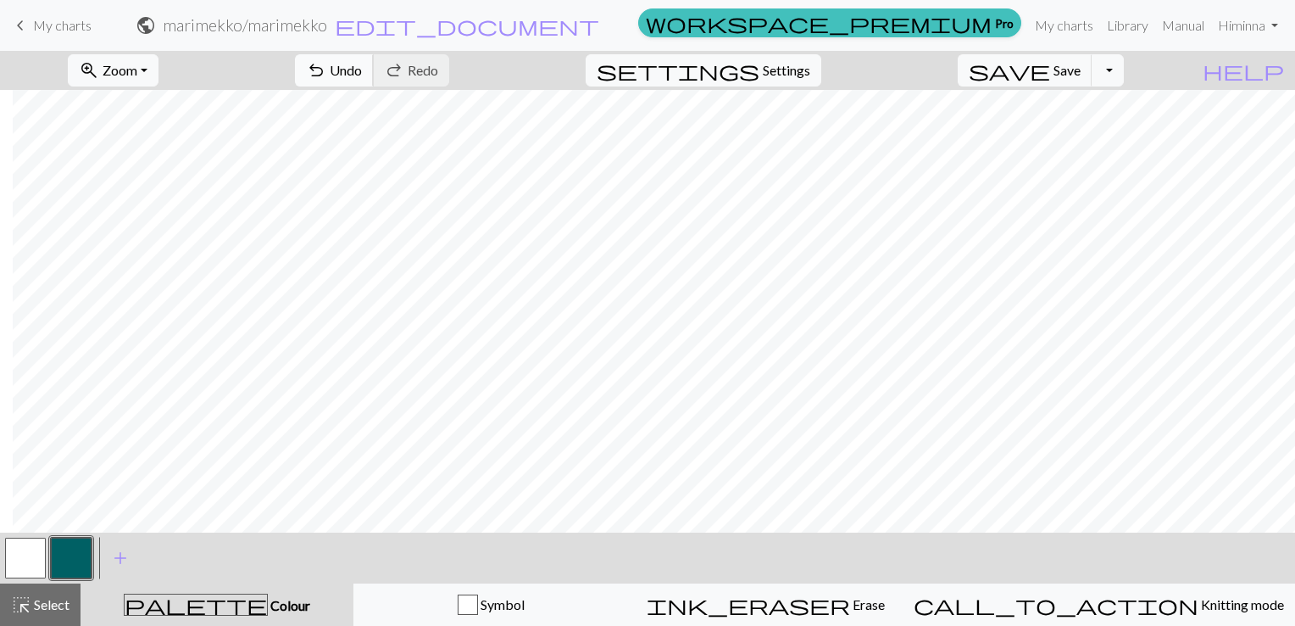
click at [326, 68] on span "undo" at bounding box center [316, 70] width 20 height 24
click at [1050, 71] on span "save" at bounding box center [1009, 70] width 81 height 24
click at [1124, 76] on button "Toggle Dropdown" at bounding box center [1108, 70] width 32 height 32
click at [1095, 131] on button "save_alt Download" at bounding box center [983, 134] width 280 height 27
click at [599, 22] on span "edit_document" at bounding box center [467, 26] width 264 height 24
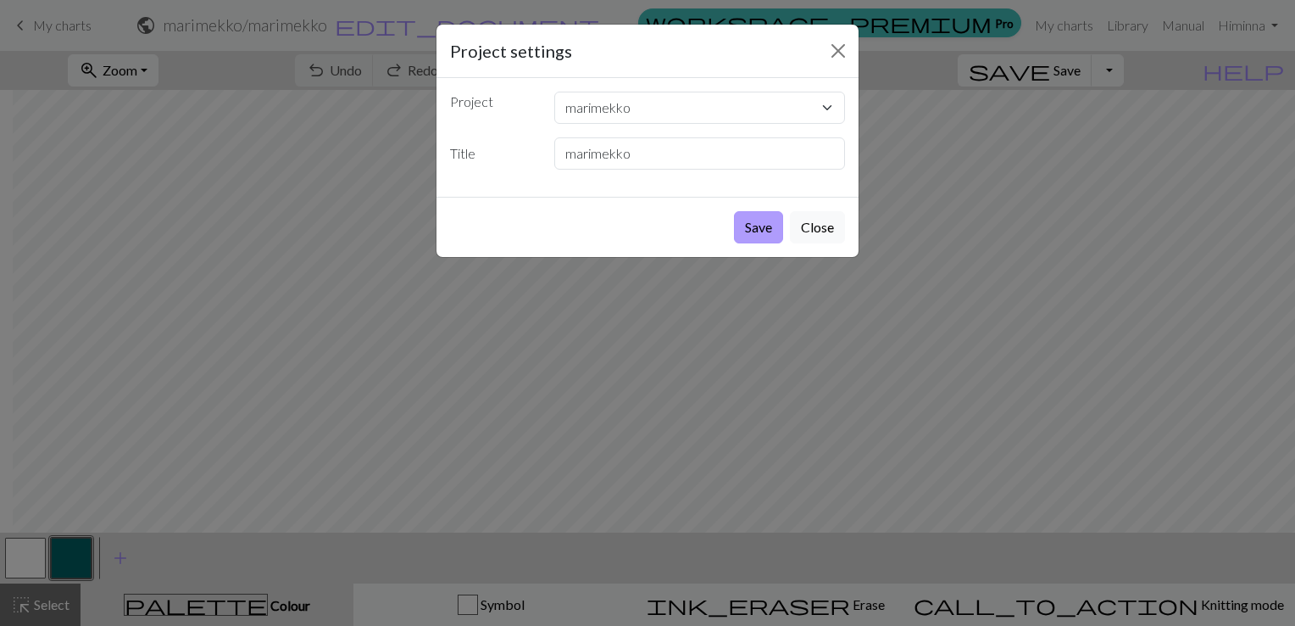
click at [748, 228] on button "Save" at bounding box center [758, 227] width 49 height 32
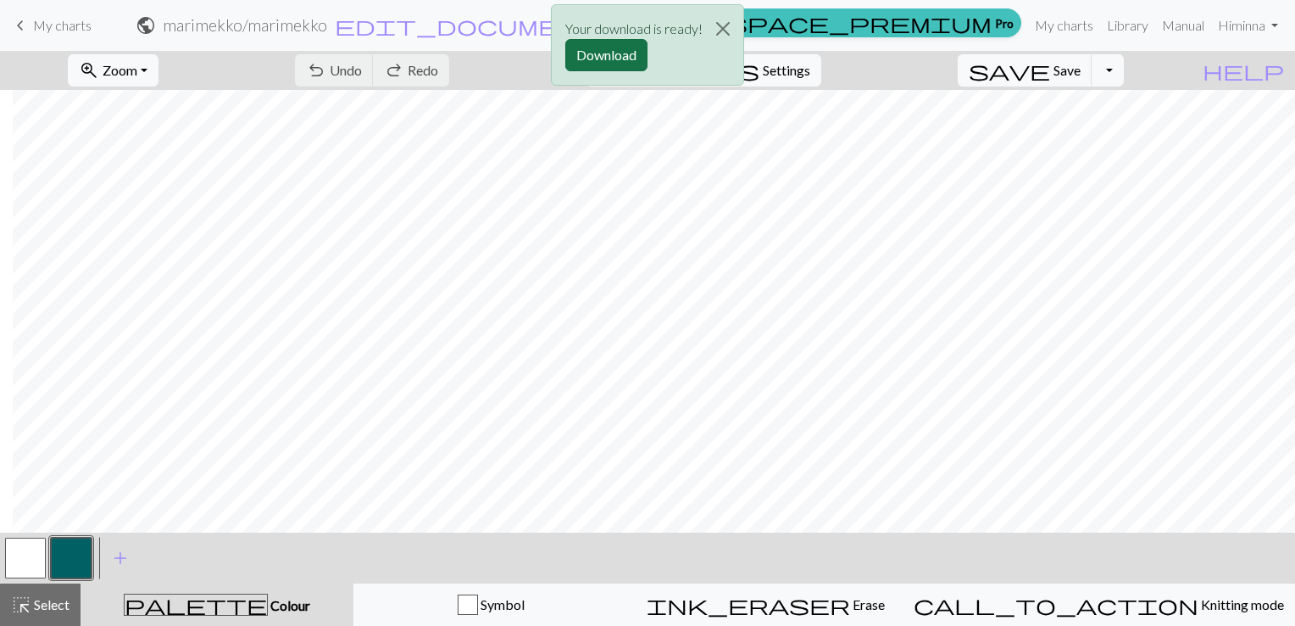
click at [611, 56] on button "Download" at bounding box center [606, 55] width 82 height 32
